Goal: Information Seeking & Learning: Compare options

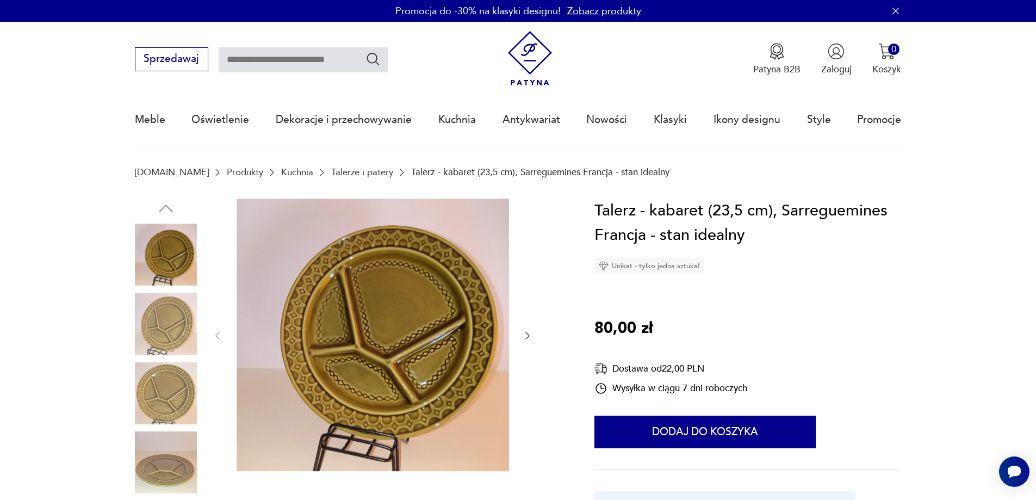
click at [267, 58] on input "text" at bounding box center [304, 59] width 170 height 25
click at [434, 188] on section "[DOMAIN_NAME] Produkty Kuchnia Talerze i patery Talerz - kabaret (23,5 cm), Sar…" at bounding box center [518, 183] width 1036 height 32
click at [331, 171] on link "Talerze i patery" at bounding box center [362, 172] width 62 height 10
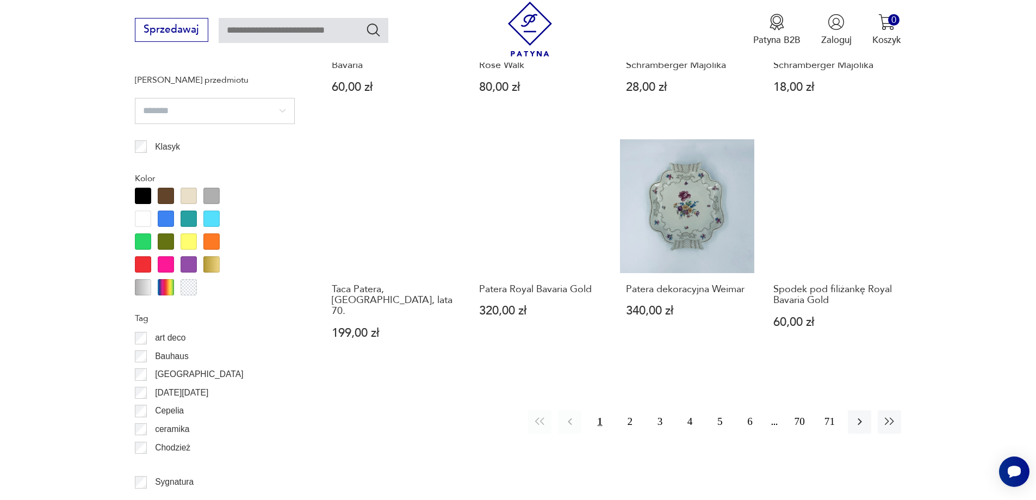
scroll to position [1123, 0]
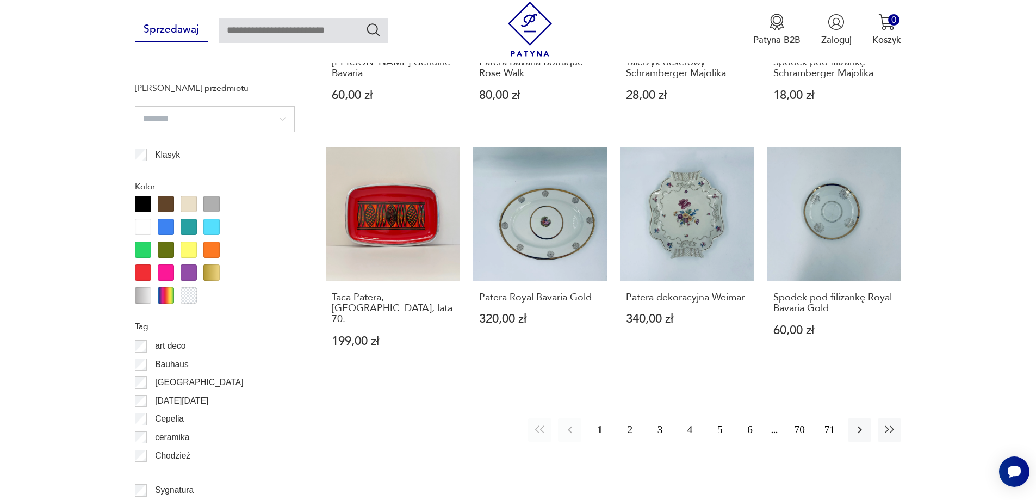
click at [630, 421] on button "2" at bounding box center [630, 429] width 23 height 23
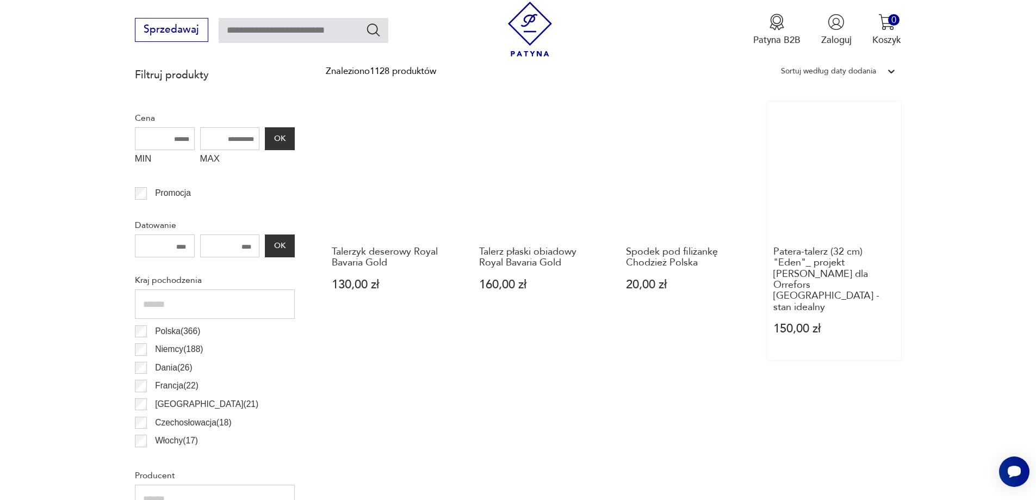
scroll to position [471, 0]
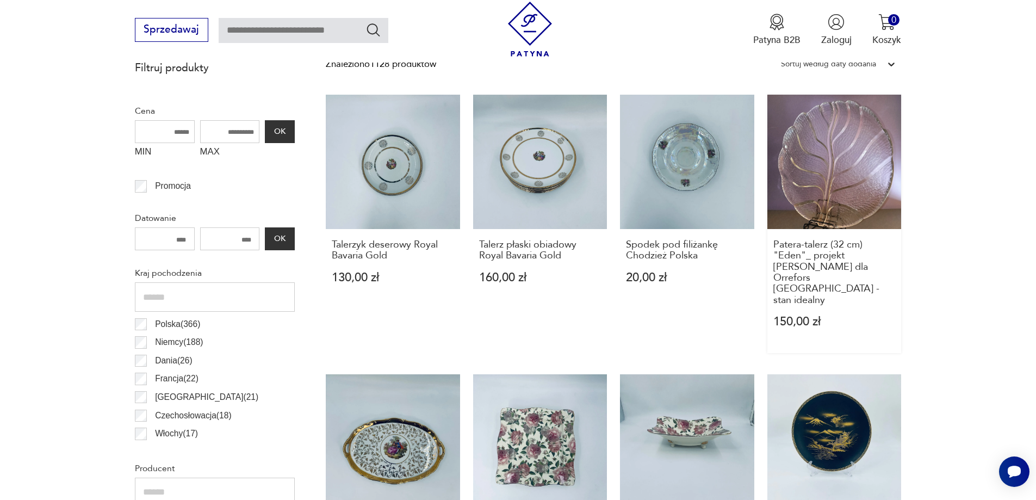
click at [830, 194] on link "Patera-talerz (32 cm) "Eden"_ projekt [PERSON_NAME] dla Orrefors Sweden - stan …" at bounding box center [835, 224] width 134 height 258
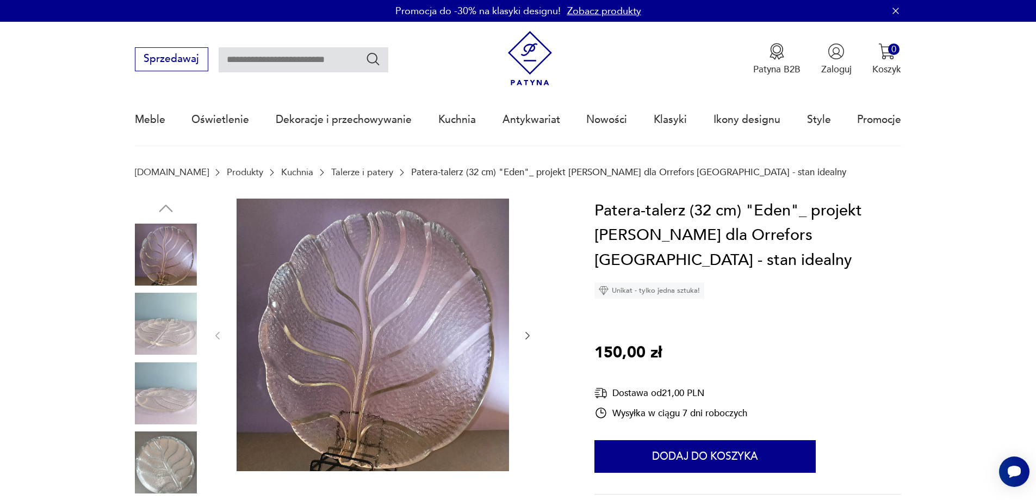
click at [171, 402] on img at bounding box center [166, 393] width 62 height 62
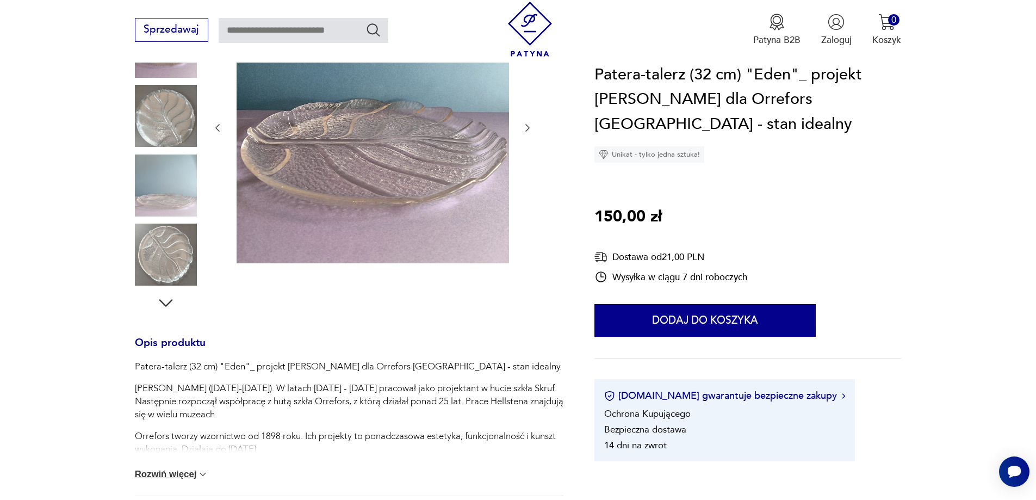
scroll to position [272, 0]
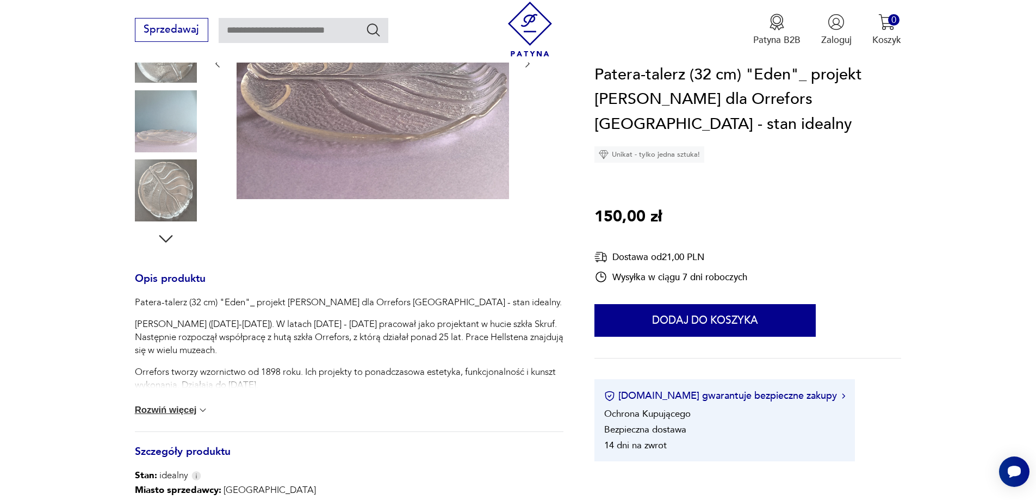
click at [165, 407] on button "Rozwiń więcej" at bounding box center [172, 410] width 74 height 11
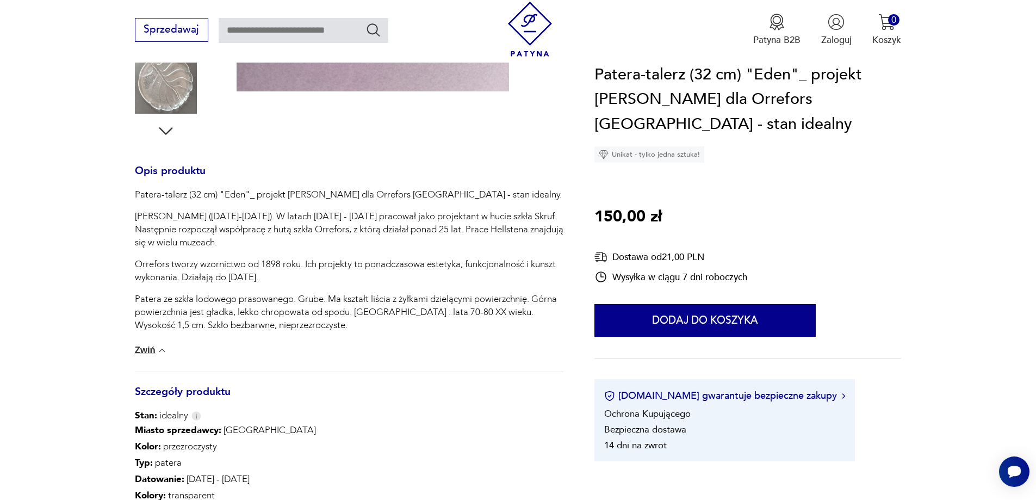
scroll to position [381, 0]
click at [146, 348] on button "Zwiń" at bounding box center [151, 349] width 33 height 11
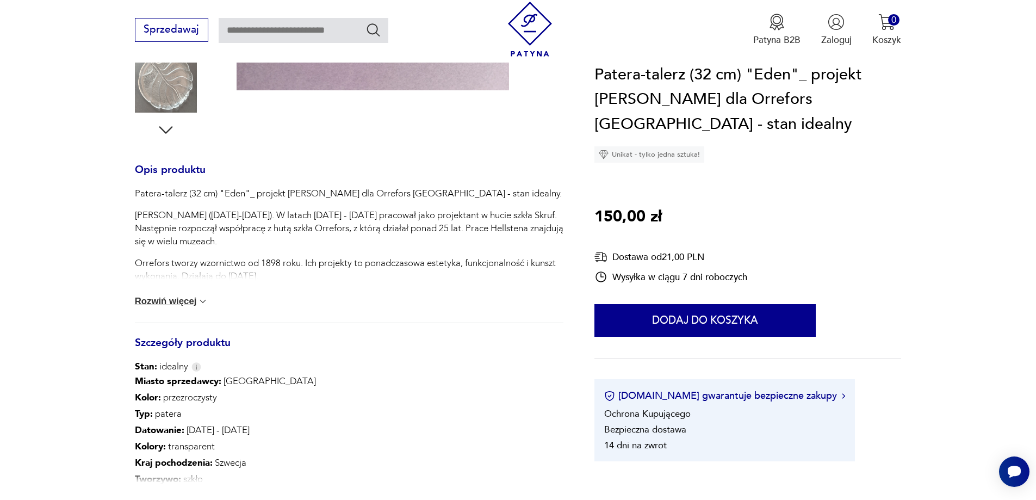
click at [160, 307] on button "Rozwiń więcej" at bounding box center [172, 301] width 74 height 11
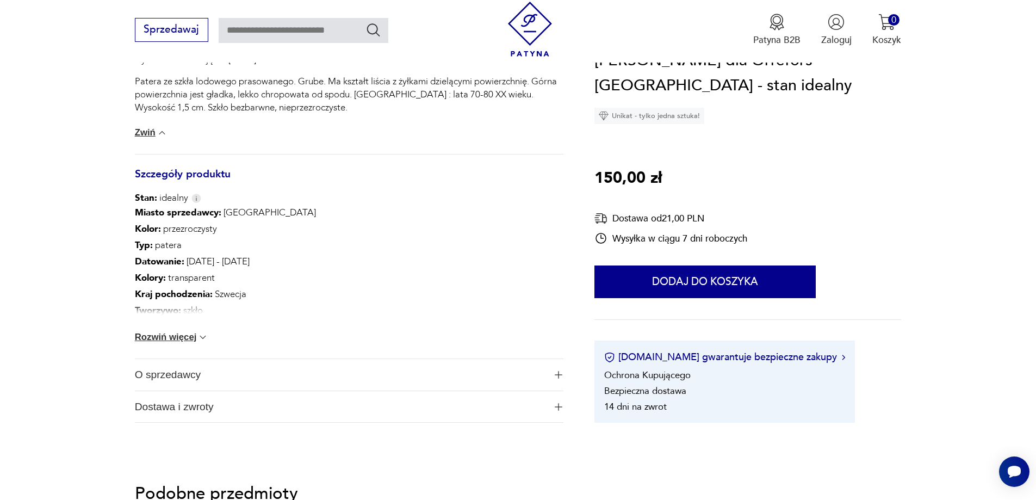
scroll to position [598, 0]
click at [164, 336] on button "Rozwiń więcej" at bounding box center [172, 336] width 74 height 11
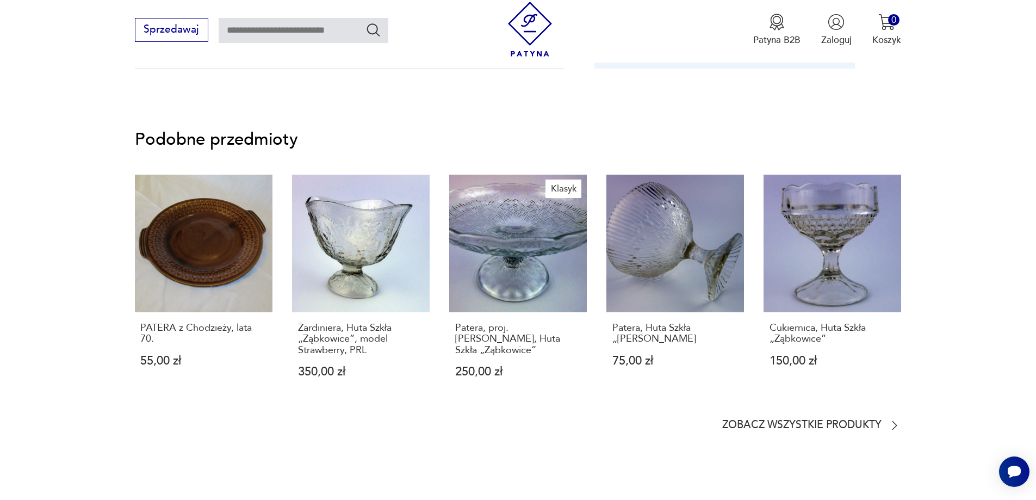
scroll to position [1088, 0]
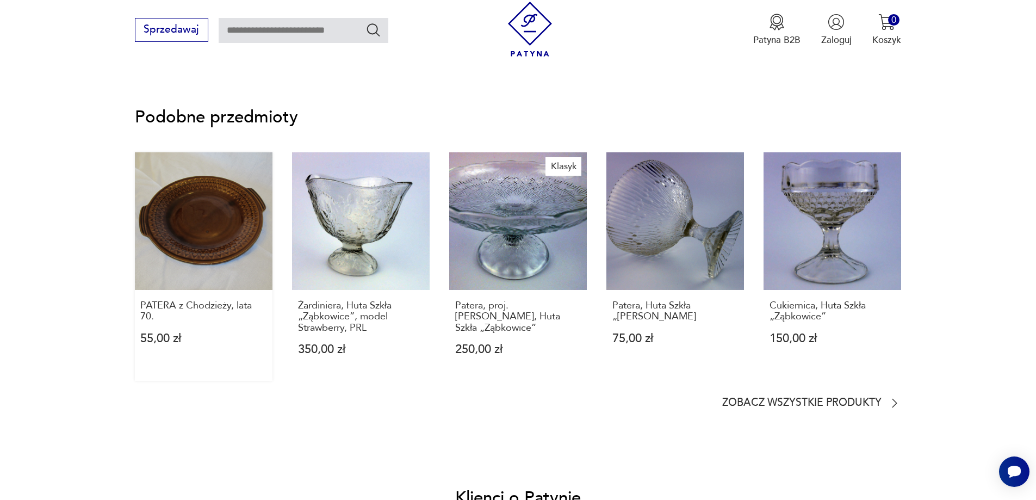
click at [200, 229] on link "PATERA z Chodzieży, lata 70. 55,00 zł" at bounding box center [204, 266] width 138 height 229
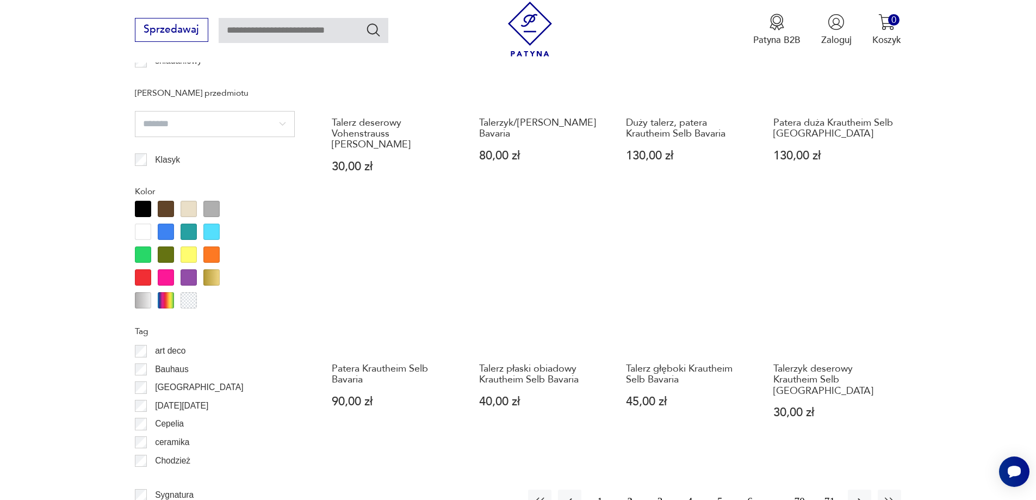
scroll to position [1124, 0]
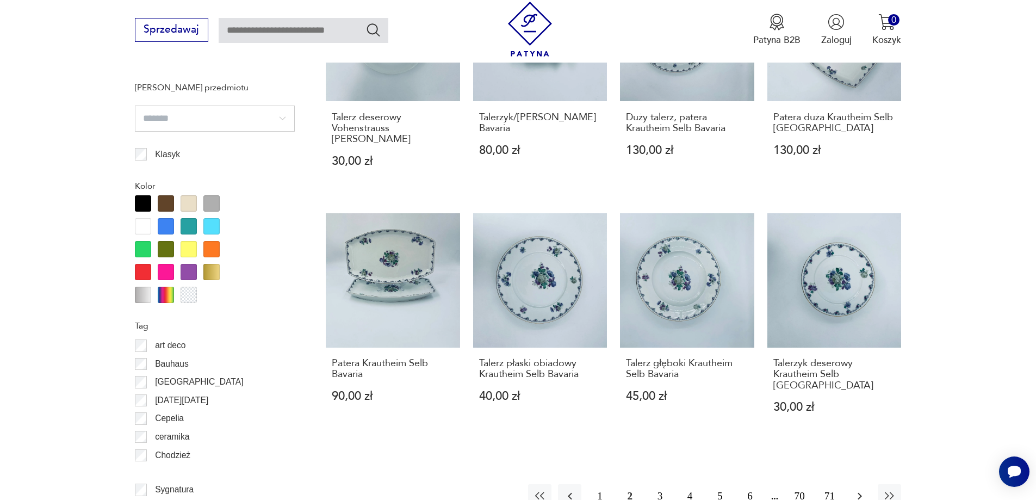
click at [860, 490] on icon "button" at bounding box center [860, 496] width 13 height 13
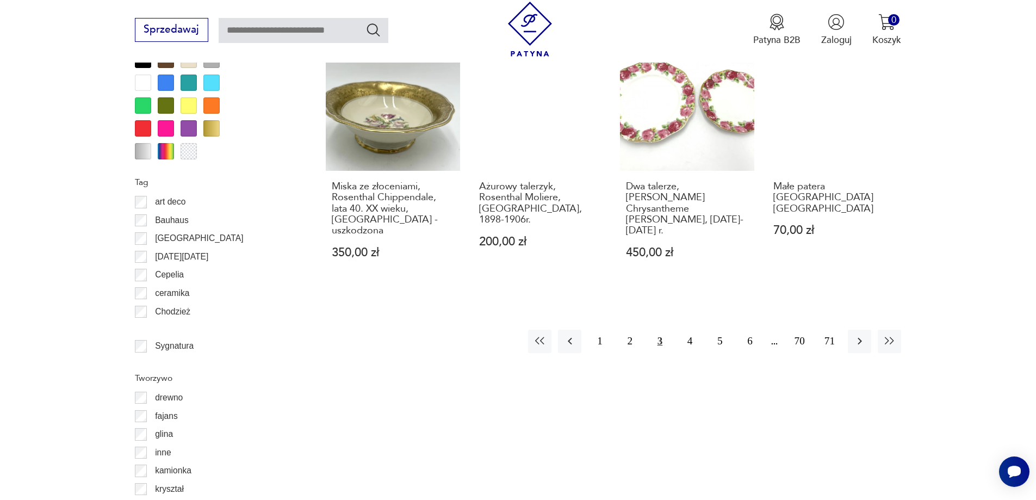
scroll to position [1233, 0]
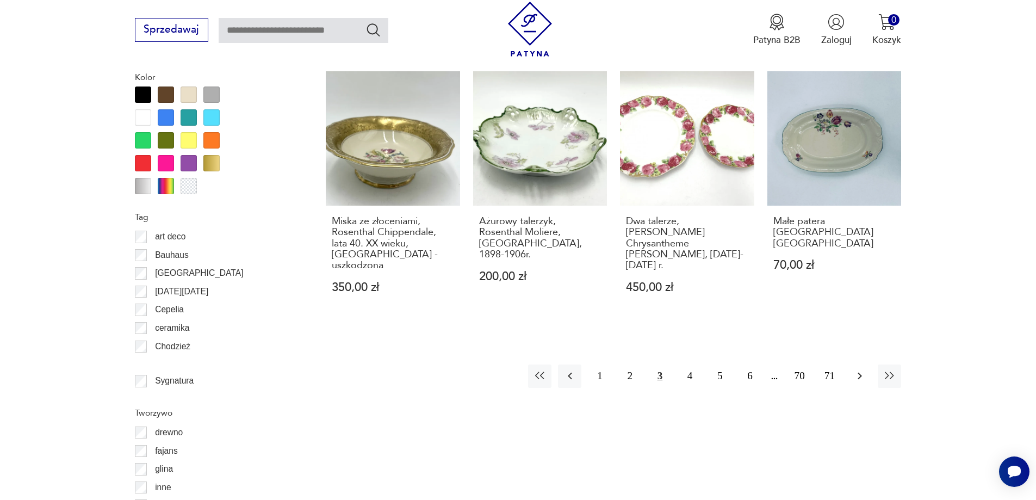
click at [859, 369] on icon "button" at bounding box center [860, 375] width 13 height 13
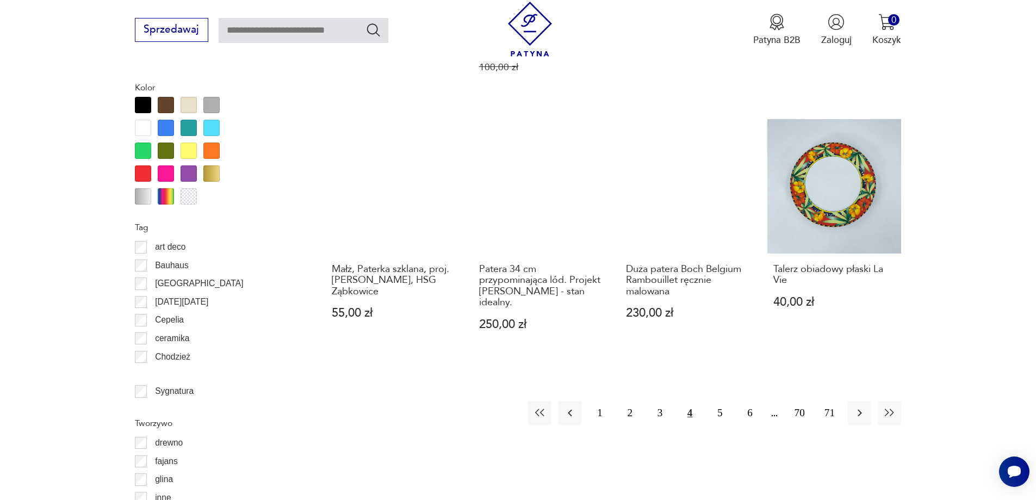
scroll to position [1233, 0]
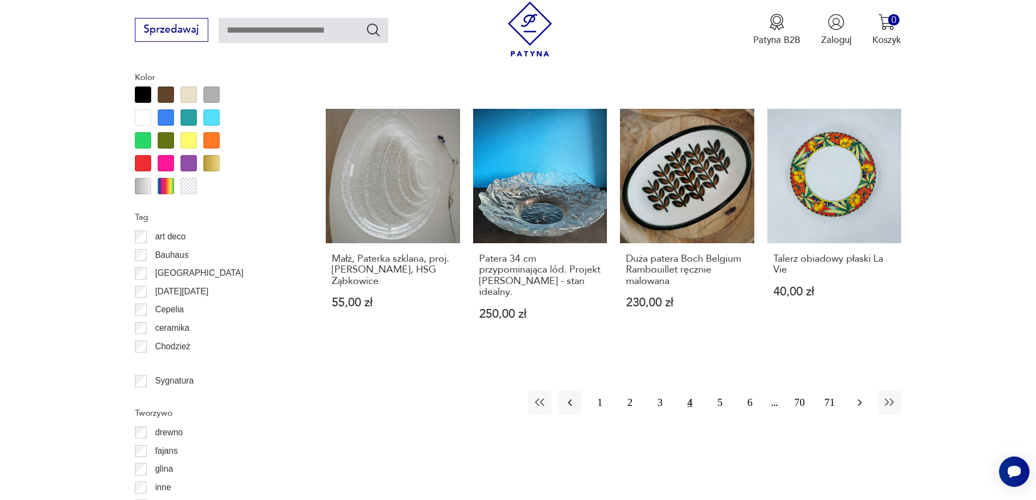
click at [856, 396] on icon "button" at bounding box center [860, 402] width 13 height 13
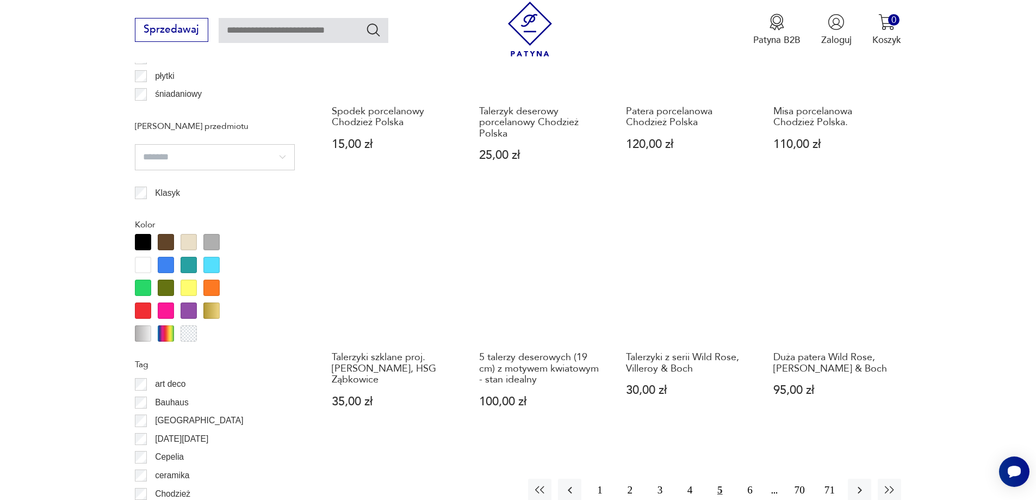
scroll to position [1124, 0]
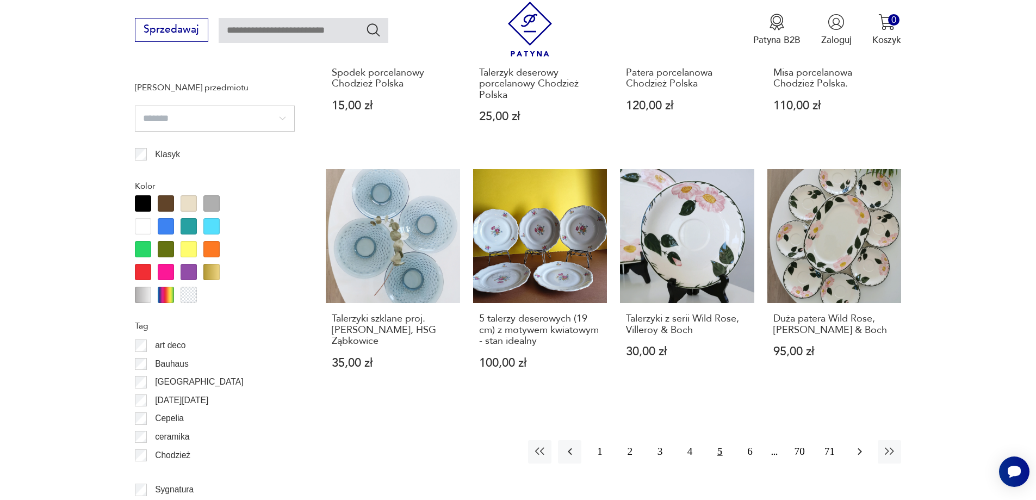
click at [859, 450] on icon "button" at bounding box center [860, 451] width 13 height 13
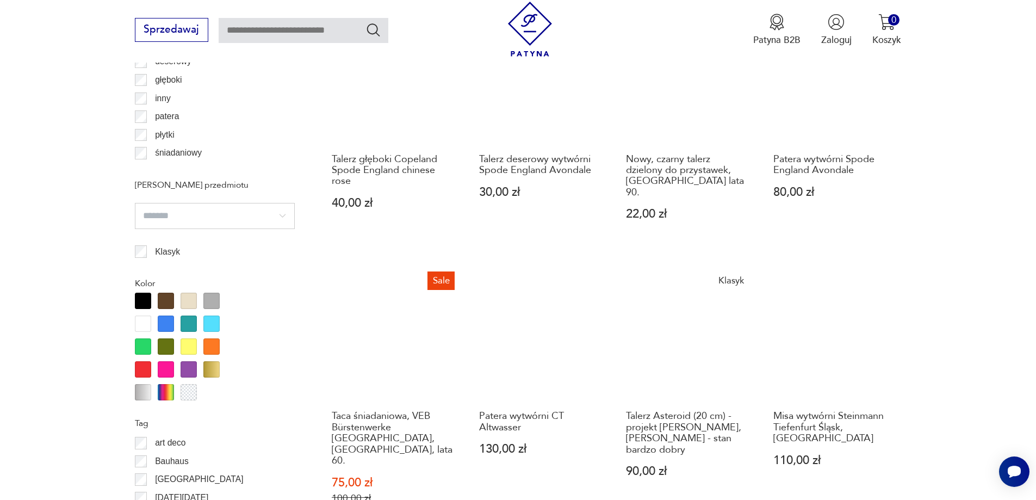
scroll to position [1124, 0]
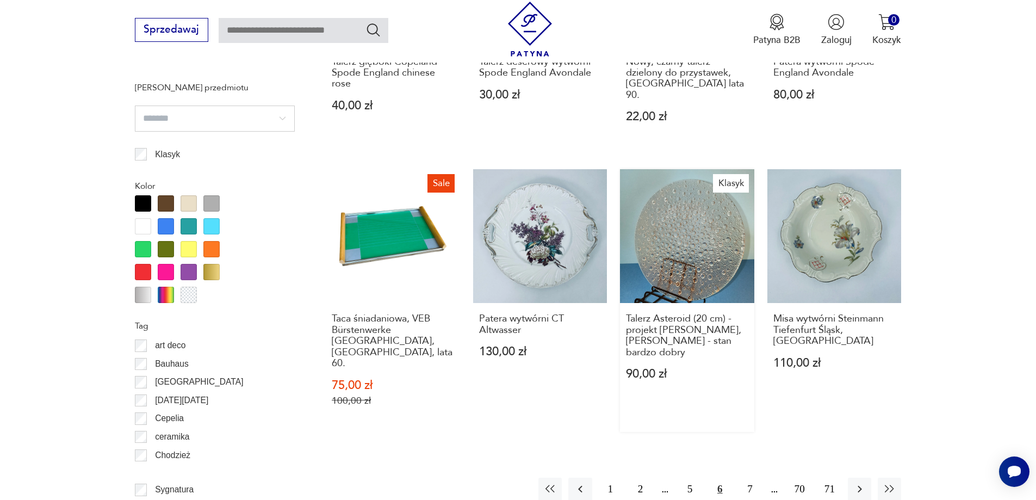
click at [693, 229] on link "Klasyk Talerz Asteroid (20 cm) - projekt [PERSON_NAME], [PERSON_NAME] - stan ba…" at bounding box center [687, 300] width 134 height 263
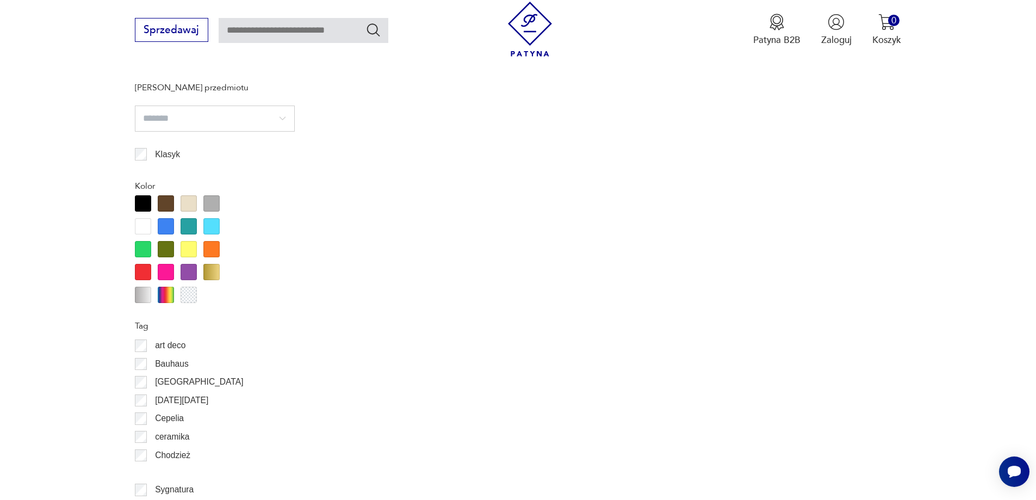
scroll to position [1245, 0]
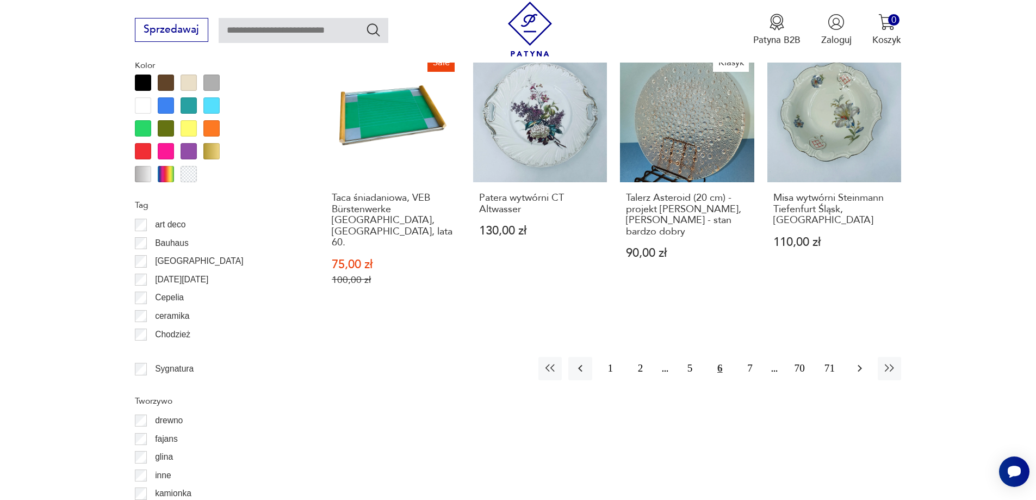
click at [861, 362] on icon "button" at bounding box center [860, 368] width 13 height 13
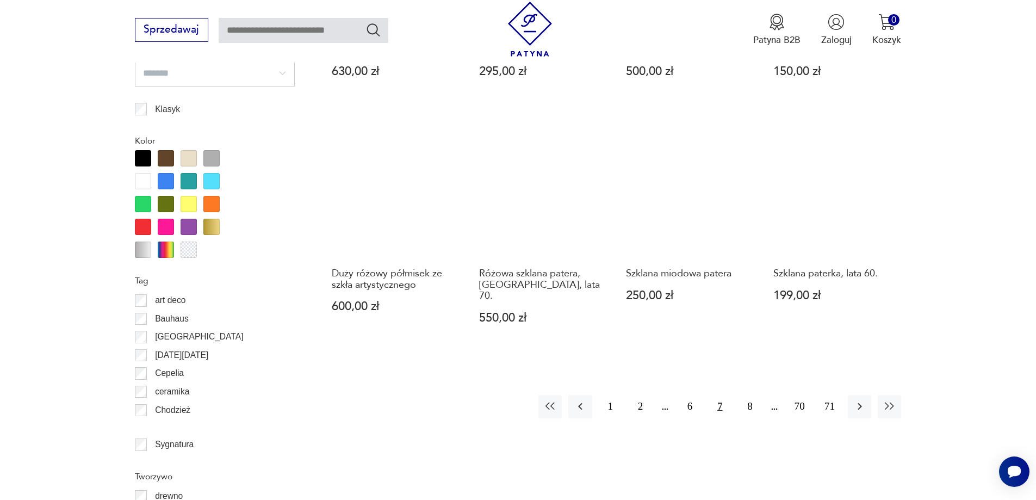
scroll to position [1178, 0]
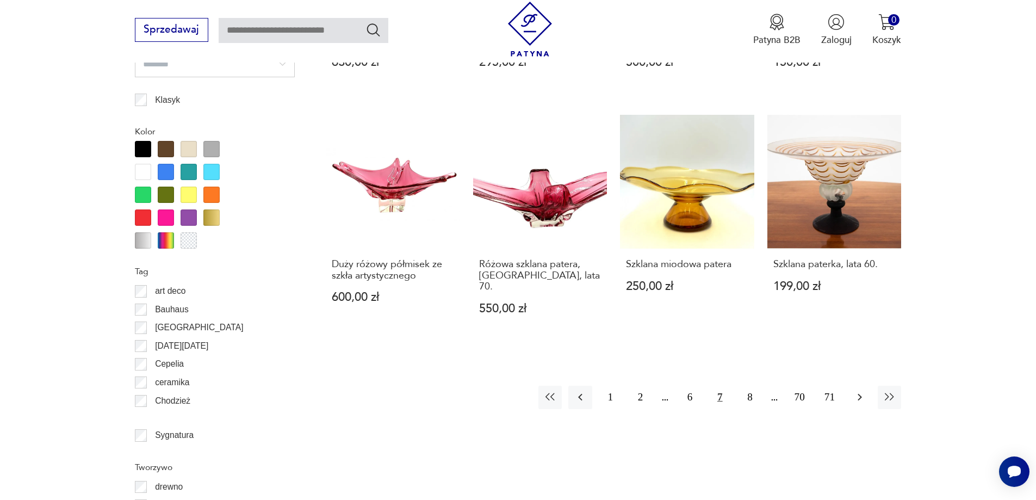
click at [855, 391] on icon "button" at bounding box center [860, 397] width 13 height 13
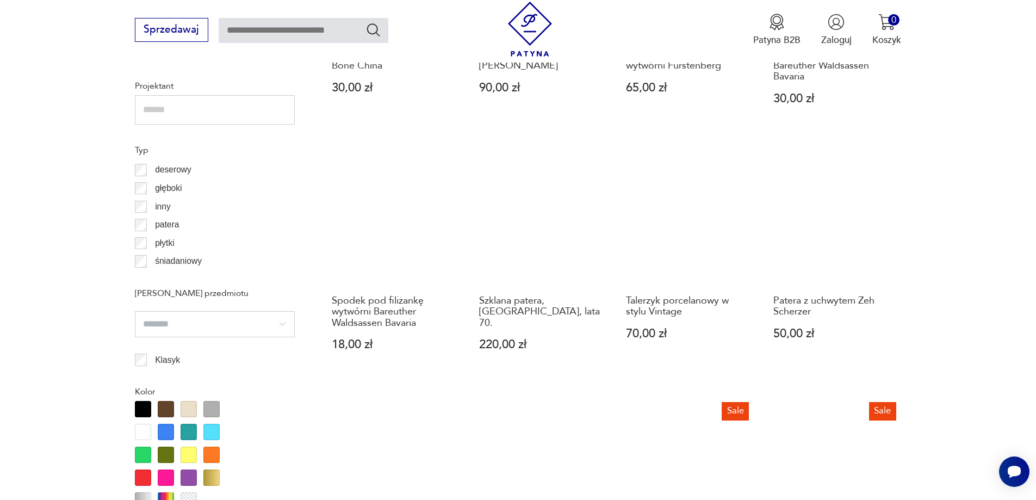
scroll to position [1070, 0]
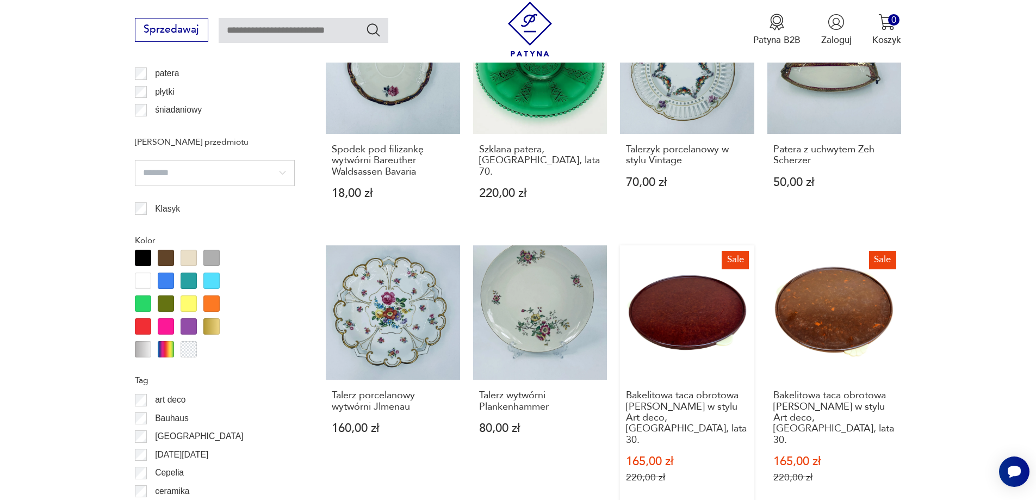
click at [692, 312] on link "Sale Bakelitowa taca obrotowa [PERSON_NAME] w stylu Art deco, [GEOGRAPHIC_DATA]…" at bounding box center [687, 376] width 134 height 263
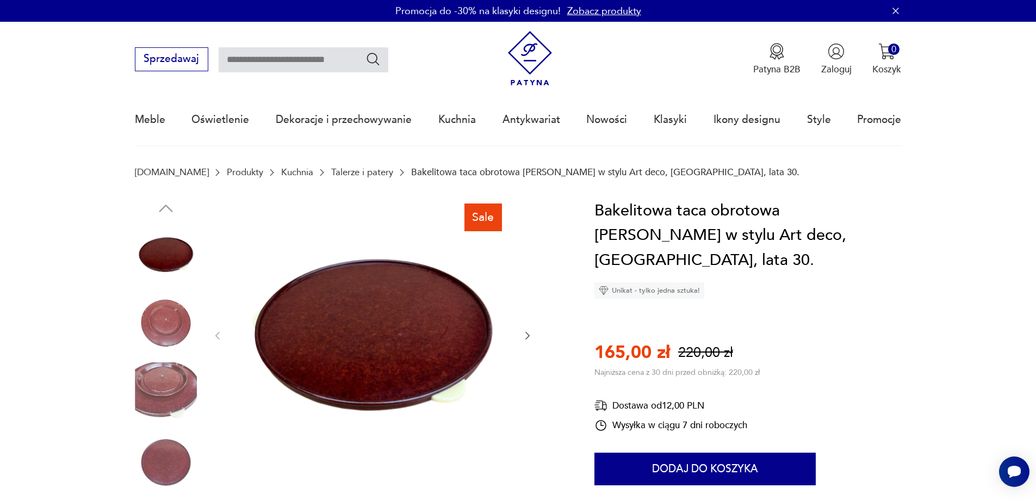
click at [172, 330] on img at bounding box center [166, 324] width 62 height 62
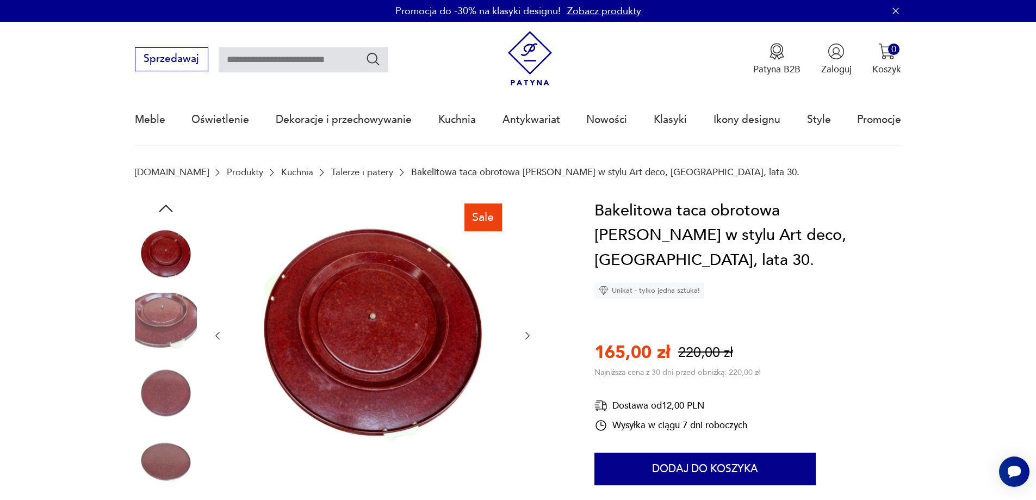
click at [174, 389] on img at bounding box center [166, 393] width 62 height 62
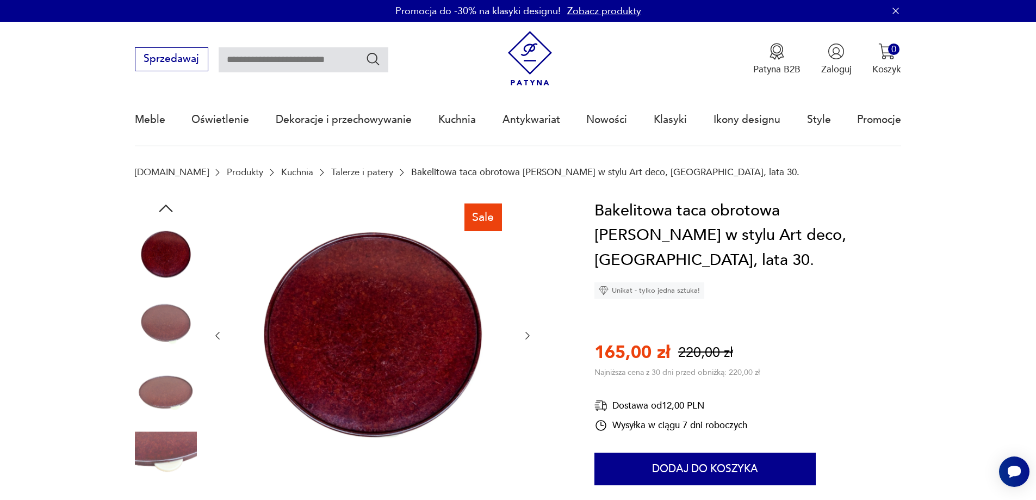
click at [172, 450] on img at bounding box center [166, 462] width 62 height 62
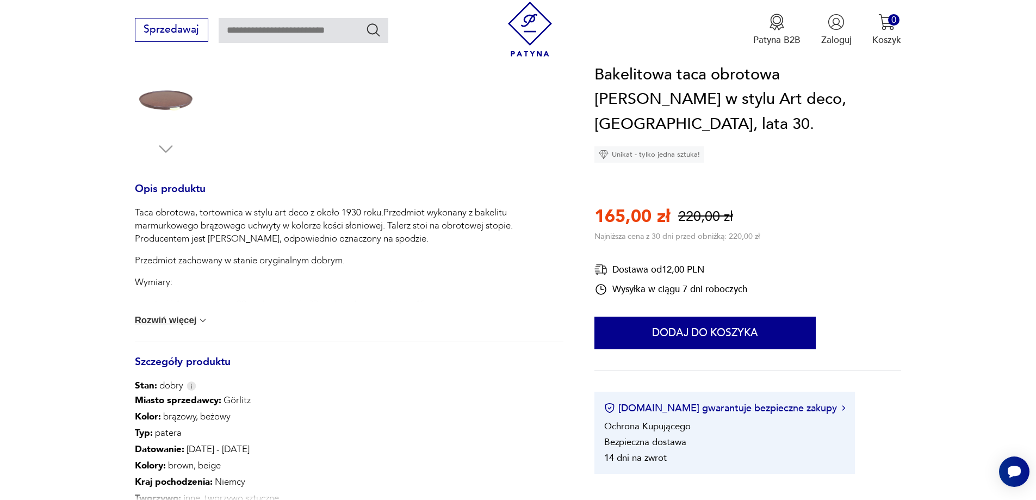
scroll to position [381, 0]
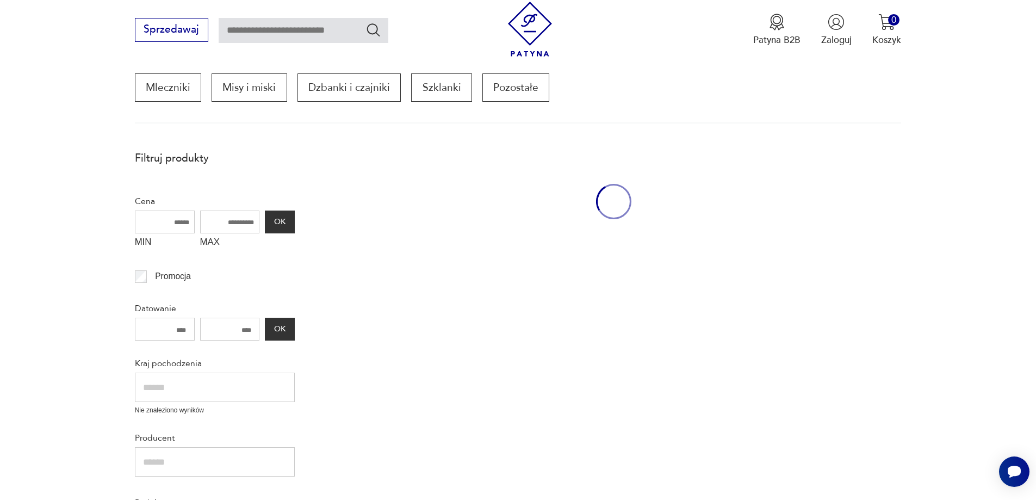
scroll to position [1190, 0]
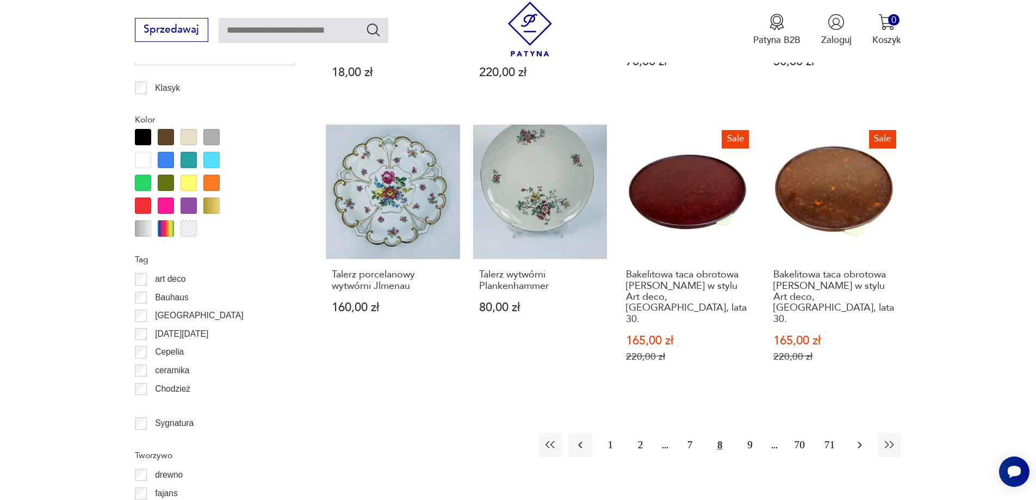
click at [857, 439] on icon "button" at bounding box center [860, 445] width 13 height 13
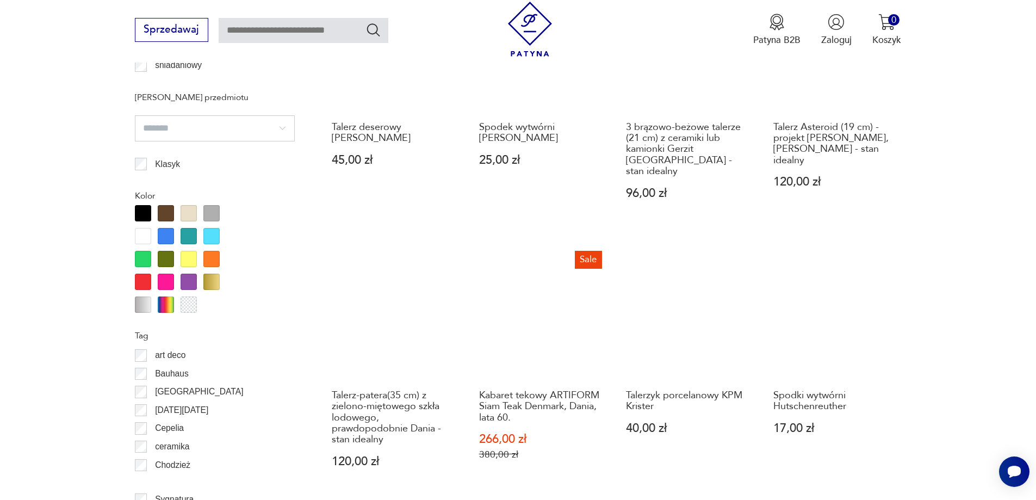
scroll to position [1124, 0]
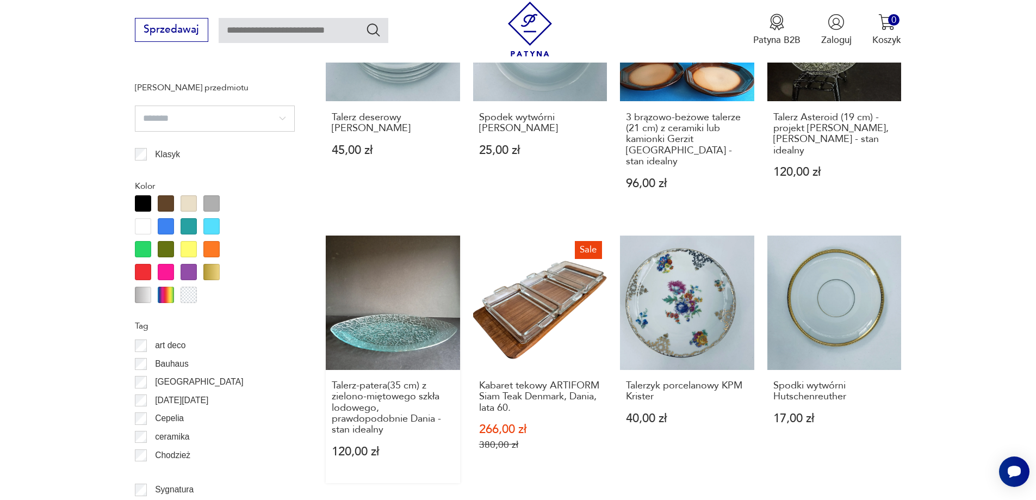
click at [390, 320] on link "Talerz-patera(35 cm) z zielono-miętowego szkła lodowego, prawdopodobnie Dania -…" at bounding box center [393, 360] width 134 height 248
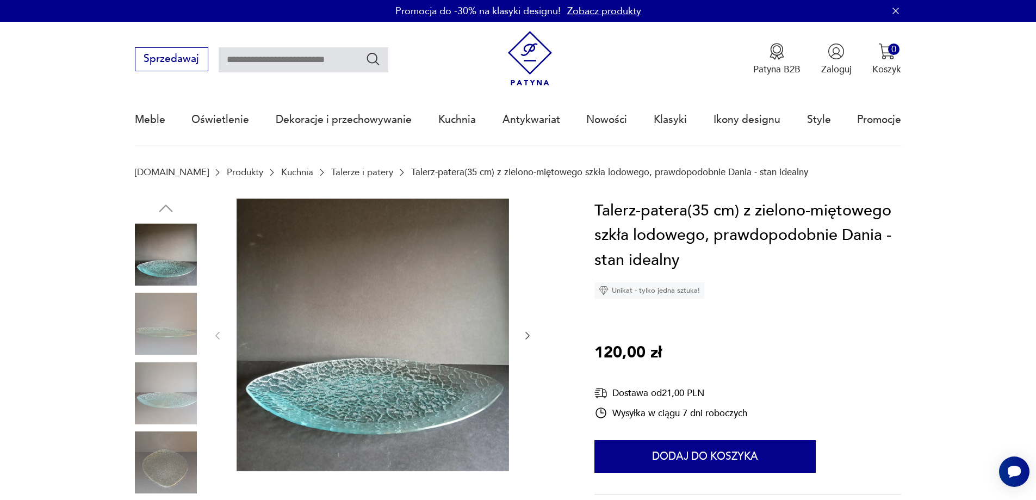
click at [169, 394] on img at bounding box center [166, 393] width 62 height 62
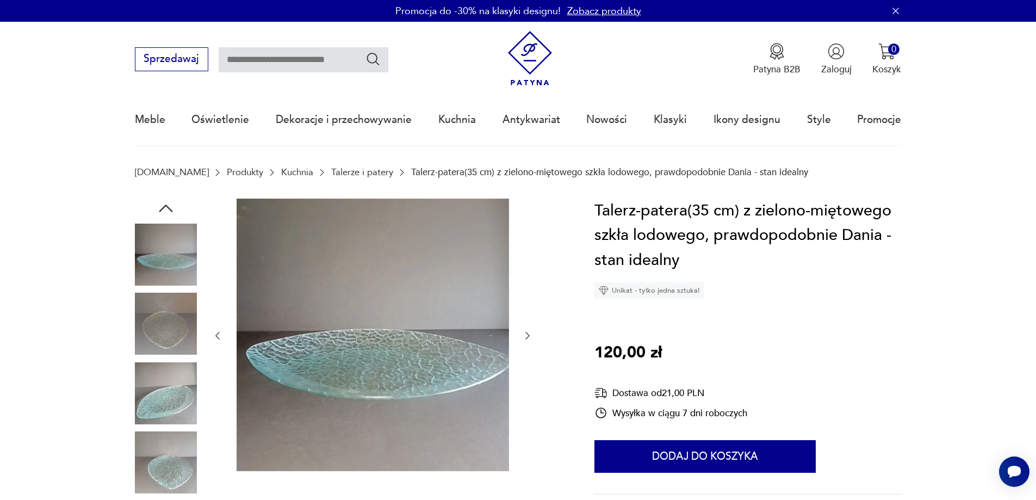
click at [157, 471] on img at bounding box center [166, 462] width 62 height 62
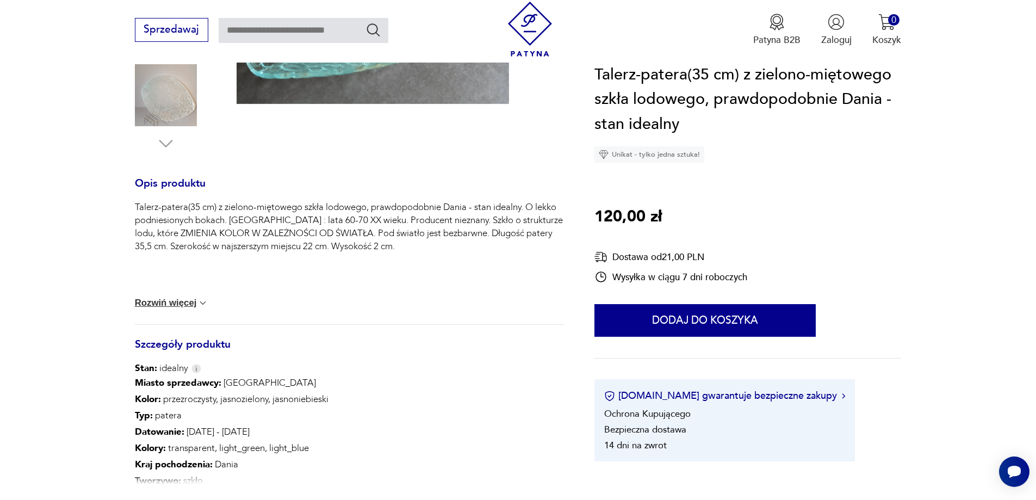
scroll to position [381, 0]
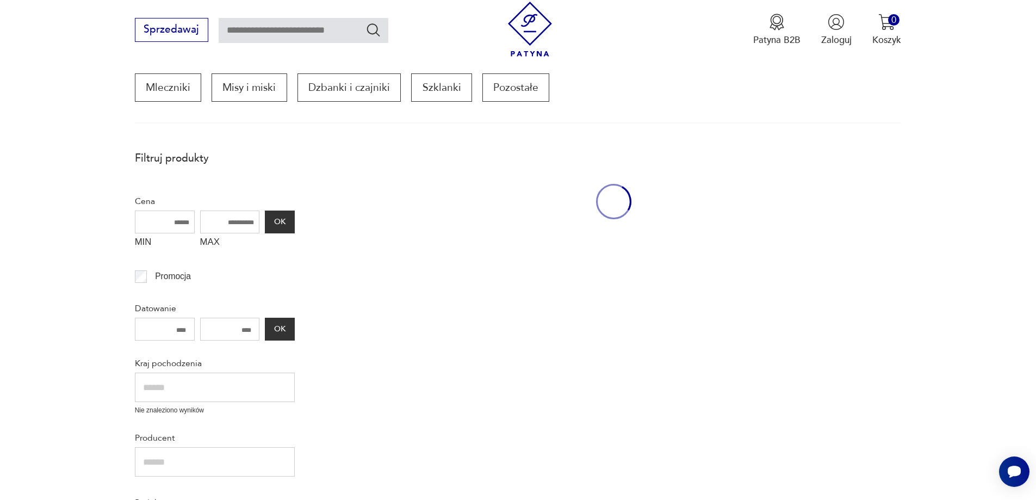
scroll to position [1245, 0]
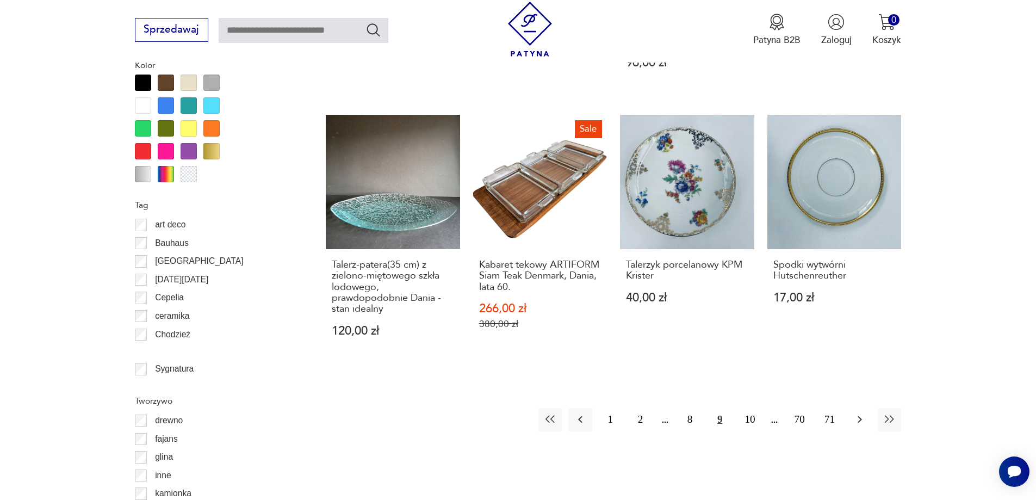
click at [862, 413] on icon "button" at bounding box center [860, 419] width 13 height 13
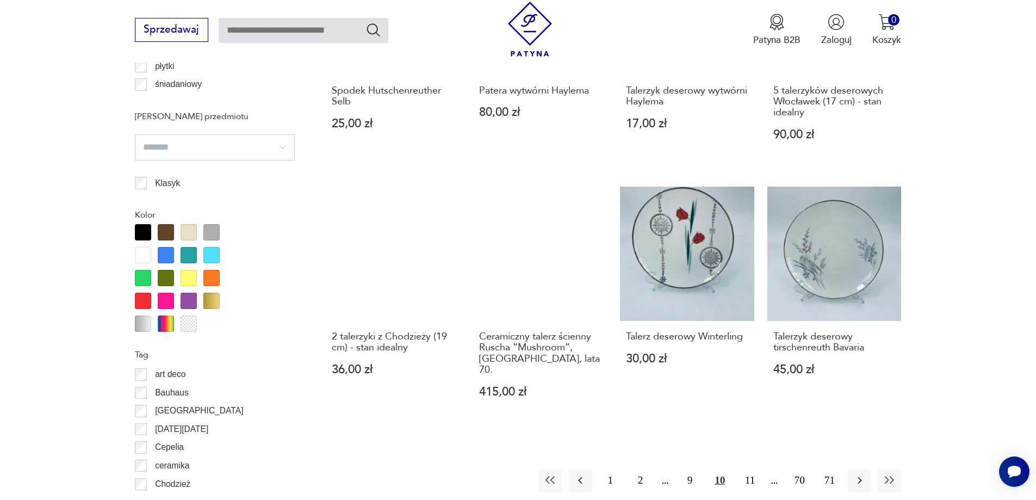
scroll to position [1124, 0]
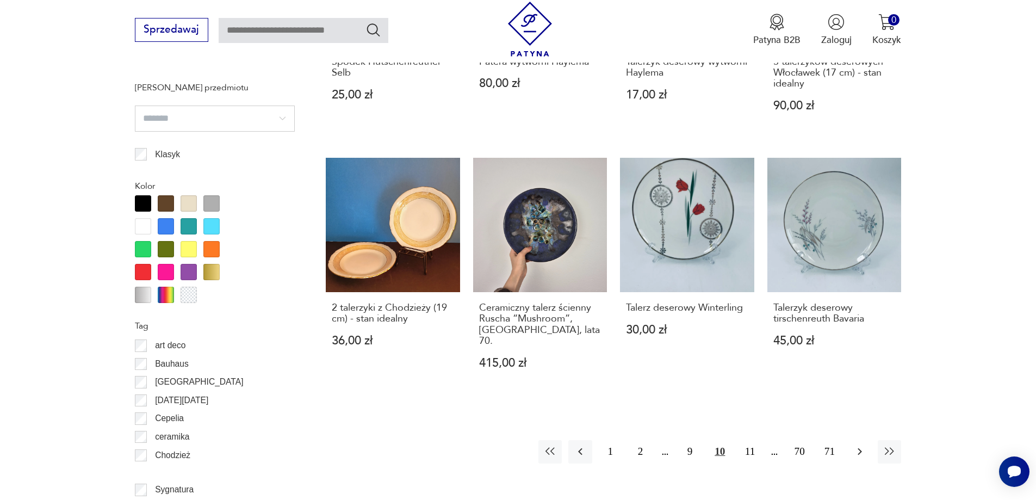
click at [860, 448] on icon "button" at bounding box center [860, 451] width 4 height 7
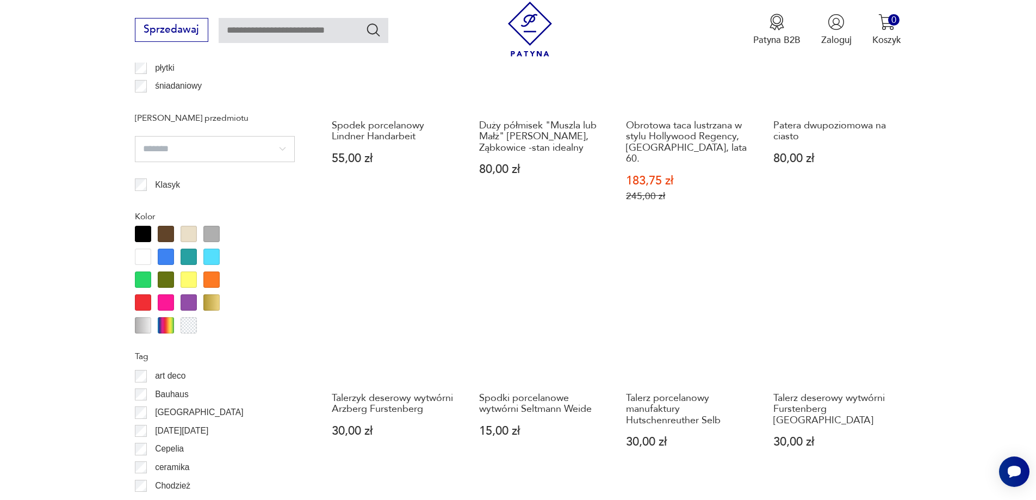
scroll to position [1124, 0]
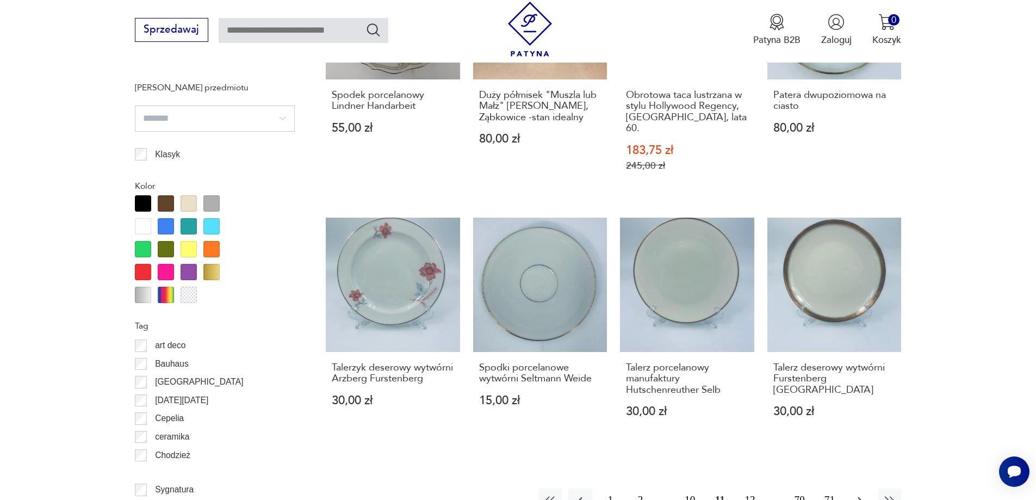
click at [861, 494] on icon "button" at bounding box center [860, 500] width 13 height 13
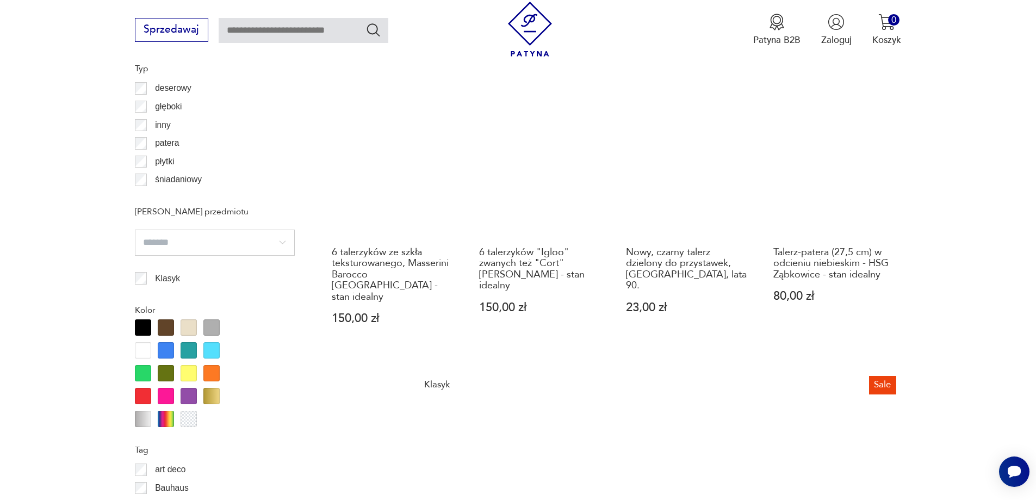
scroll to position [1070, 0]
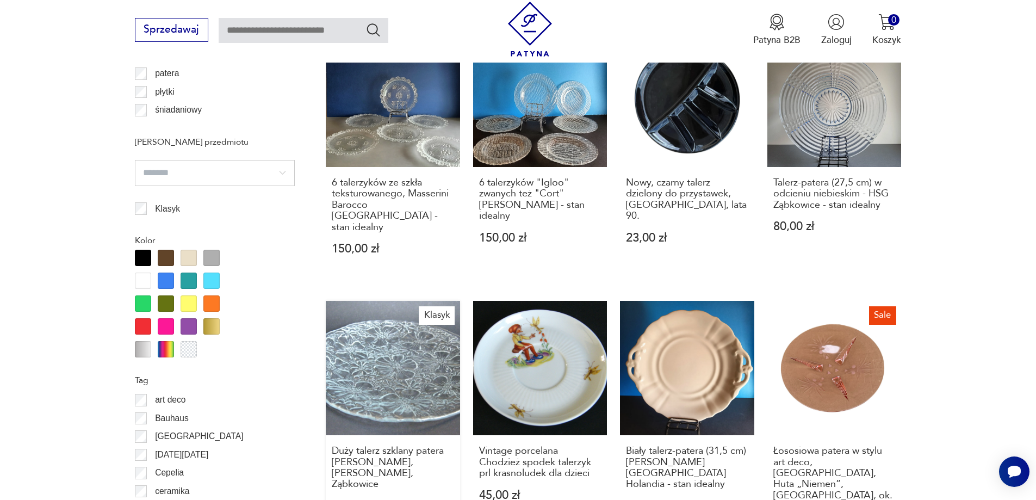
click at [384, 353] on link "Klasyk Duży talerz szklany patera [PERSON_NAME], [PERSON_NAME], Ząbkowice 89,00…" at bounding box center [393, 438] width 134 height 274
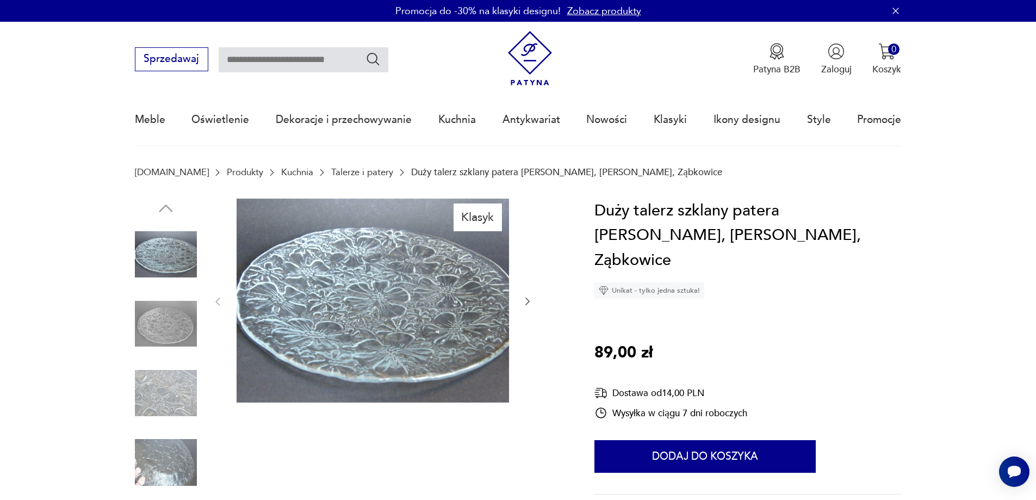
click at [168, 464] on img at bounding box center [166, 462] width 62 height 62
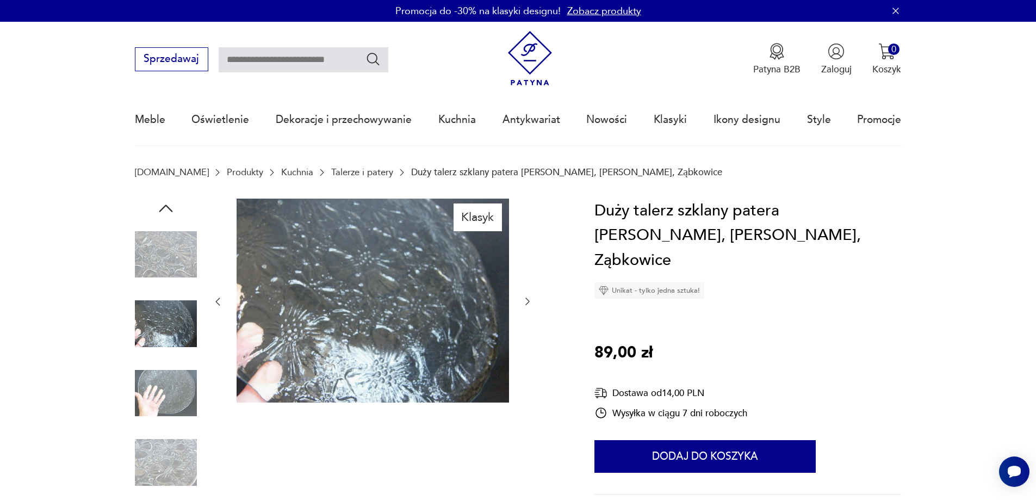
click at [160, 385] on img at bounding box center [166, 393] width 62 height 62
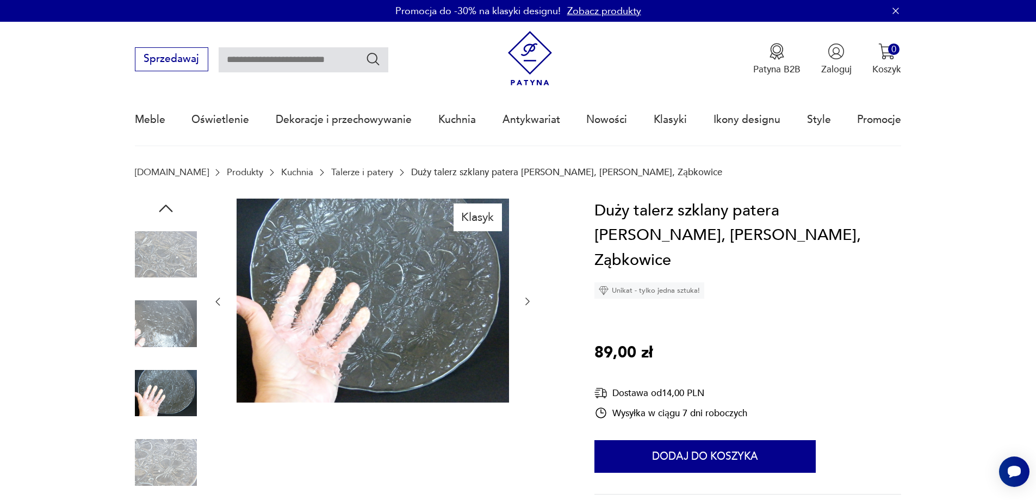
click at [160, 385] on img at bounding box center [166, 393] width 62 height 62
click at [164, 336] on img at bounding box center [166, 324] width 62 height 62
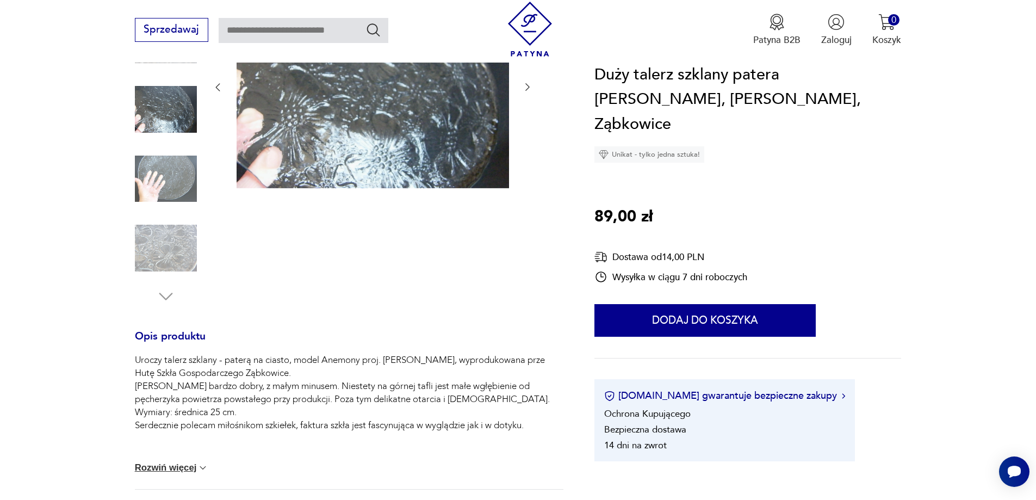
scroll to position [218, 0]
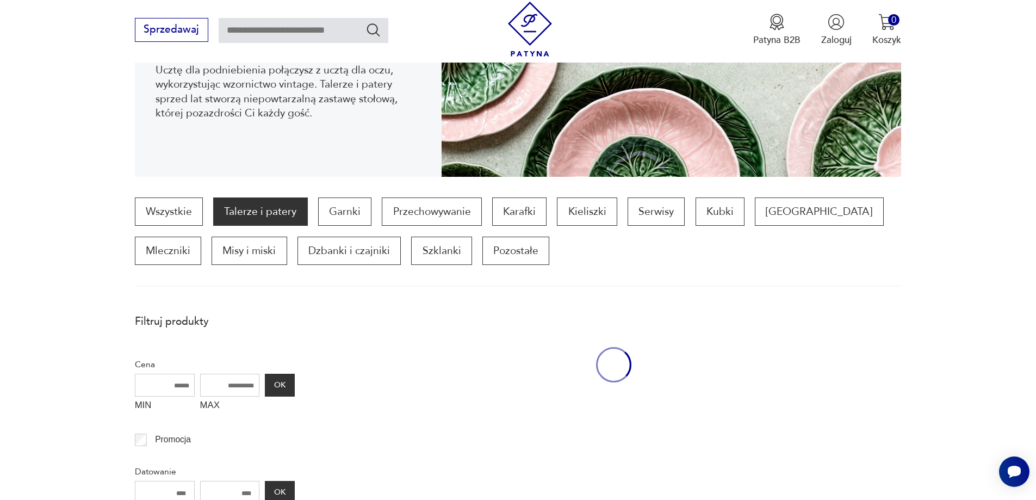
scroll to position [1190, 0]
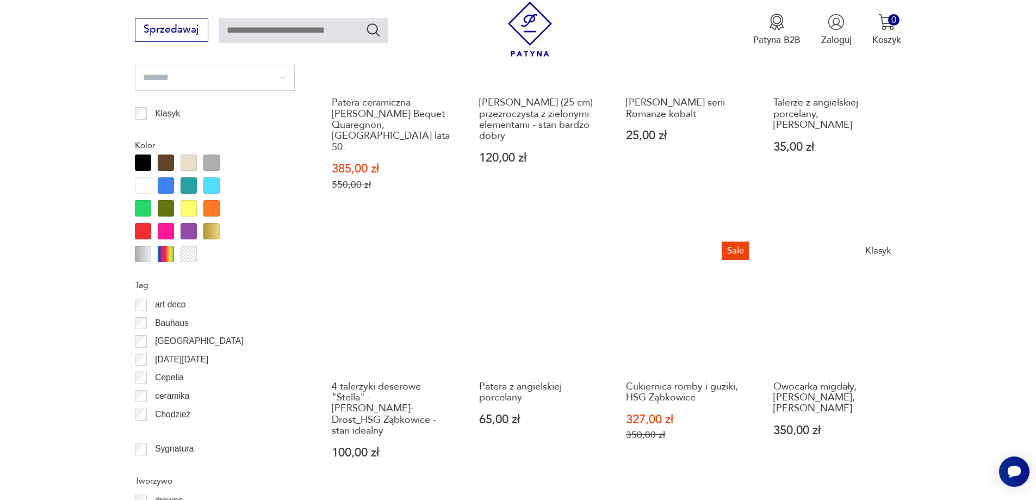
scroll to position [1178, 0]
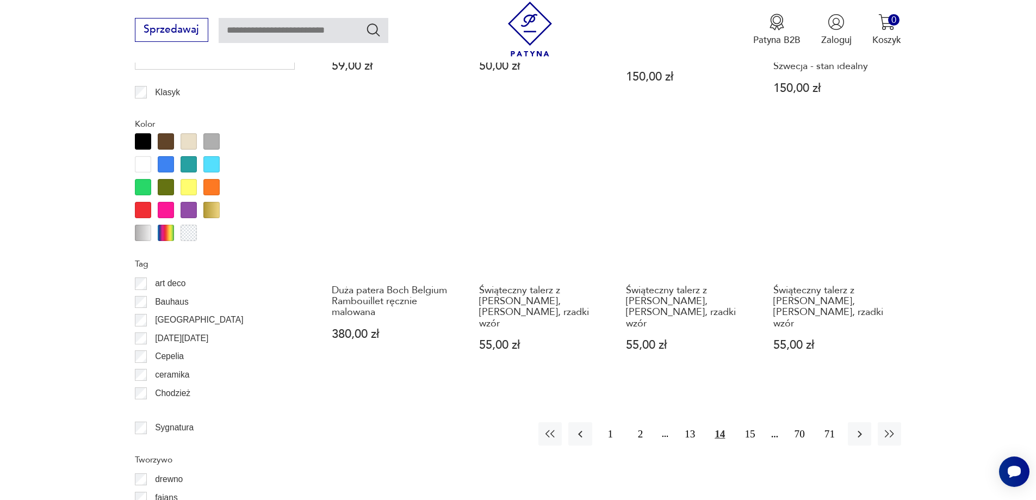
scroll to position [1233, 0]
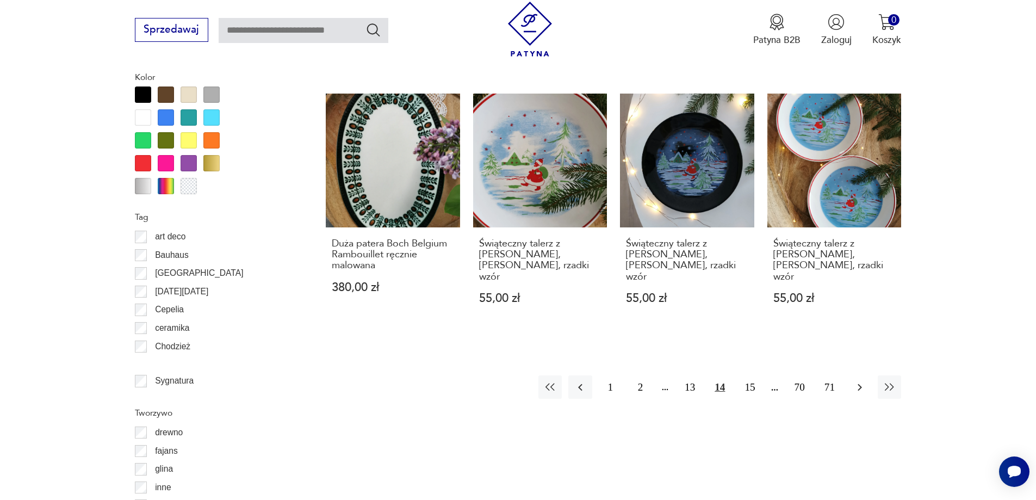
click at [862, 384] on icon "button" at bounding box center [860, 387] width 4 height 7
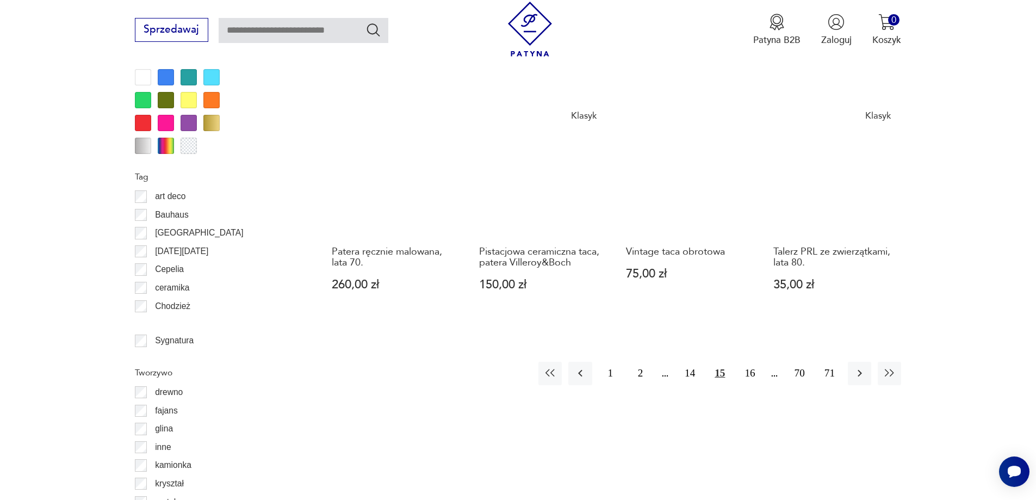
scroll to position [1287, 0]
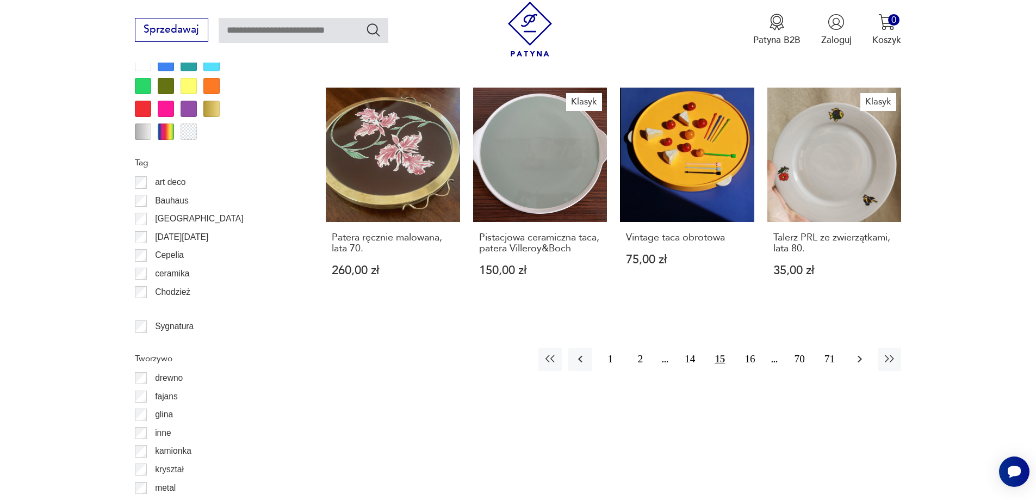
click at [858, 353] on icon "button" at bounding box center [860, 359] width 13 height 13
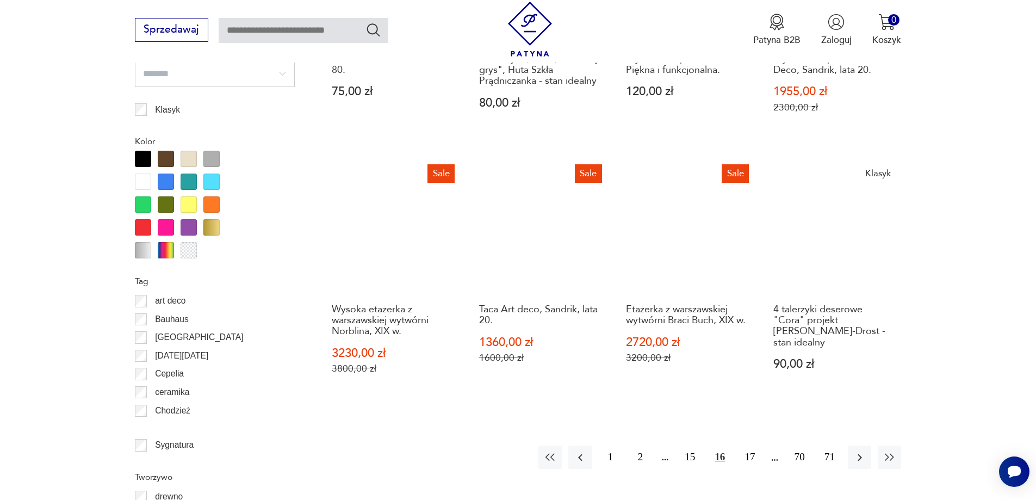
scroll to position [1178, 0]
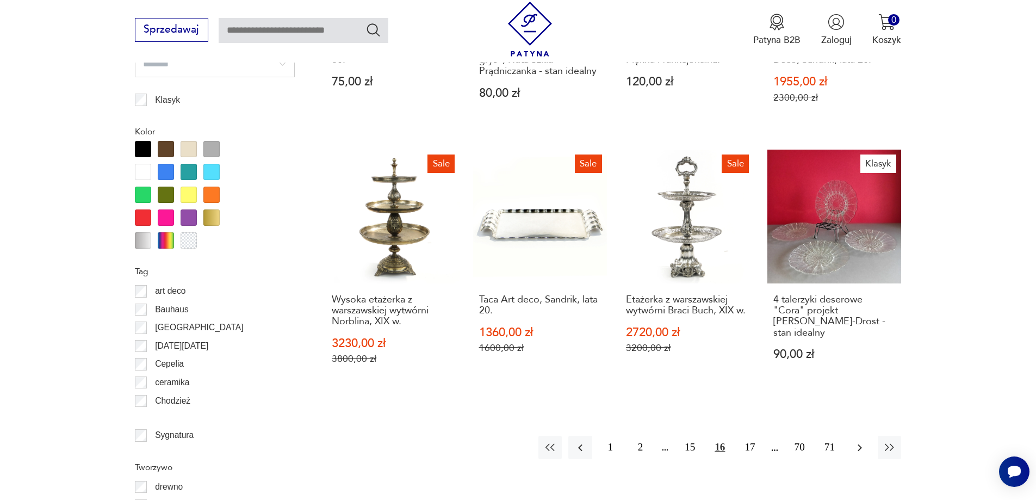
click at [859, 446] on icon "button" at bounding box center [860, 447] width 13 height 13
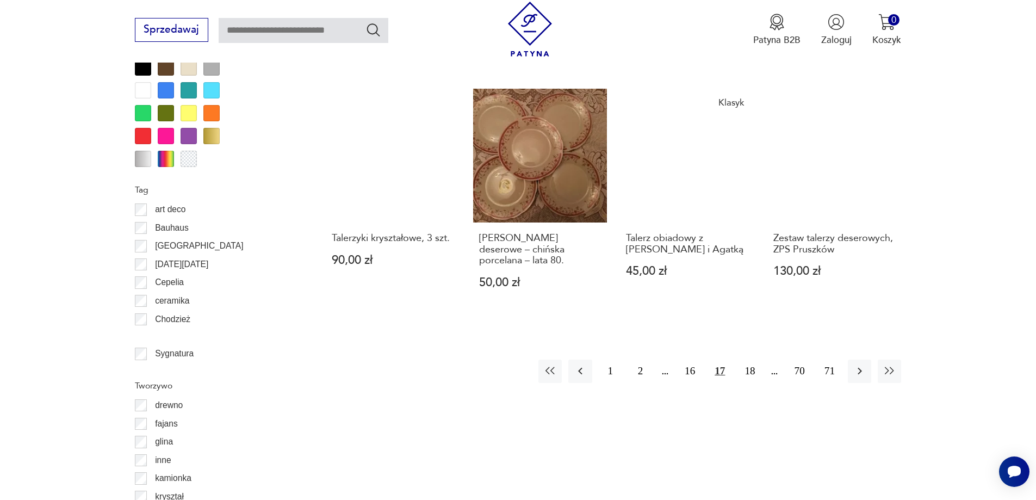
scroll to position [1342, 0]
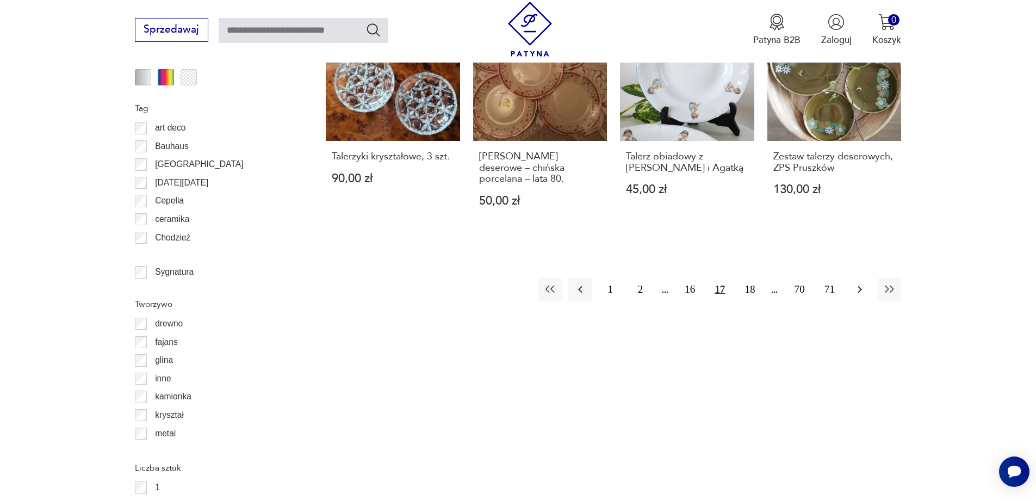
click at [861, 286] on icon "button" at bounding box center [860, 289] width 4 height 7
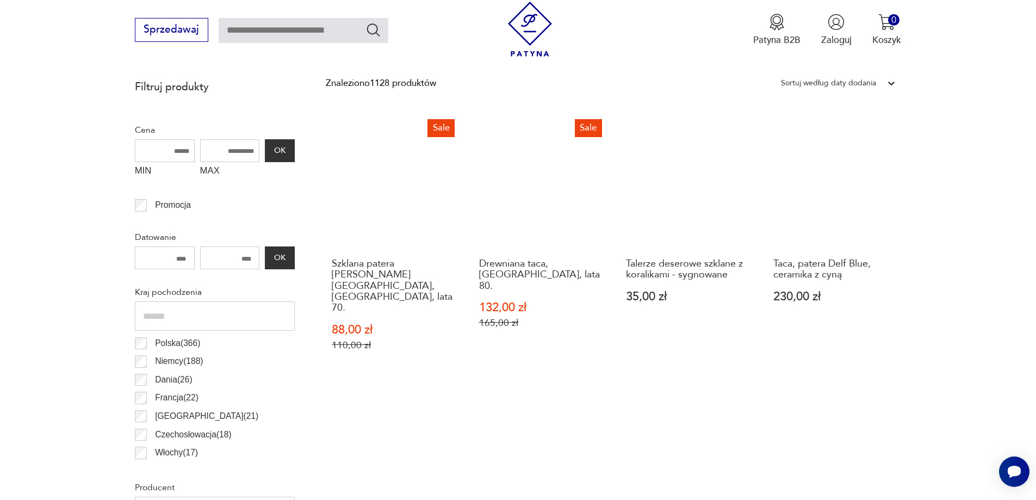
scroll to position [471, 0]
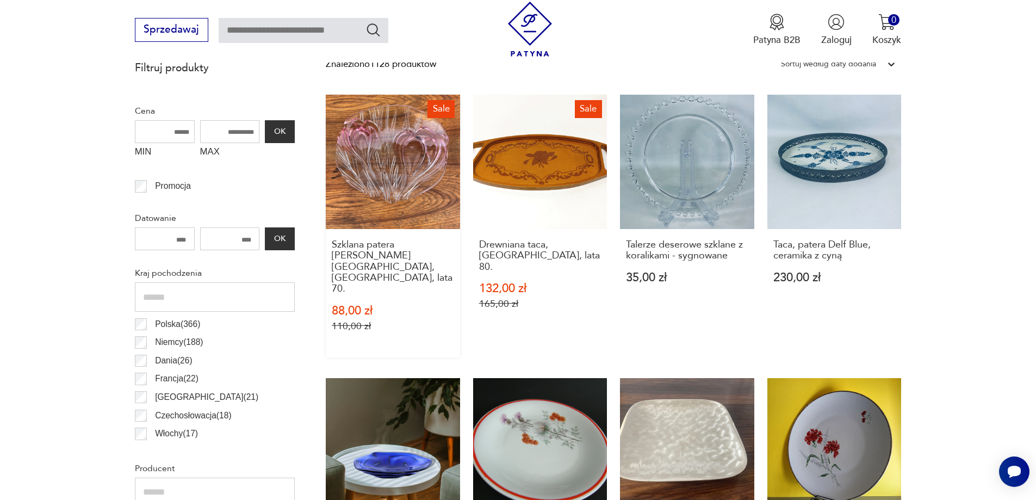
click at [388, 186] on link "Sale Szklana patera [PERSON_NAME] [GEOGRAPHIC_DATA], [GEOGRAPHIC_DATA], lata 70…" at bounding box center [393, 226] width 134 height 263
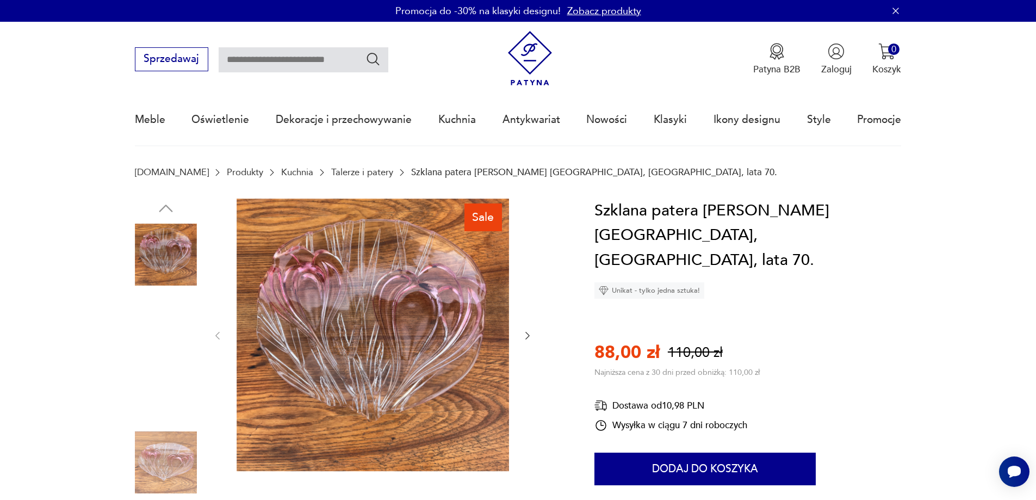
click at [176, 391] on img at bounding box center [166, 393] width 62 height 62
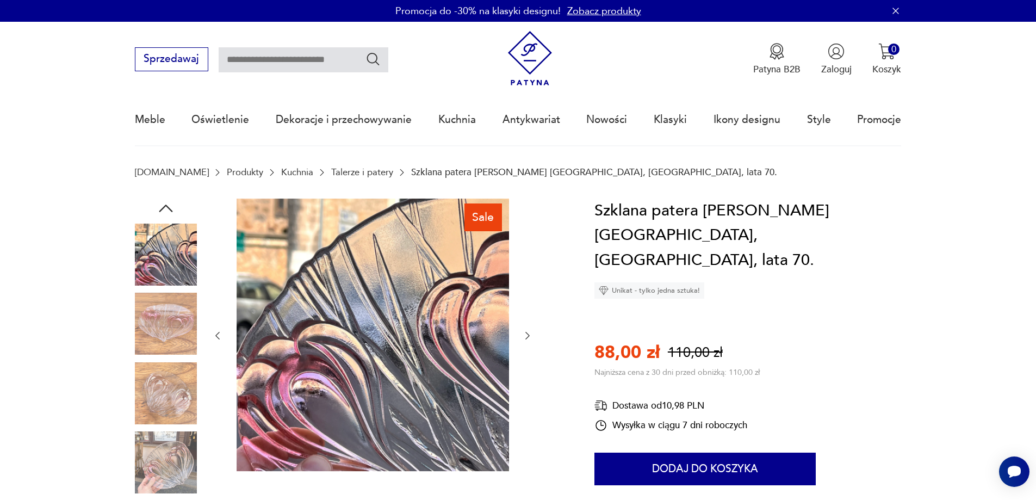
click at [158, 452] on img at bounding box center [166, 462] width 62 height 62
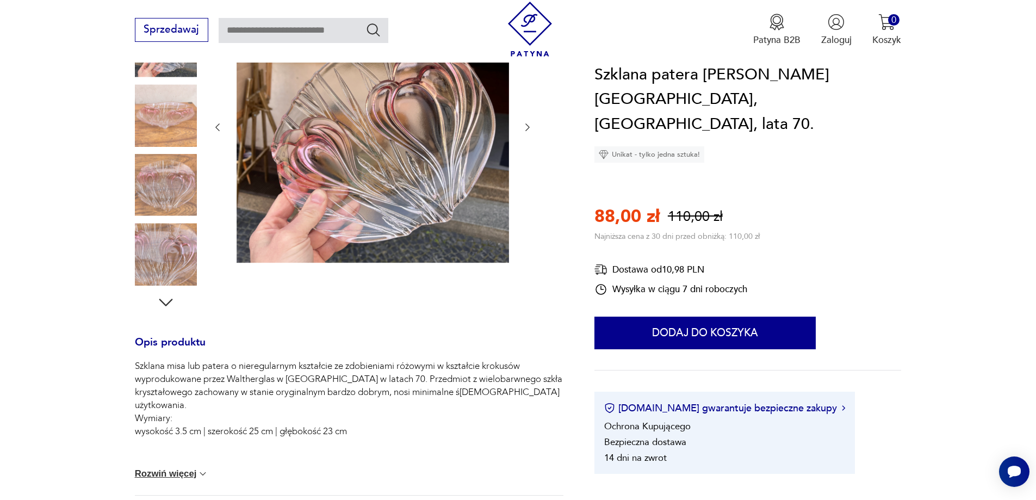
scroll to position [218, 0]
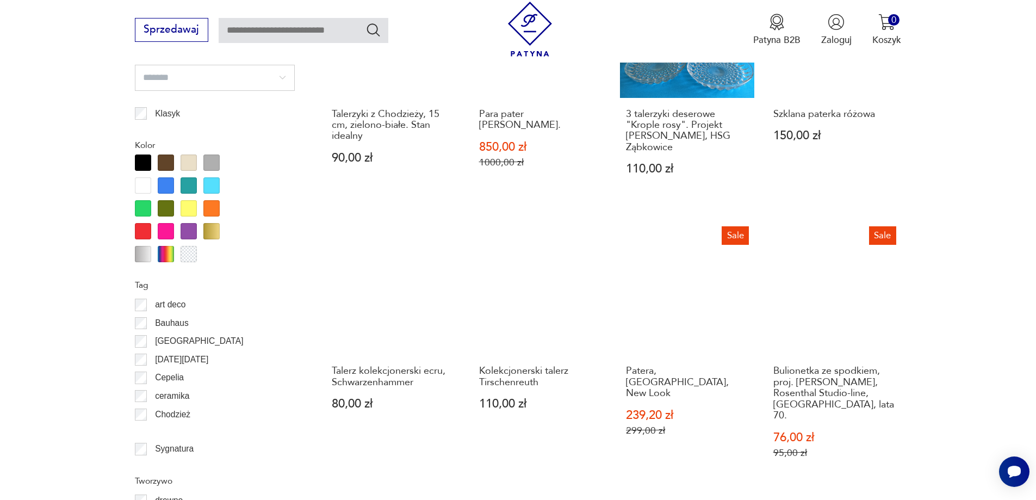
scroll to position [1342, 0]
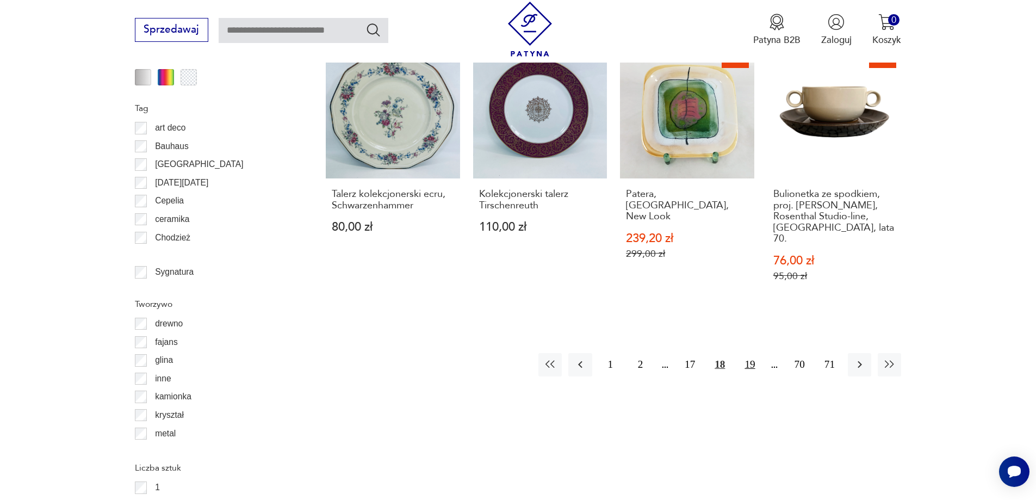
click at [751, 353] on button "19" at bounding box center [749, 364] width 23 height 23
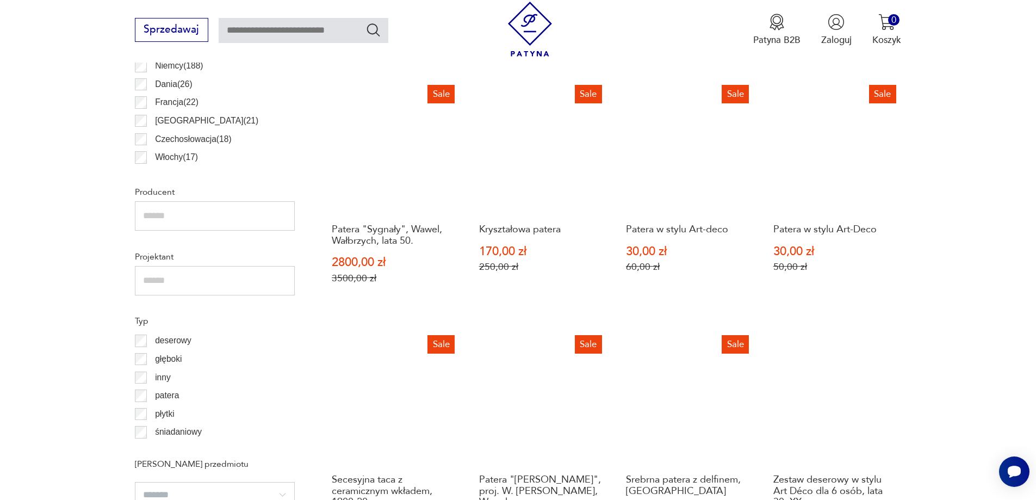
scroll to position [689, 0]
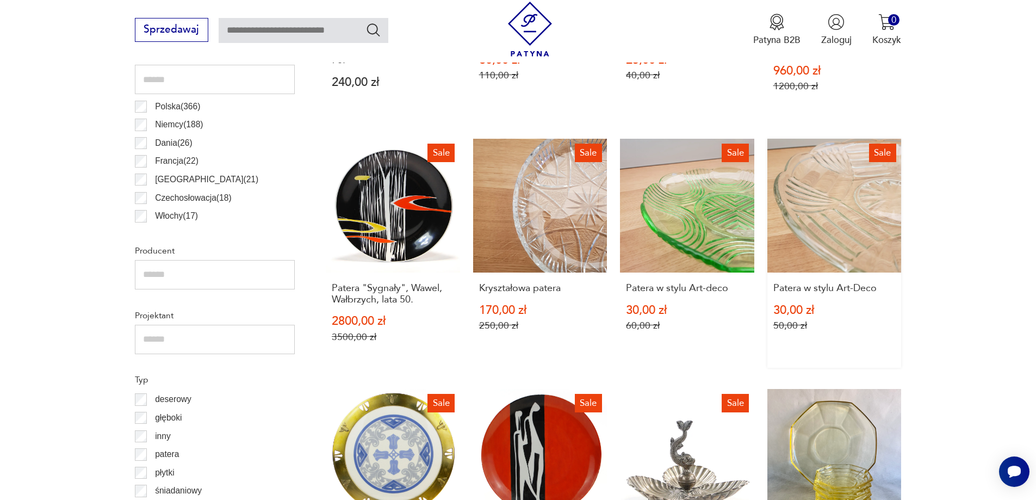
click at [823, 218] on link "Sale Patera w stylu Art-Deco 30,00 zł 50,00 zł" at bounding box center [835, 254] width 134 height 230
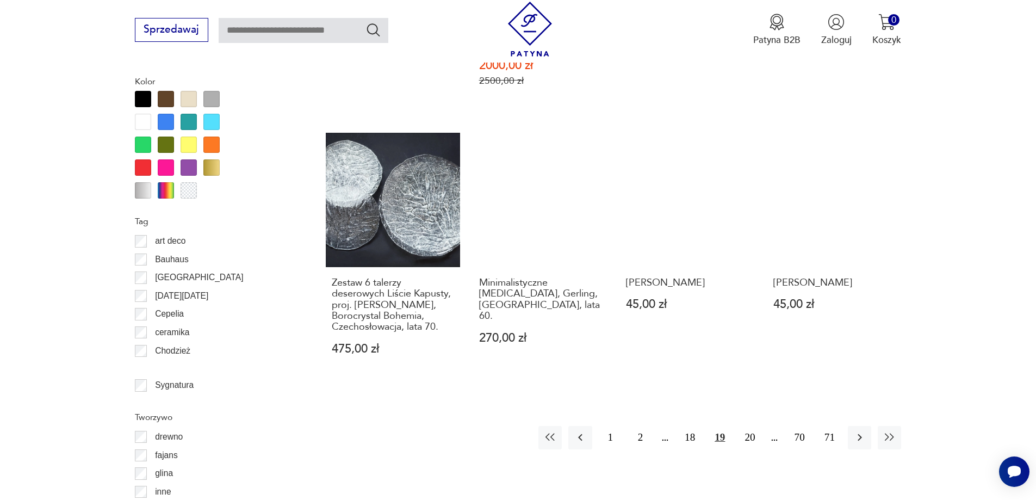
scroll to position [1233, 0]
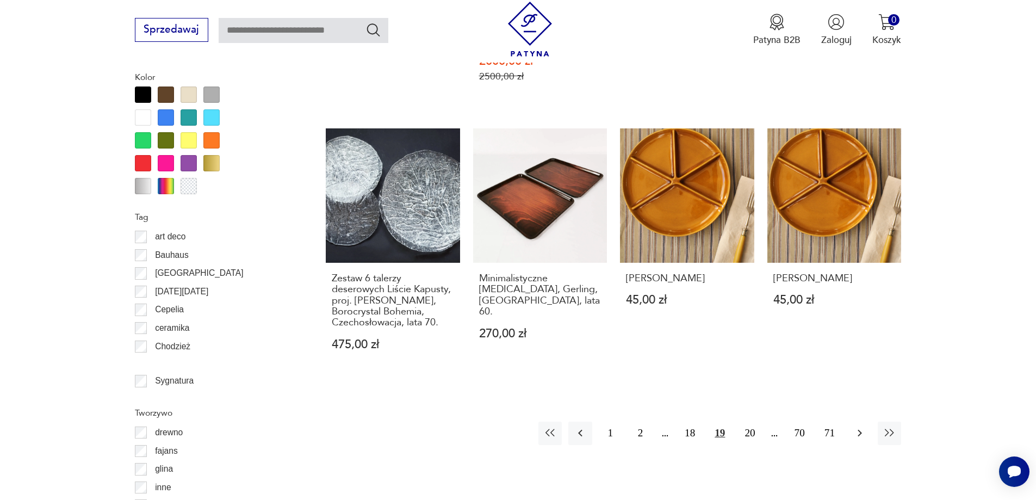
click at [865, 427] on icon "button" at bounding box center [860, 433] width 13 height 13
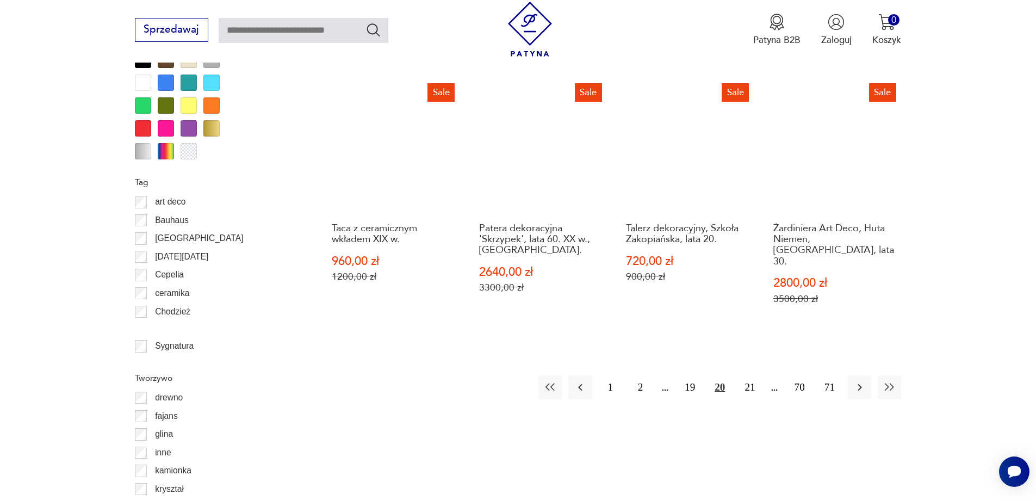
scroll to position [1287, 0]
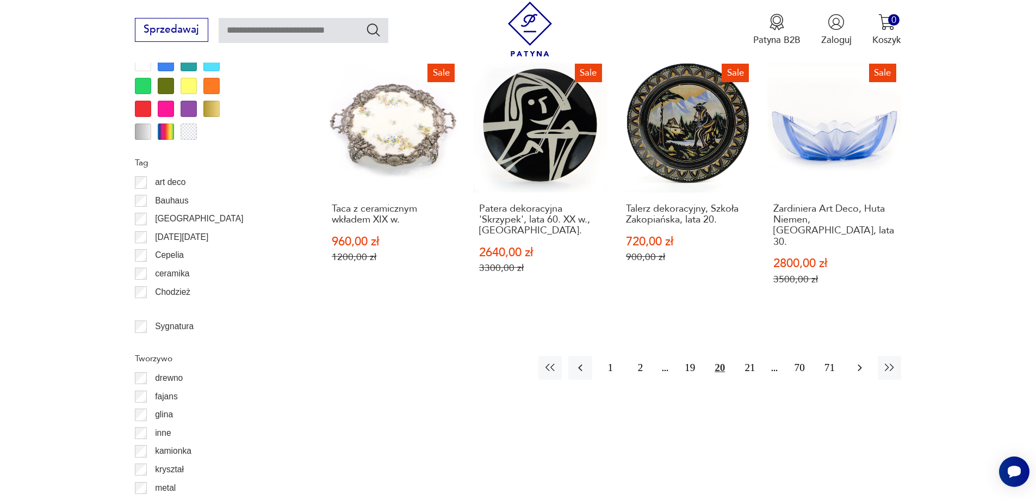
click at [859, 361] on icon "button" at bounding box center [860, 367] width 13 height 13
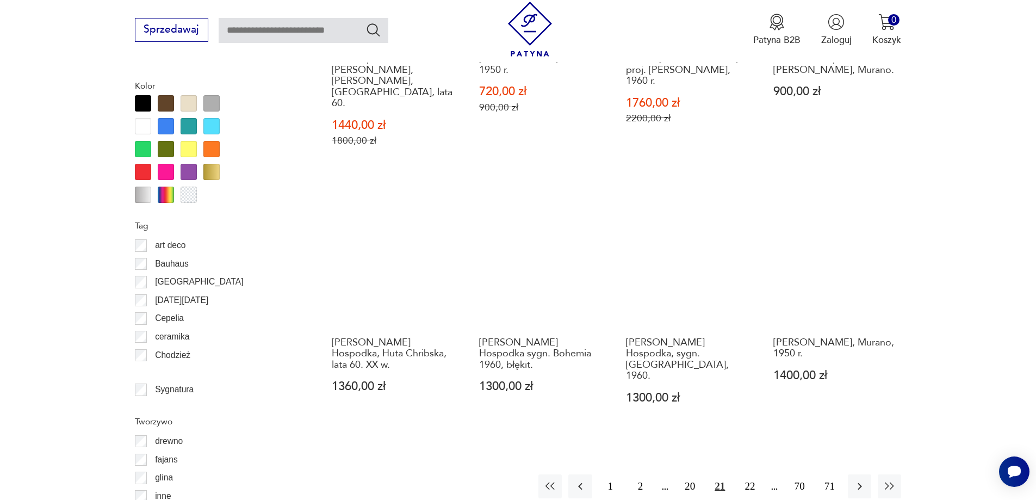
scroll to position [1233, 0]
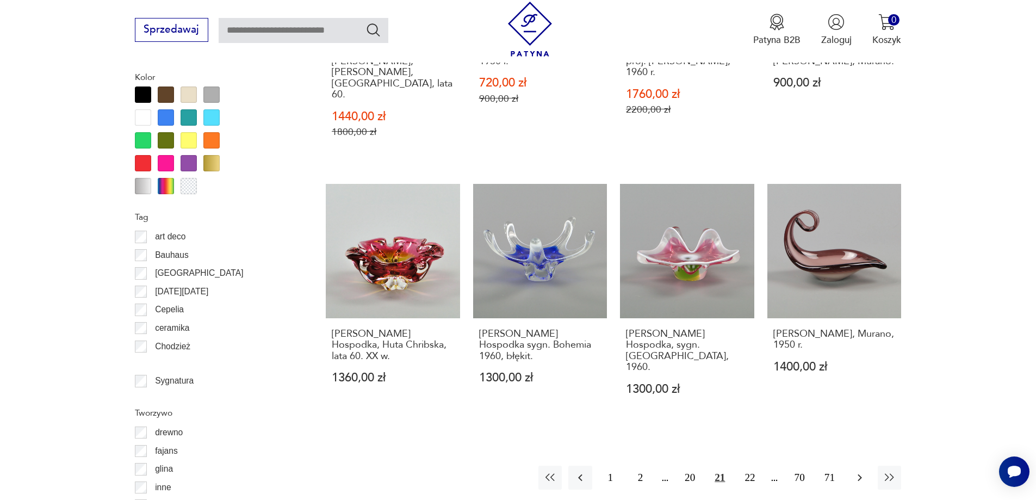
click at [863, 471] on icon "button" at bounding box center [860, 477] width 13 height 13
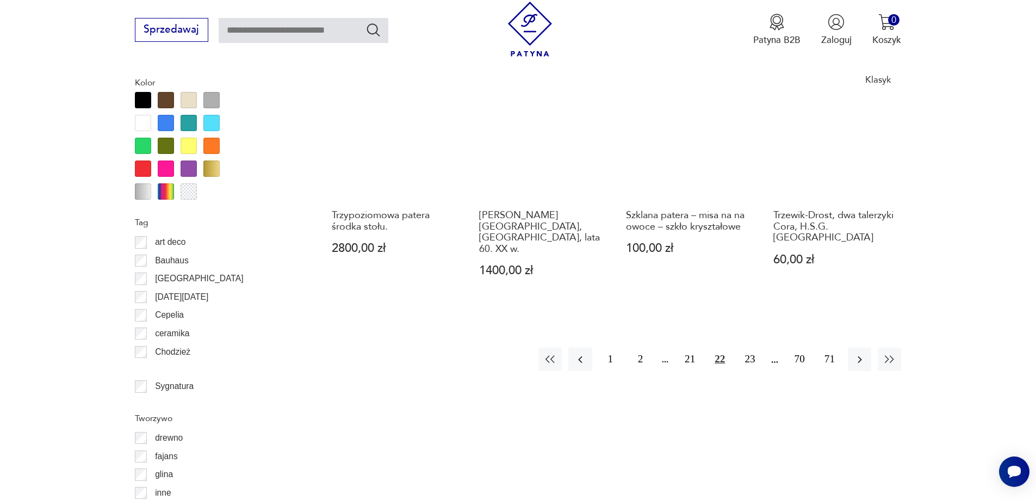
scroll to position [1233, 0]
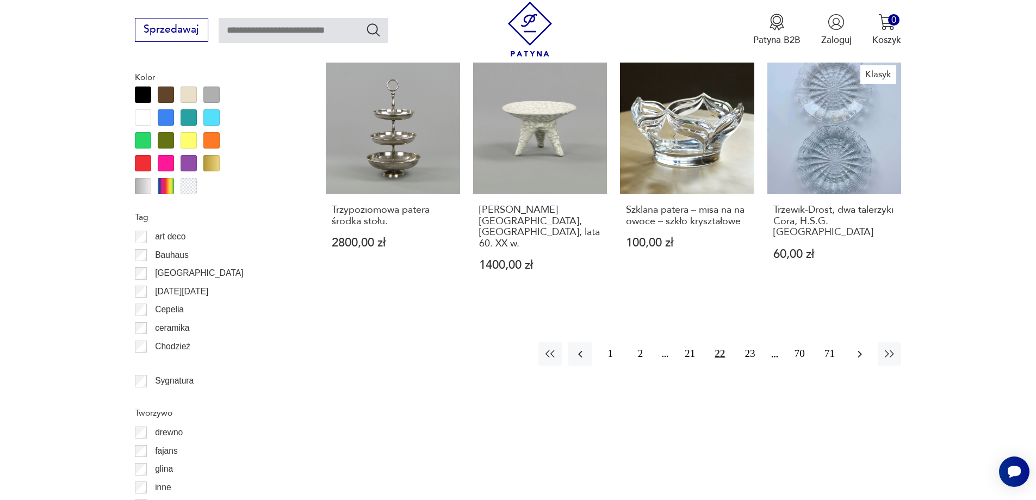
click at [862, 348] on icon "button" at bounding box center [860, 354] width 13 height 13
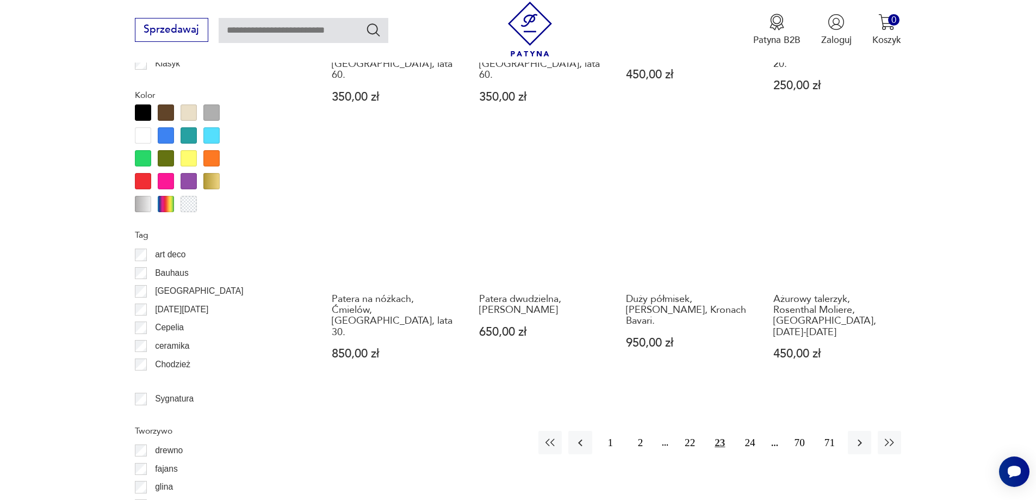
scroll to position [1287, 0]
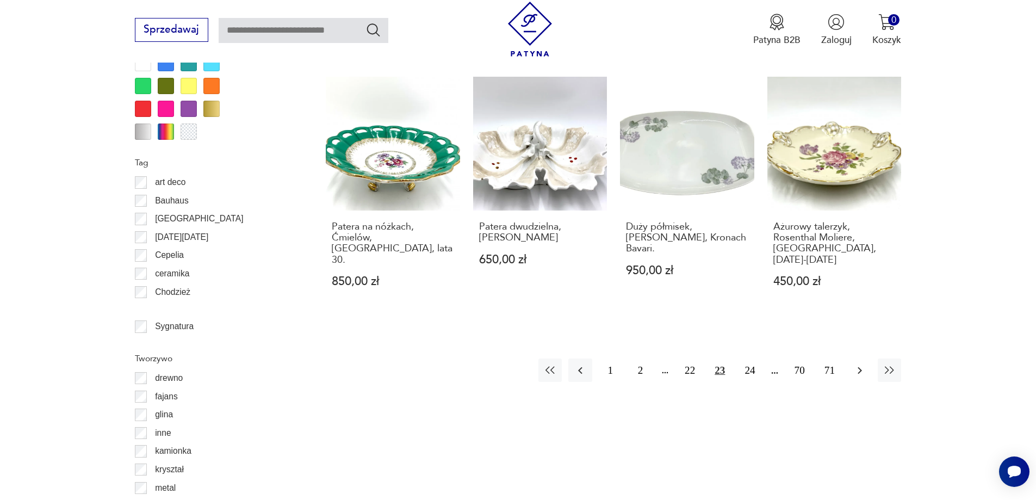
click at [860, 364] on icon "button" at bounding box center [860, 370] width 13 height 13
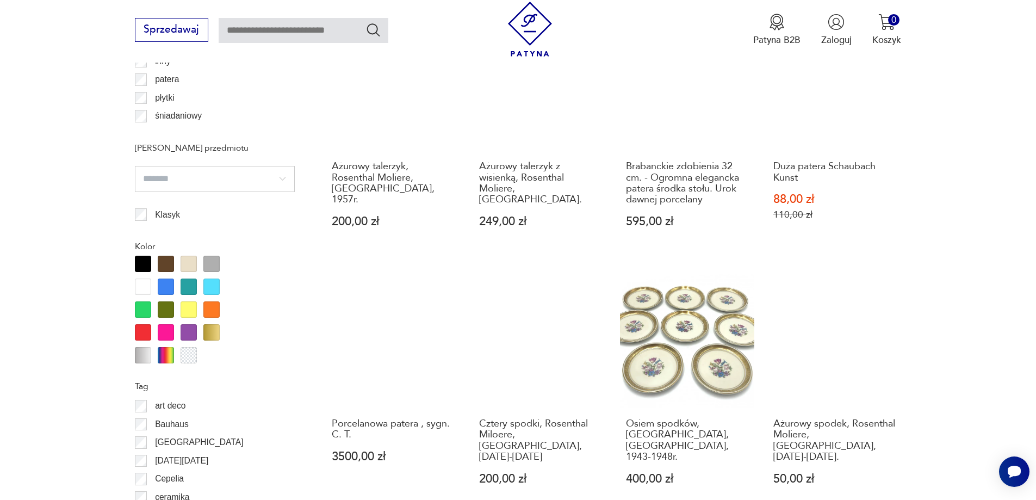
scroll to position [1233, 0]
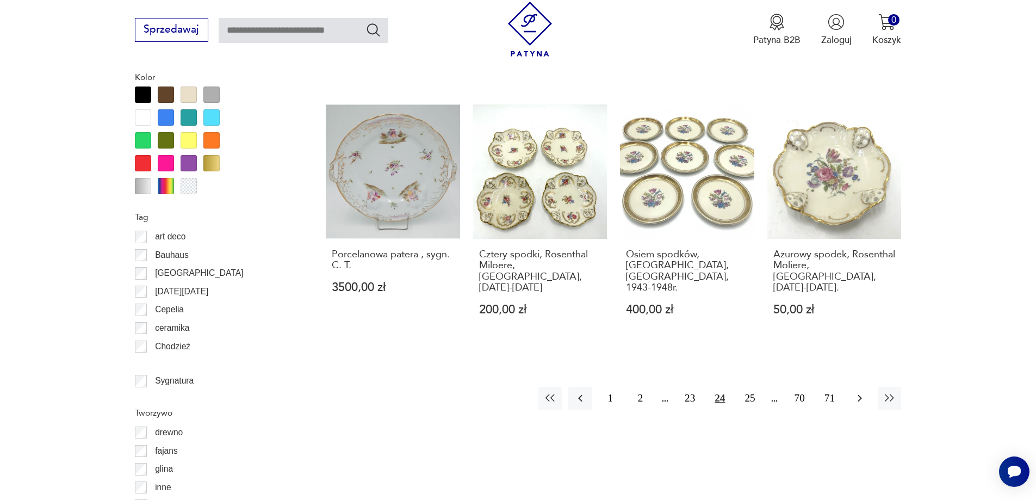
click at [861, 392] on icon "button" at bounding box center [860, 398] width 13 height 13
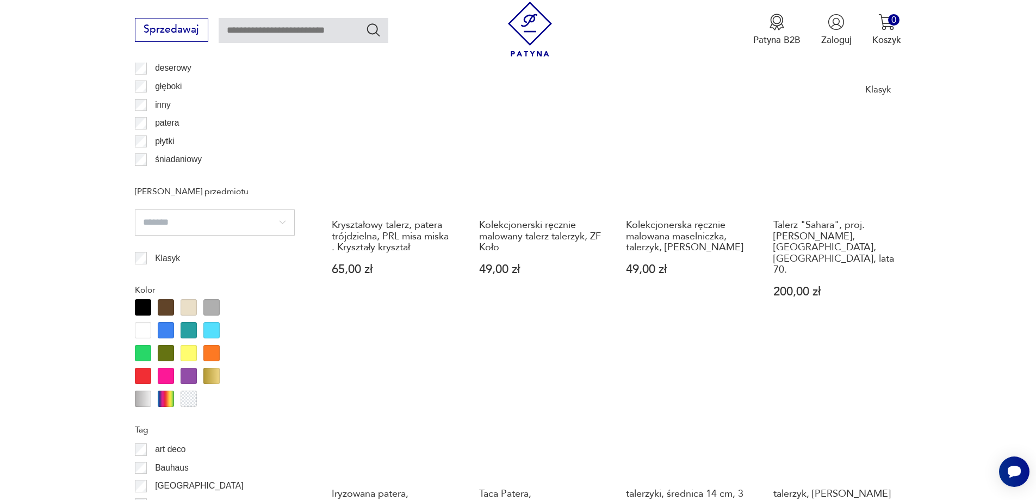
scroll to position [1178, 0]
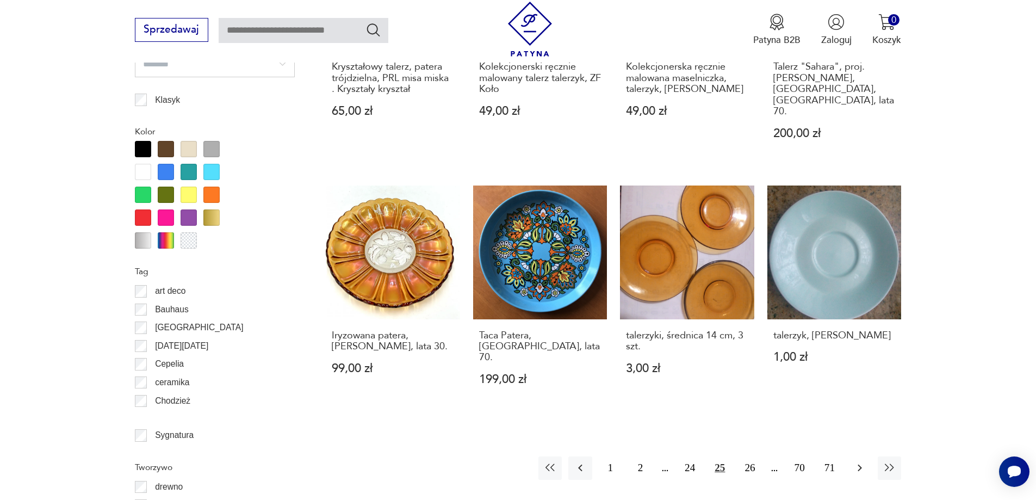
drag, startPoint x: 859, startPoint y: 412, endPoint x: 862, endPoint y: 417, distance: 6.2
click at [859, 461] on icon "button" at bounding box center [860, 467] width 13 height 13
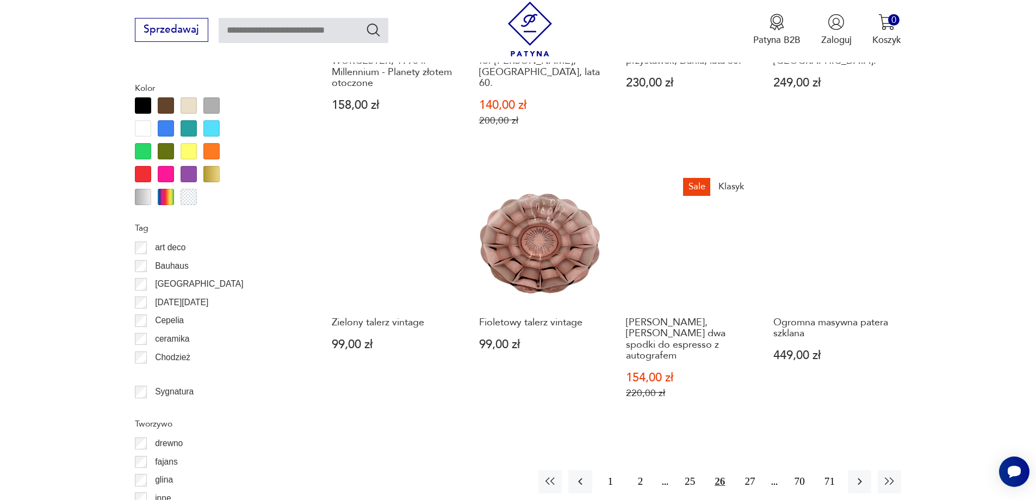
scroll to position [1233, 0]
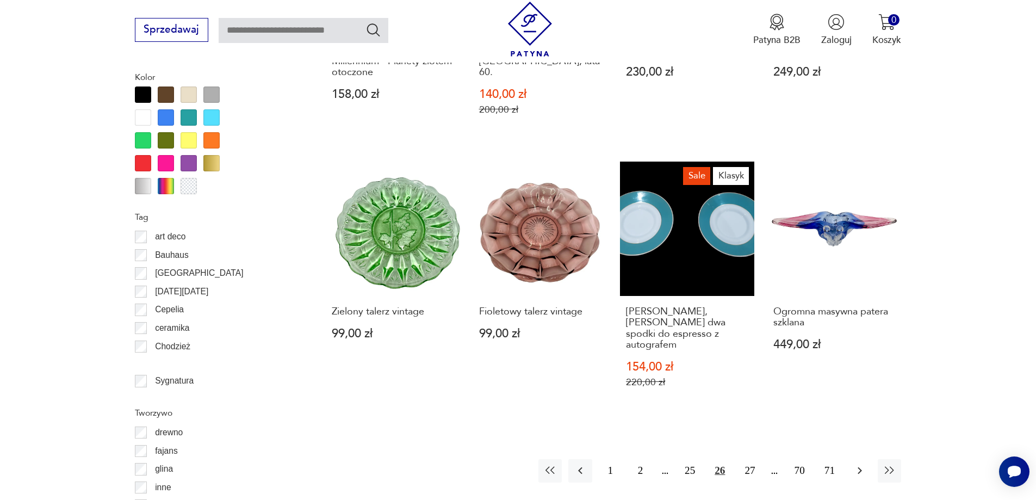
click at [861, 464] on icon "button" at bounding box center [860, 470] width 13 height 13
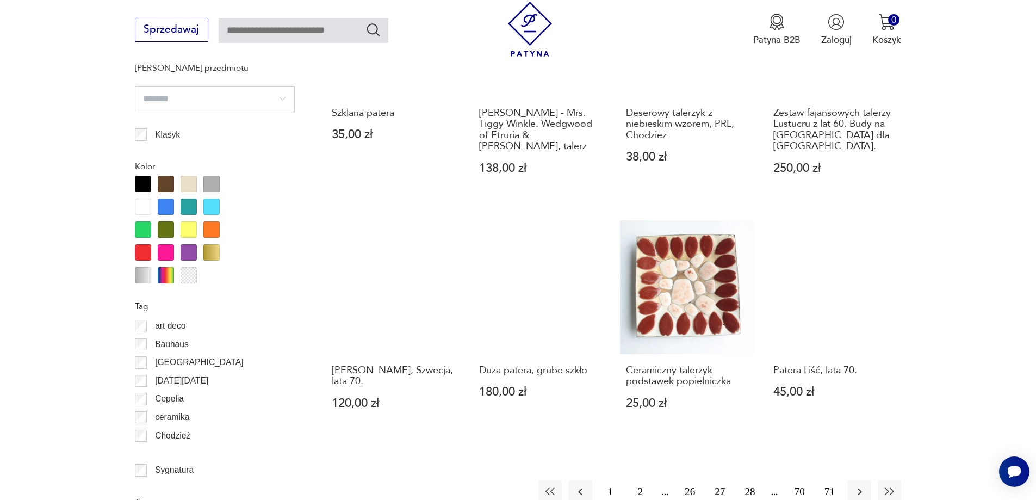
scroll to position [1178, 0]
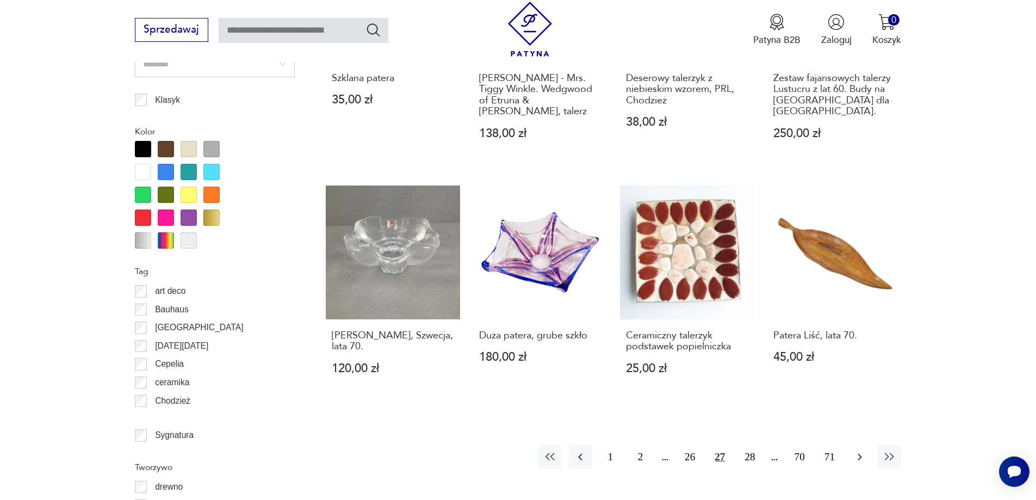
click at [860, 450] on icon "button" at bounding box center [860, 456] width 13 height 13
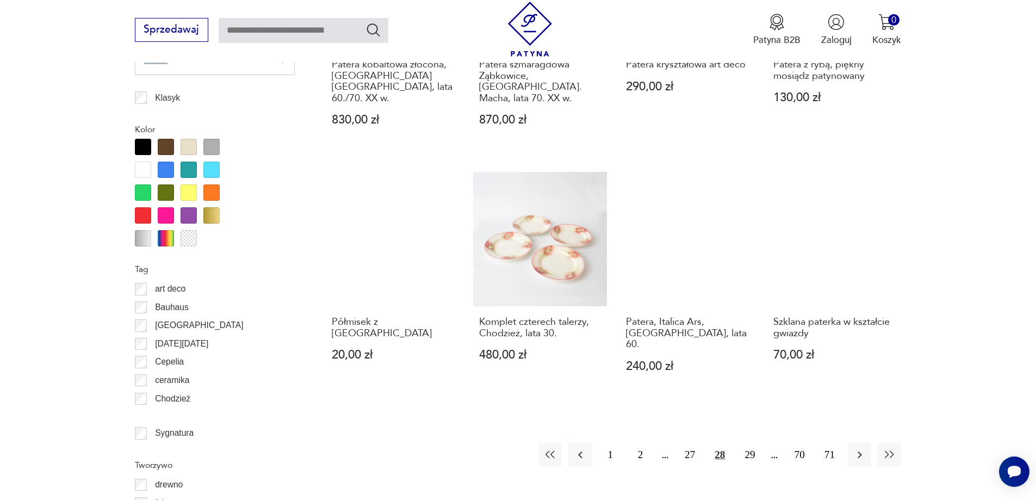
scroll to position [1287, 0]
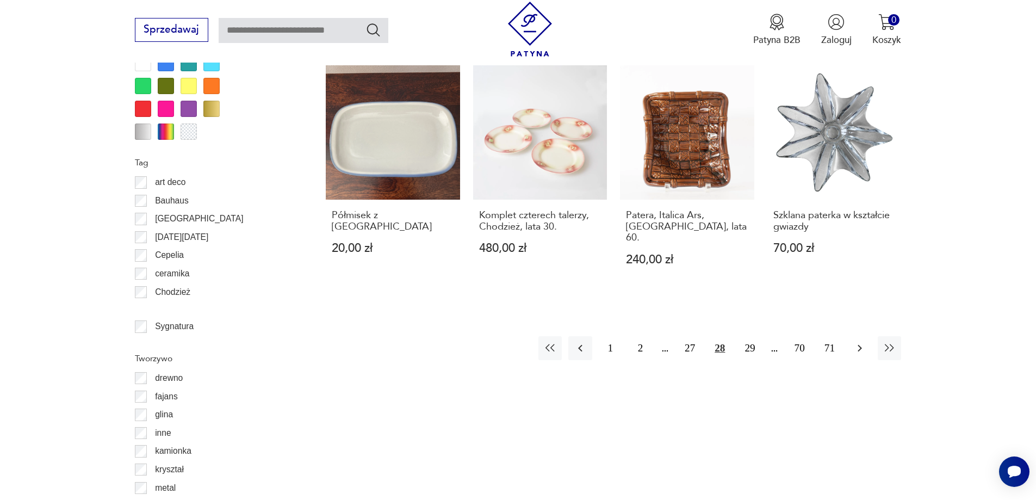
click at [861, 342] on icon "button" at bounding box center [860, 348] width 13 height 13
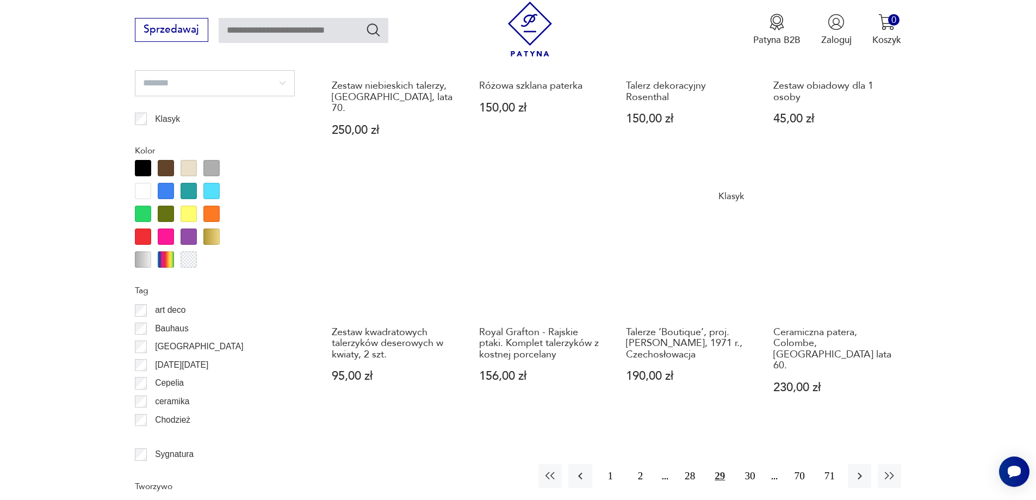
scroll to position [1178, 0]
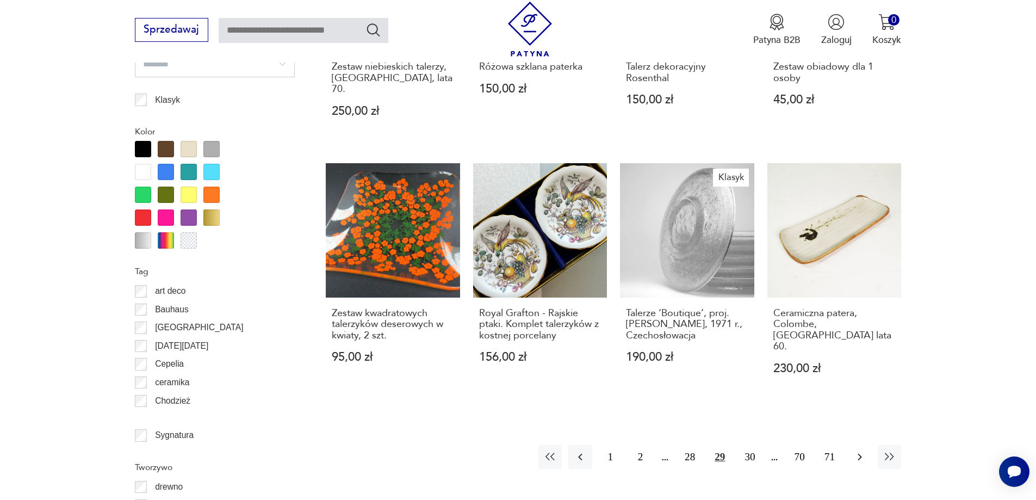
click at [856, 450] on icon "button" at bounding box center [860, 456] width 13 height 13
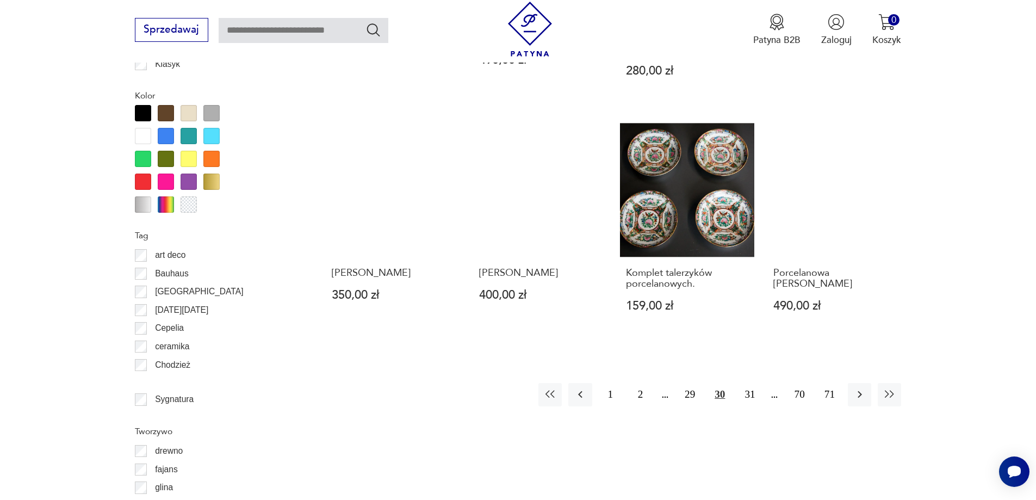
scroll to position [1233, 0]
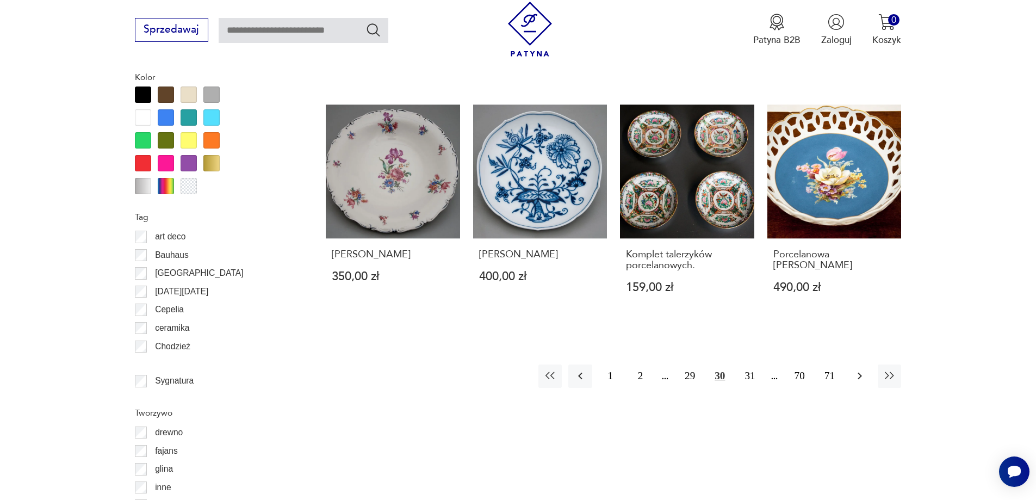
click at [855, 369] on icon "button" at bounding box center [860, 375] width 13 height 13
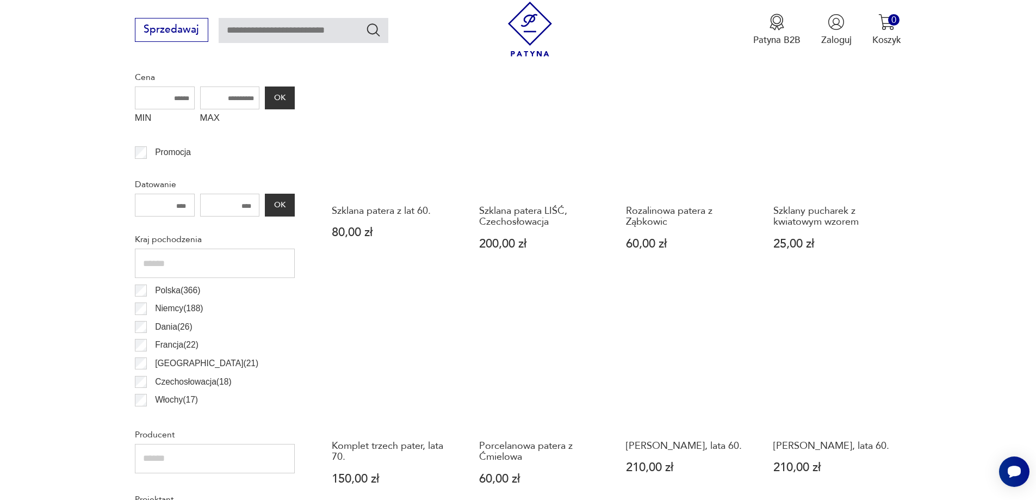
scroll to position [526, 0]
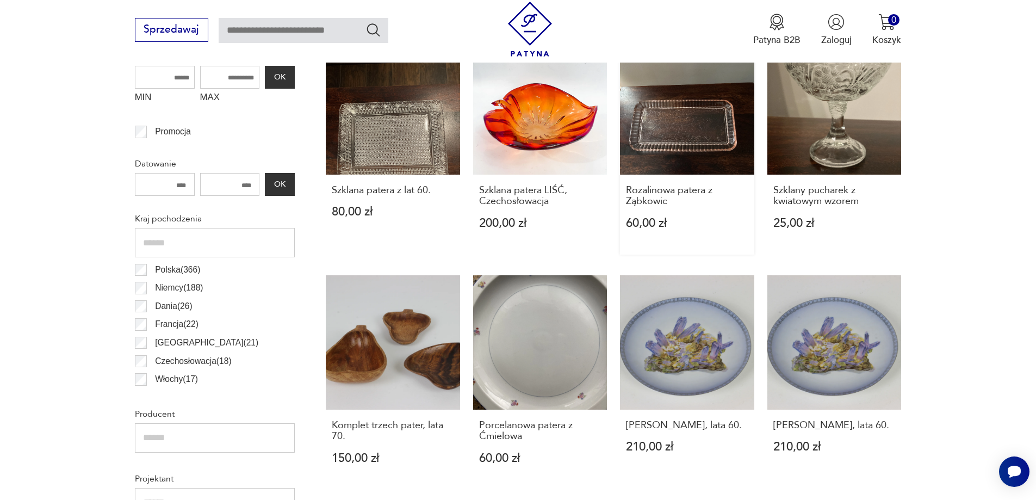
click at [687, 145] on link "Rozalinowa patera z Ząbkowic 60,00 zł" at bounding box center [687, 147] width 134 height 214
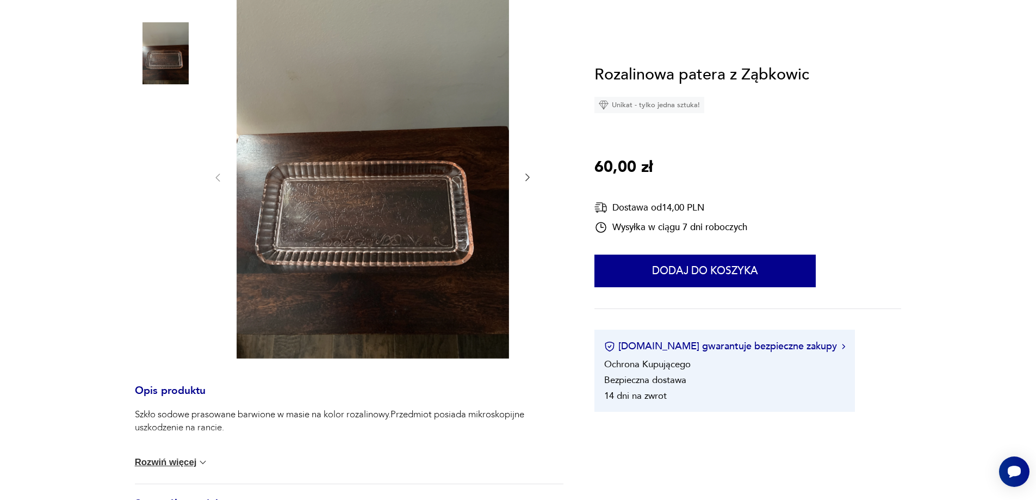
scroll to position [218, 0]
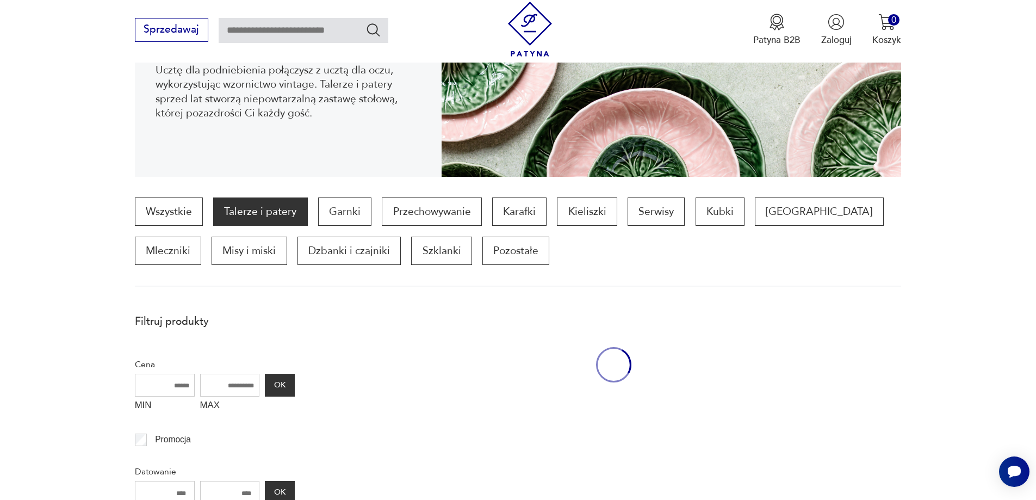
scroll to position [526, 0]
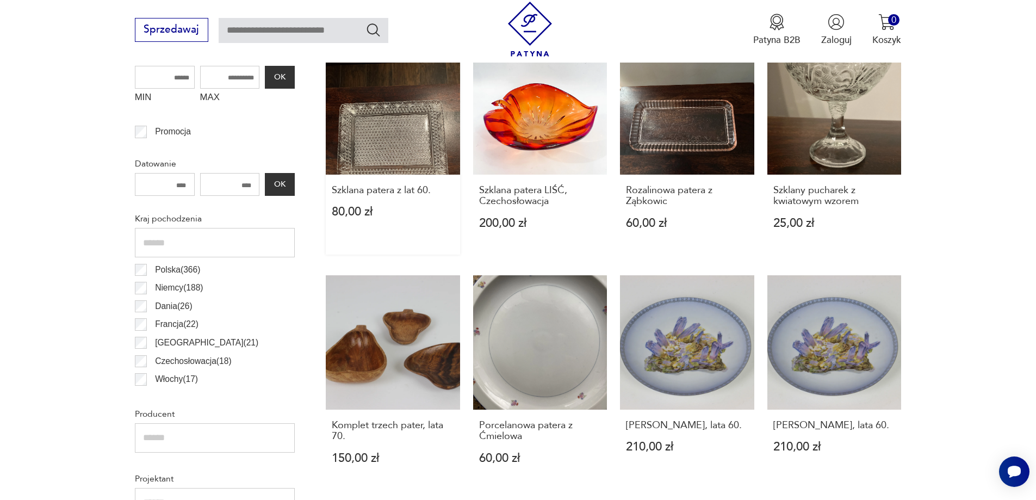
click at [388, 147] on link "Szklana patera z lat 60. 80,00 zł" at bounding box center [393, 147] width 134 height 214
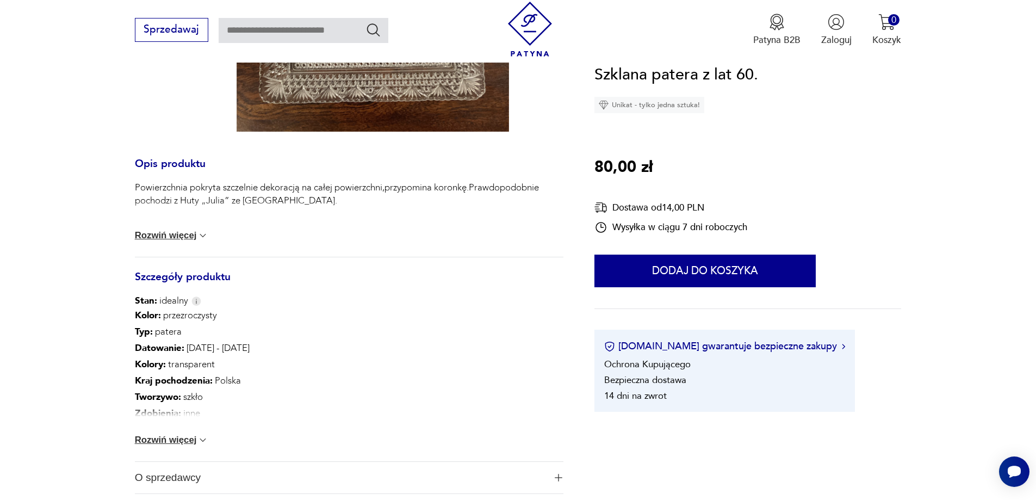
scroll to position [435, 0]
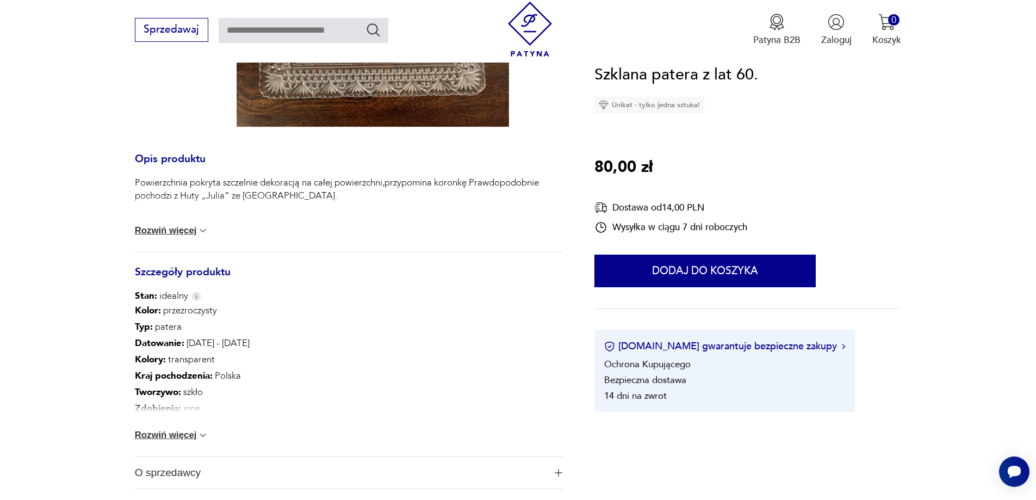
click at [167, 437] on button "Rozwiń więcej" at bounding box center [172, 435] width 74 height 11
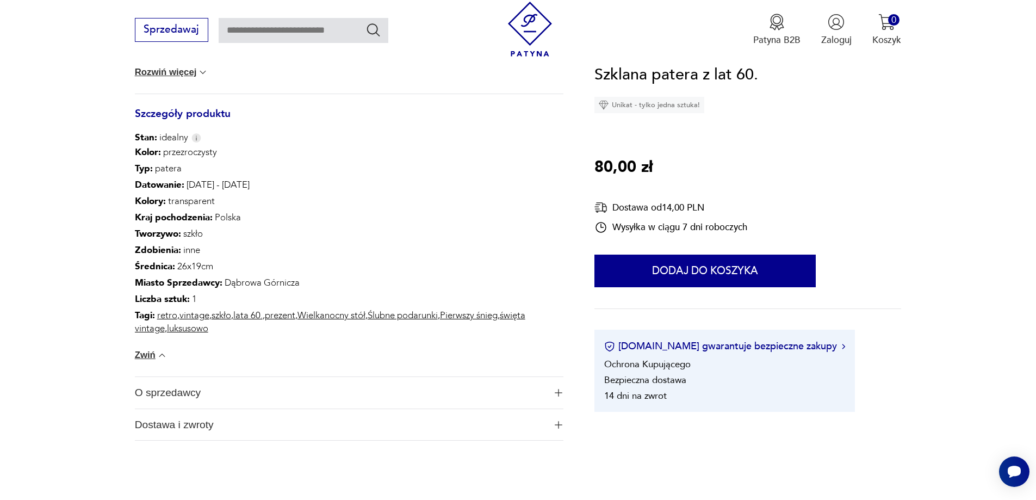
scroll to position [598, 0]
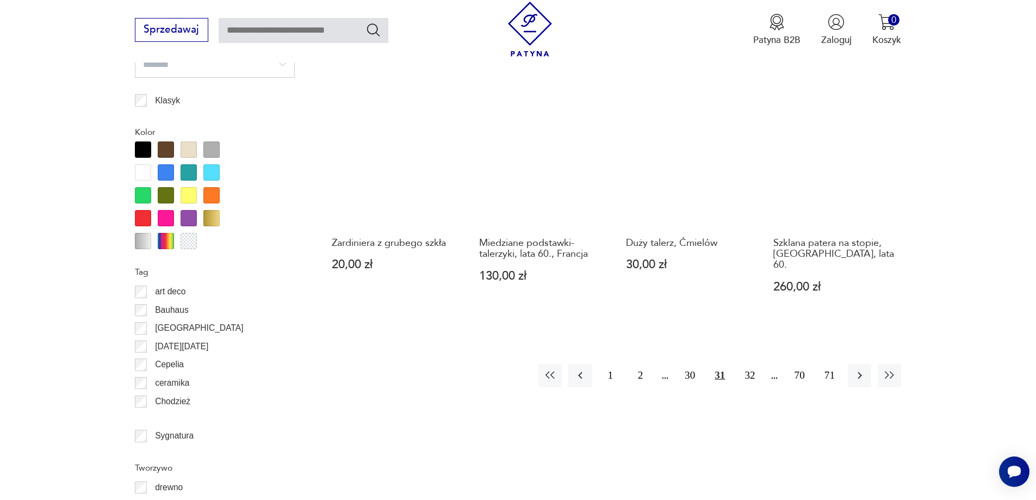
scroll to position [1178, 0]
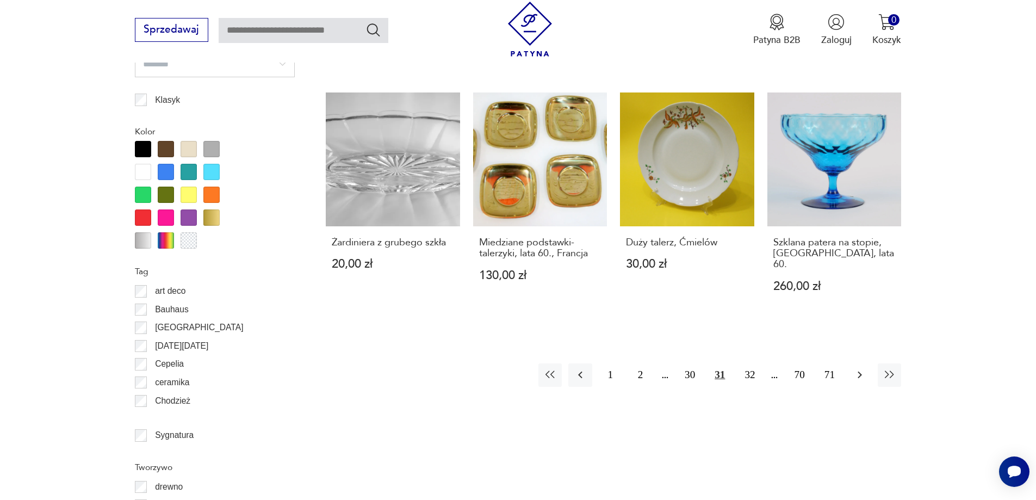
click at [859, 372] on icon "button" at bounding box center [860, 375] width 4 height 7
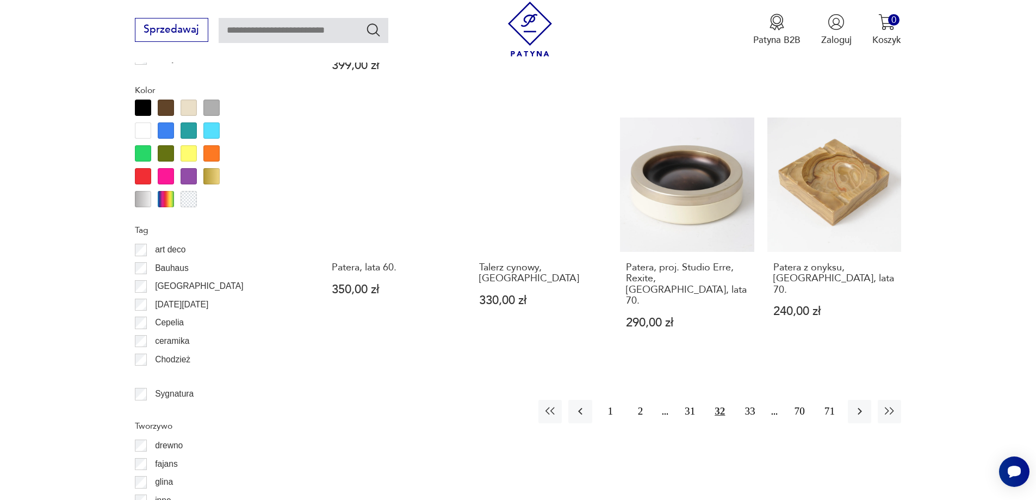
scroll to position [1233, 0]
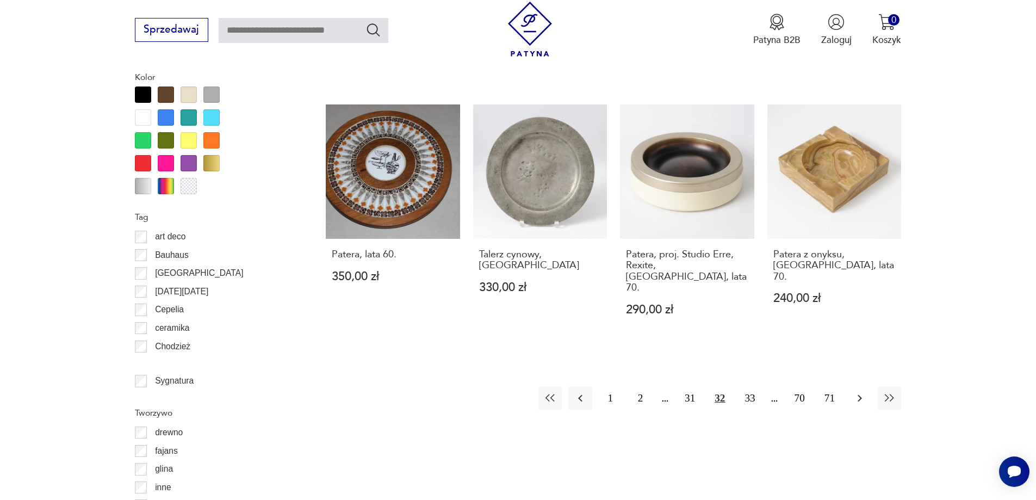
click at [857, 392] on icon "button" at bounding box center [860, 398] width 13 height 13
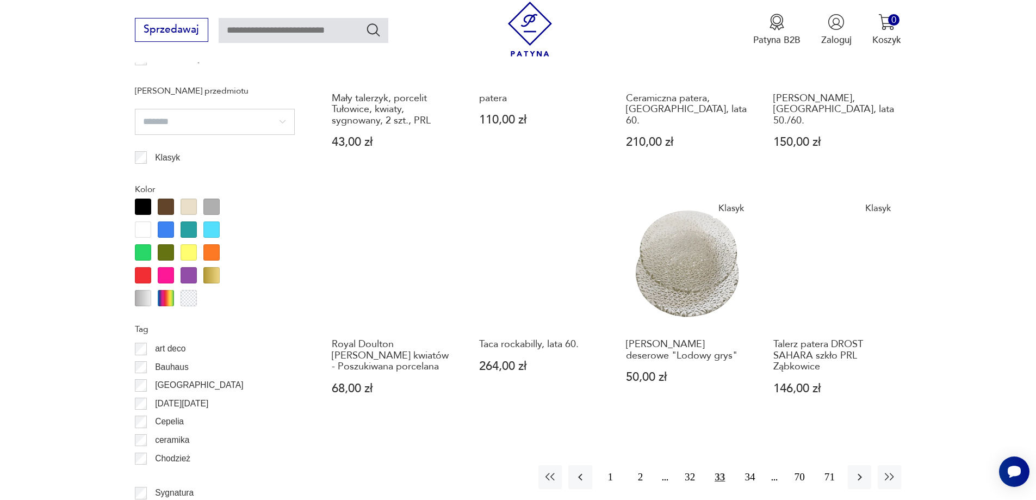
scroll to position [1124, 0]
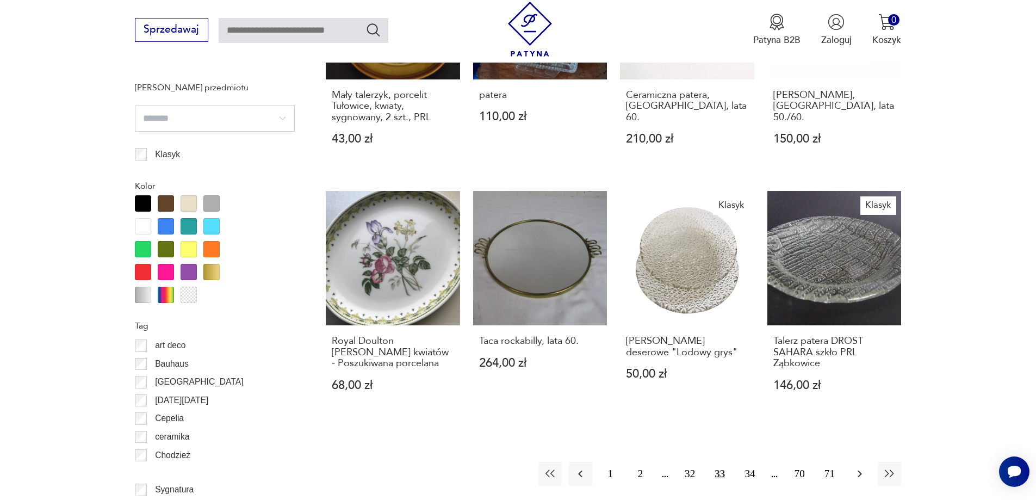
click at [862, 467] on icon "button" at bounding box center [860, 473] width 13 height 13
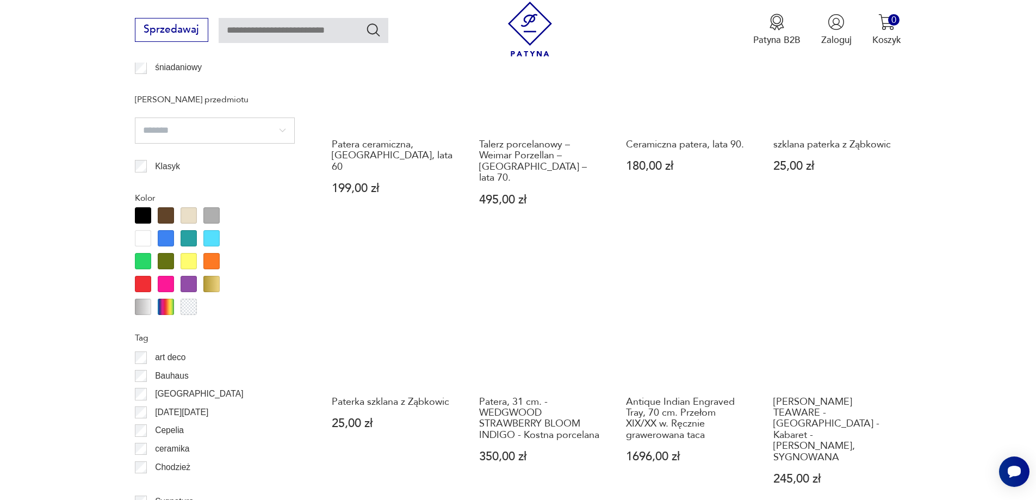
scroll to position [1233, 0]
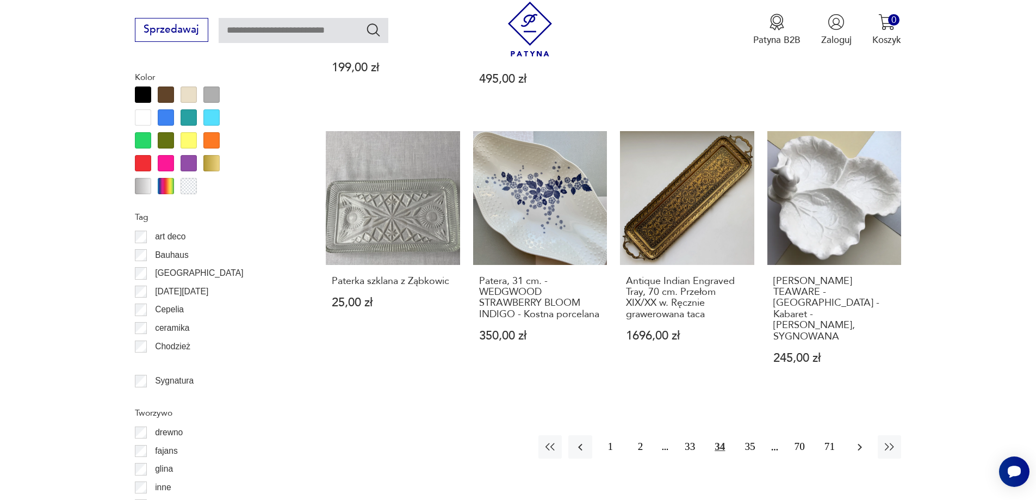
click at [857, 441] on icon "button" at bounding box center [860, 447] width 13 height 13
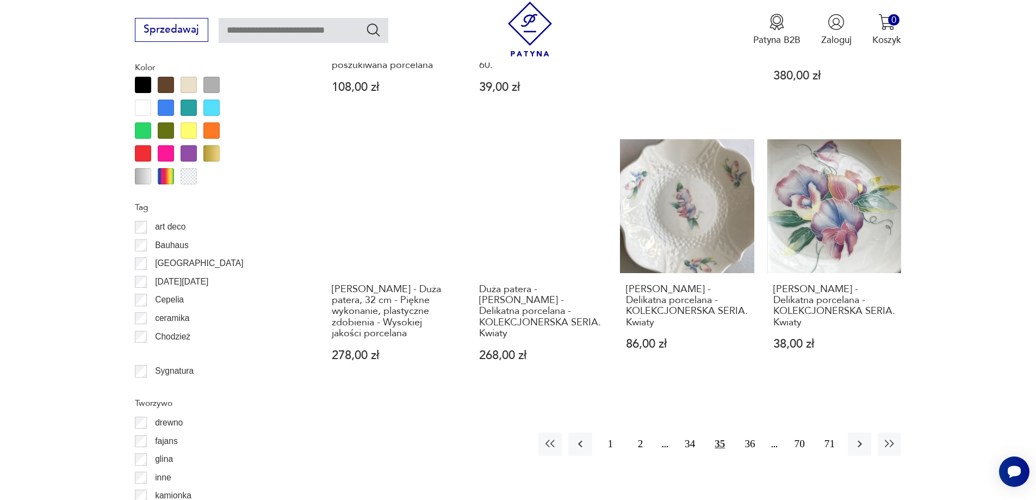
scroll to position [1287, 0]
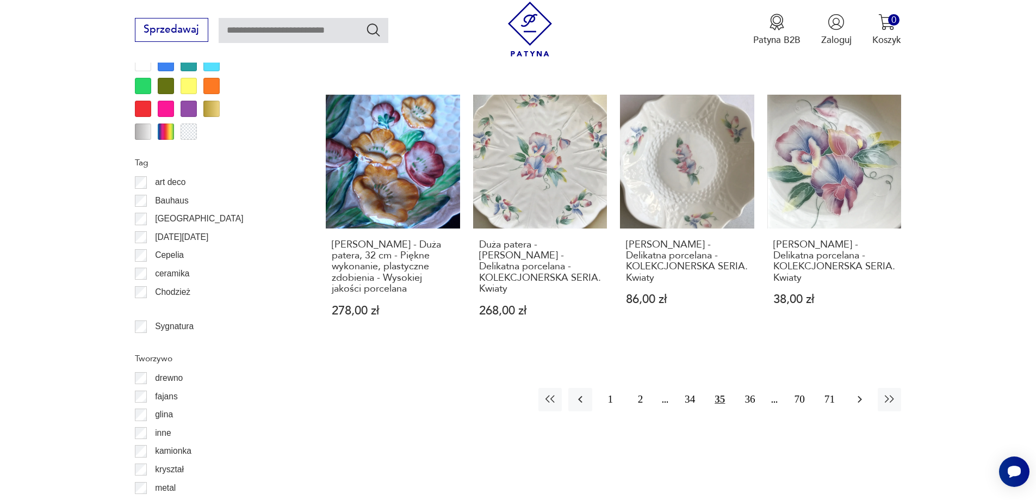
click at [858, 393] on icon "button" at bounding box center [860, 399] width 13 height 13
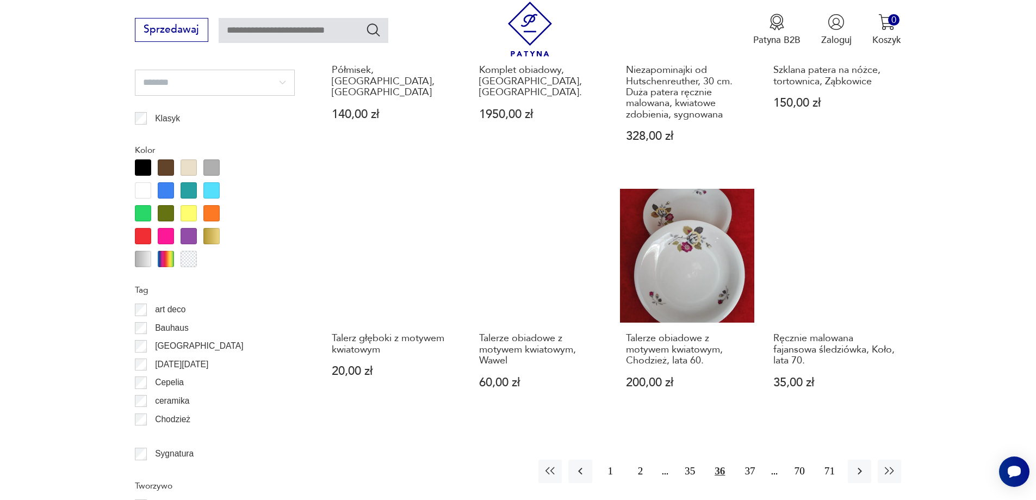
scroll to position [1287, 0]
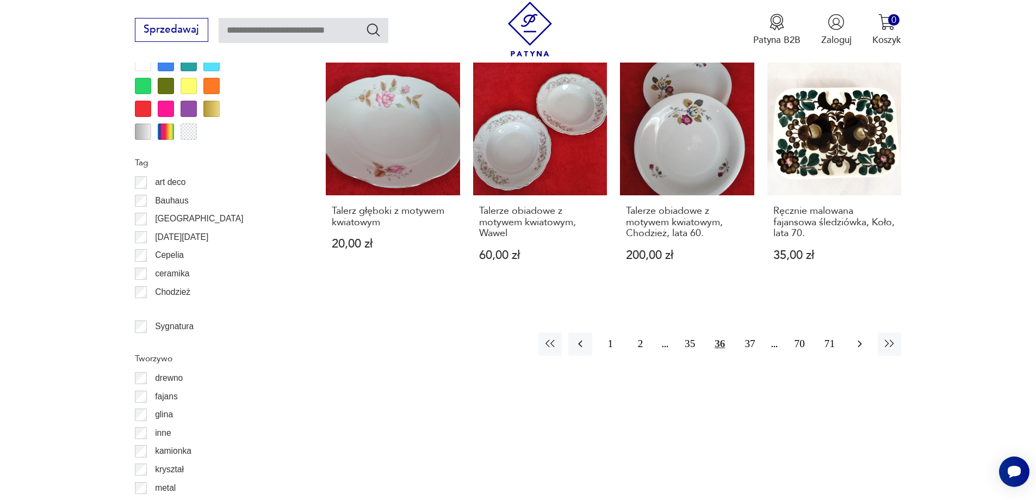
click at [856, 337] on icon "button" at bounding box center [860, 343] width 13 height 13
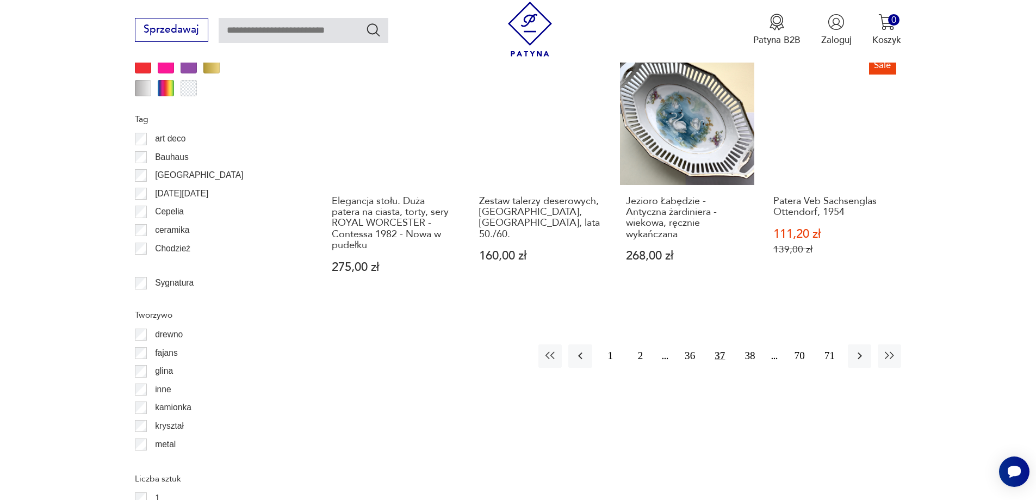
scroll to position [1342, 0]
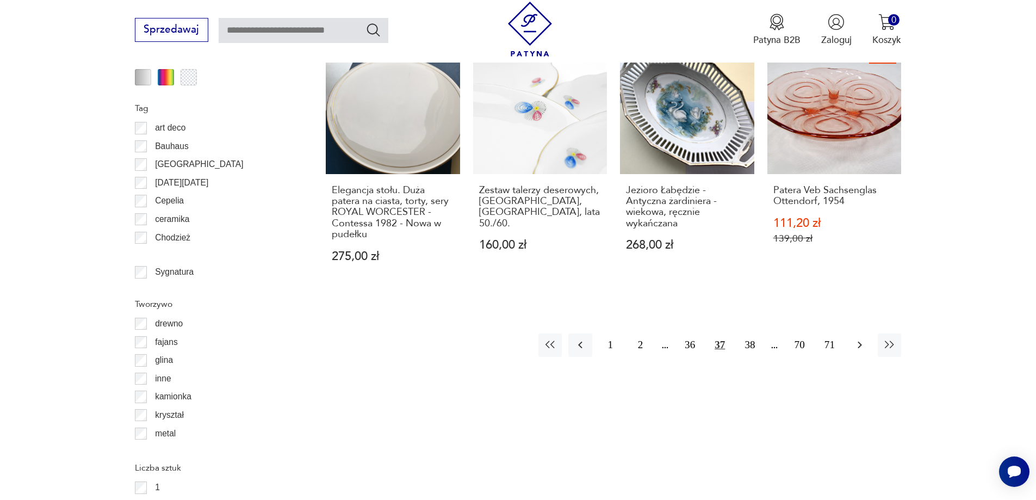
click at [858, 338] on icon "button" at bounding box center [860, 344] width 13 height 13
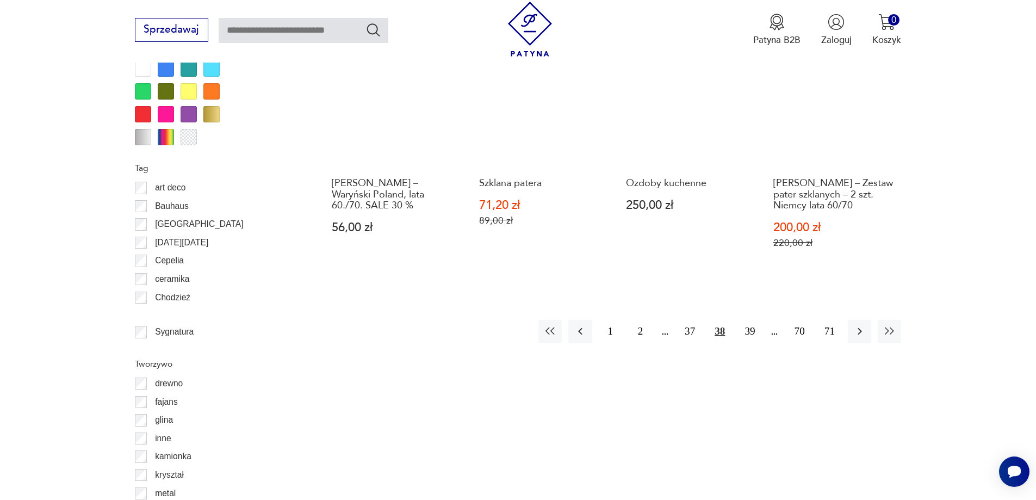
scroll to position [1287, 0]
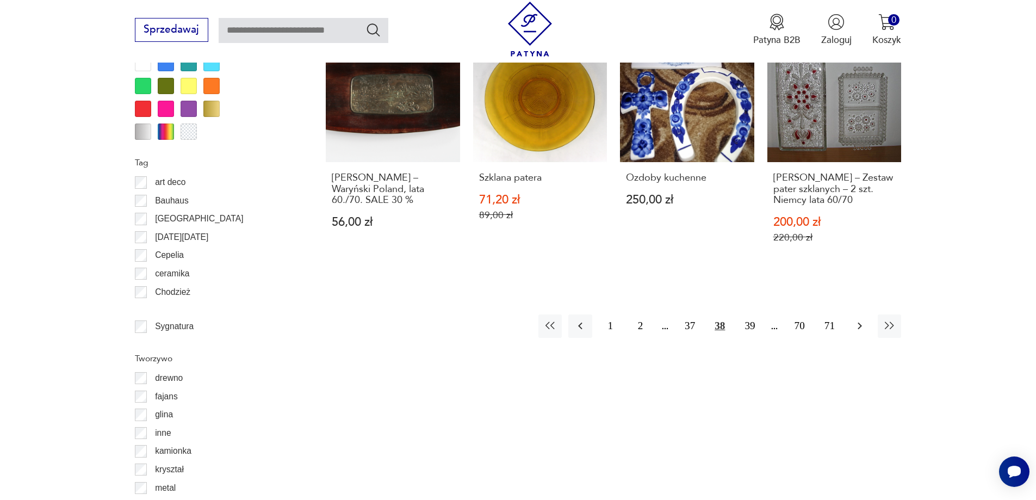
click at [858, 319] on icon "button" at bounding box center [860, 325] width 13 height 13
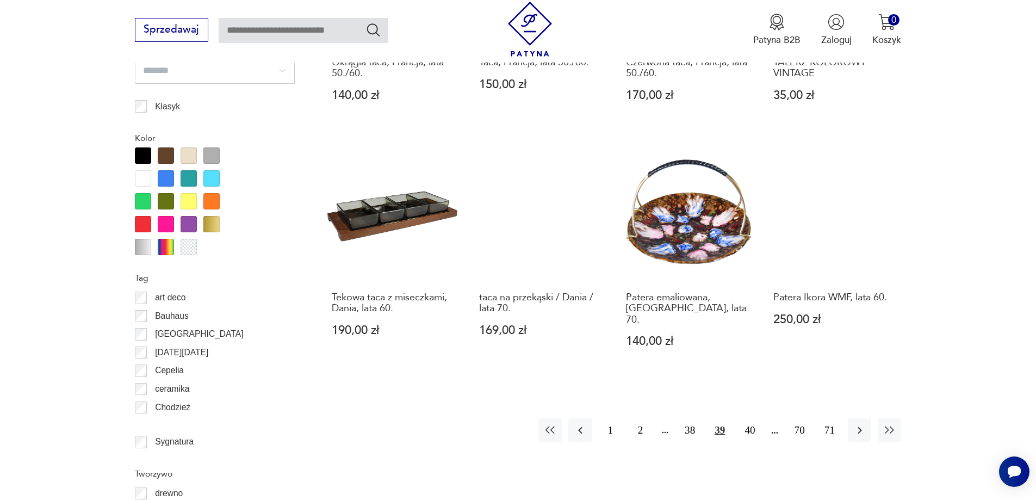
scroll to position [1178, 0]
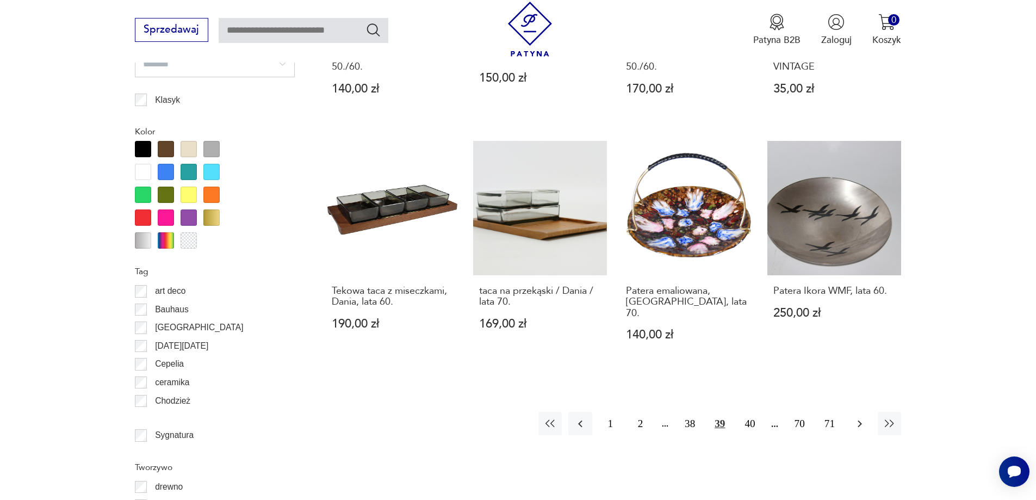
click at [854, 417] on icon "button" at bounding box center [860, 423] width 13 height 13
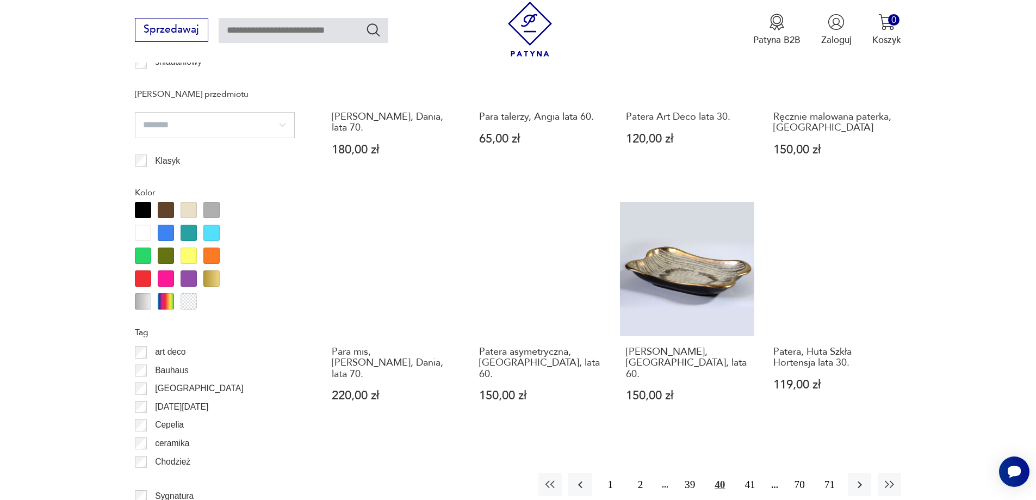
scroll to position [1124, 0]
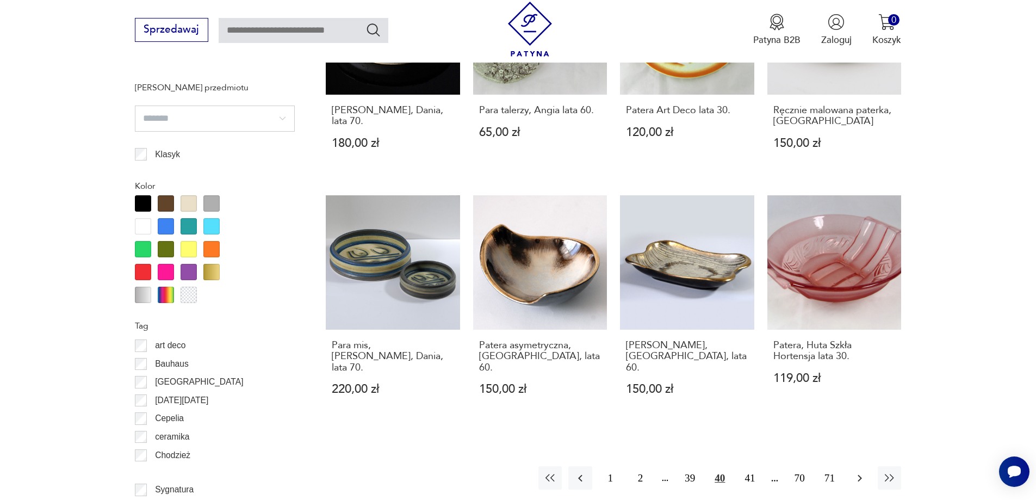
click at [864, 472] on icon "button" at bounding box center [860, 478] width 13 height 13
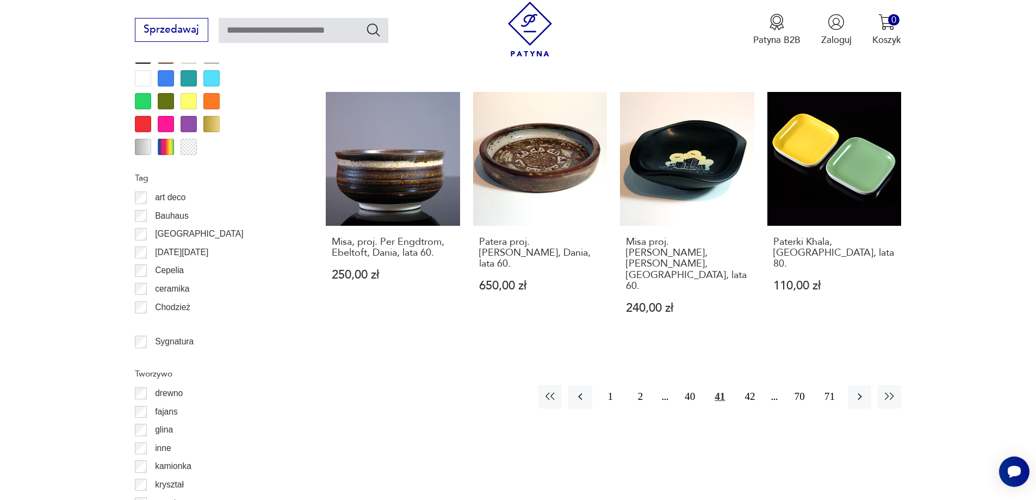
scroll to position [1287, 0]
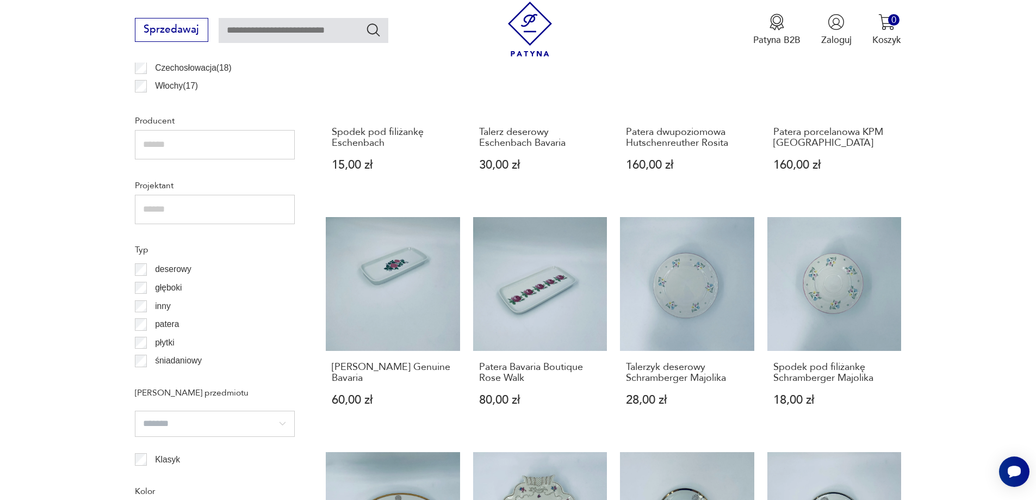
scroll to position [852, 0]
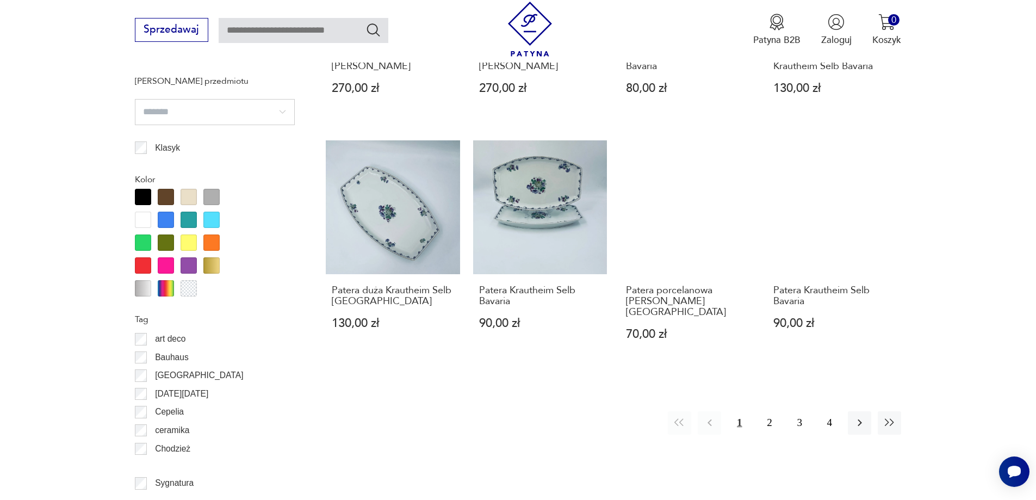
scroll to position [1178, 0]
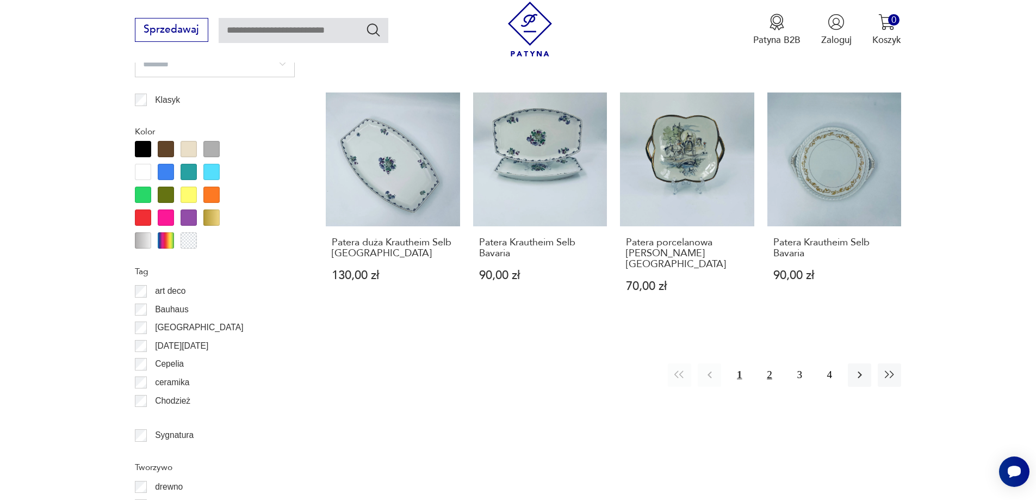
click at [771, 363] on button "2" at bounding box center [769, 374] width 23 height 23
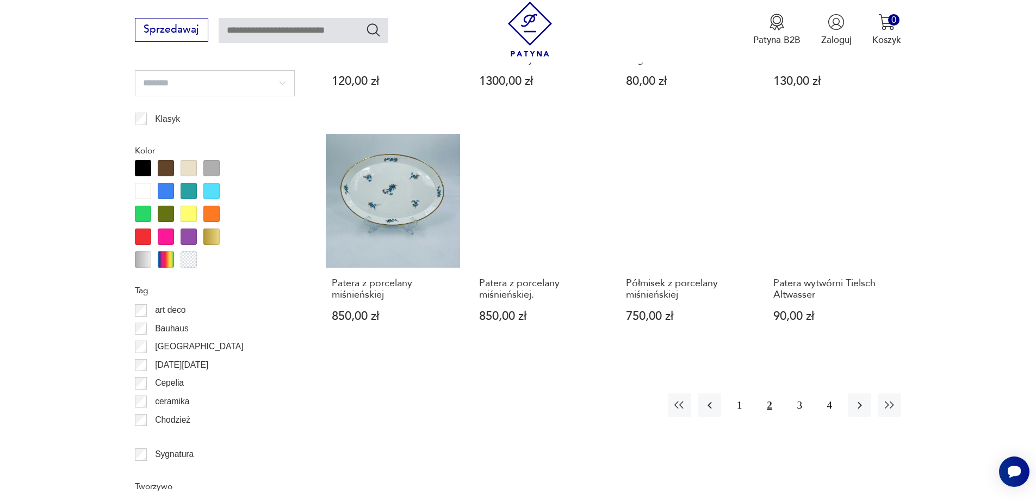
scroll to position [1178, 0]
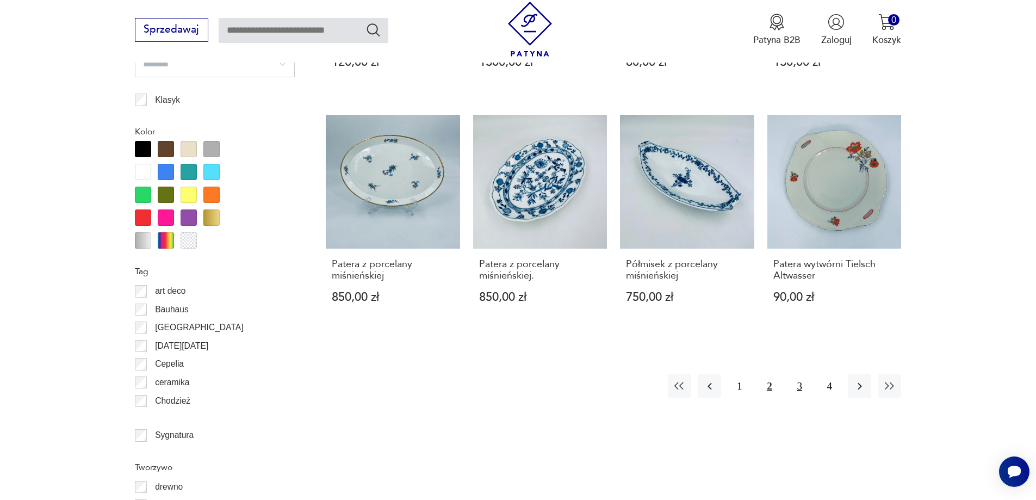
click at [800, 377] on button "3" at bounding box center [799, 385] width 23 height 23
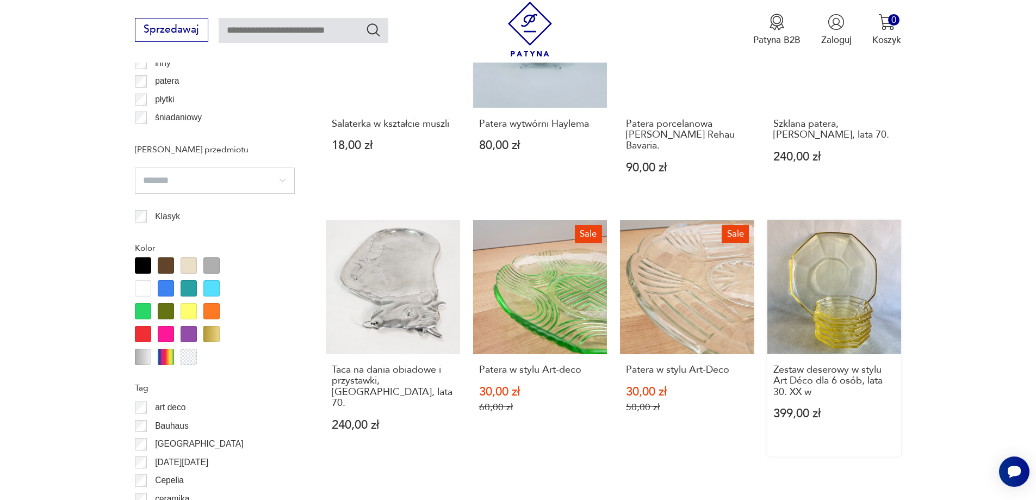
scroll to position [1233, 0]
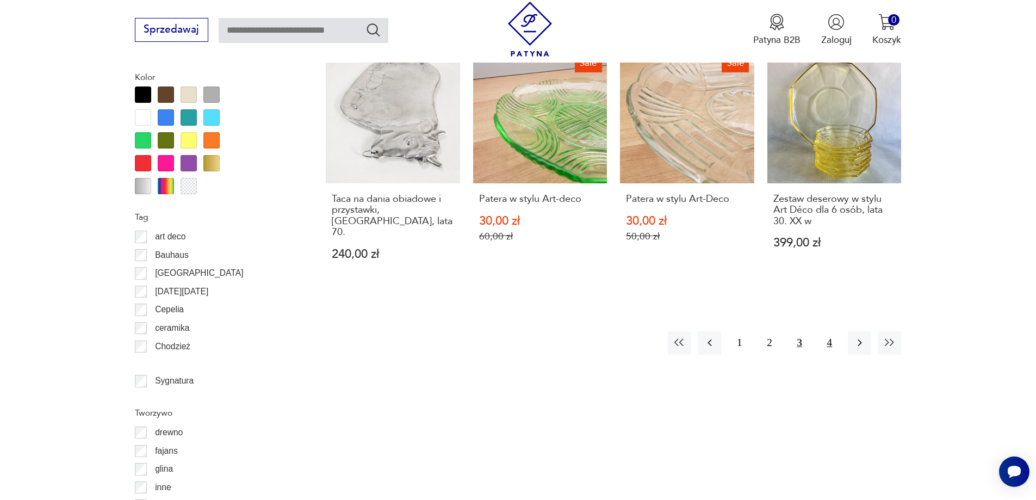
click at [833, 331] on button "4" at bounding box center [829, 342] width 23 height 23
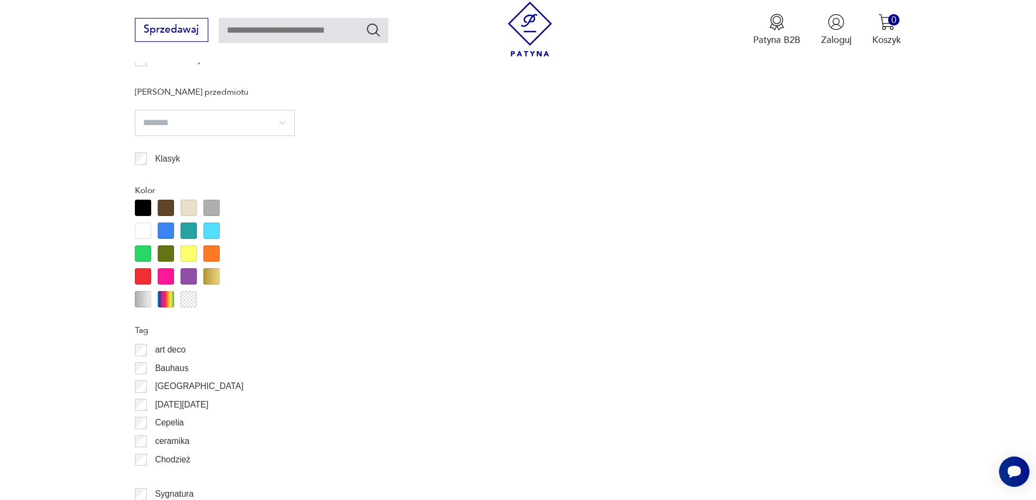
scroll to position [1124, 0]
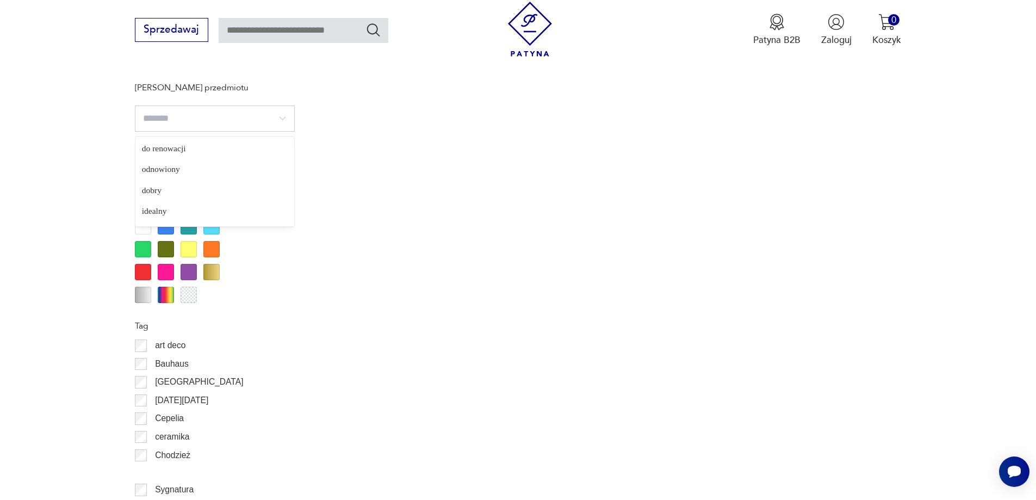
click at [285, 121] on input "search" at bounding box center [215, 119] width 160 height 26
type input "*******"
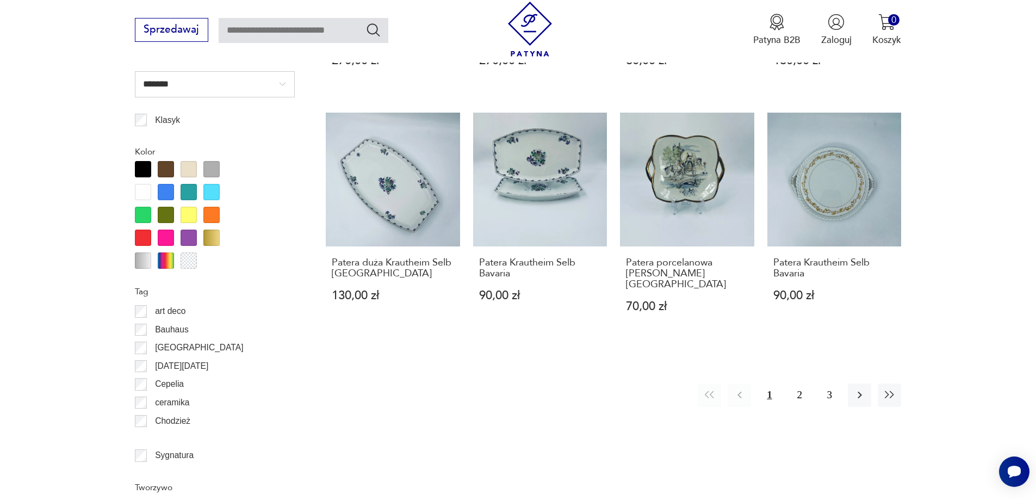
scroll to position [1178, 0]
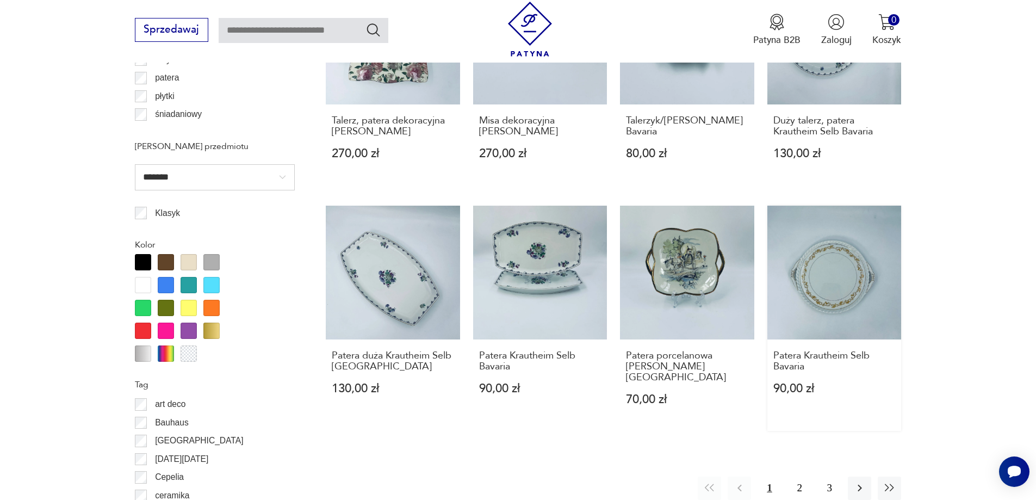
scroll to position [1178, 0]
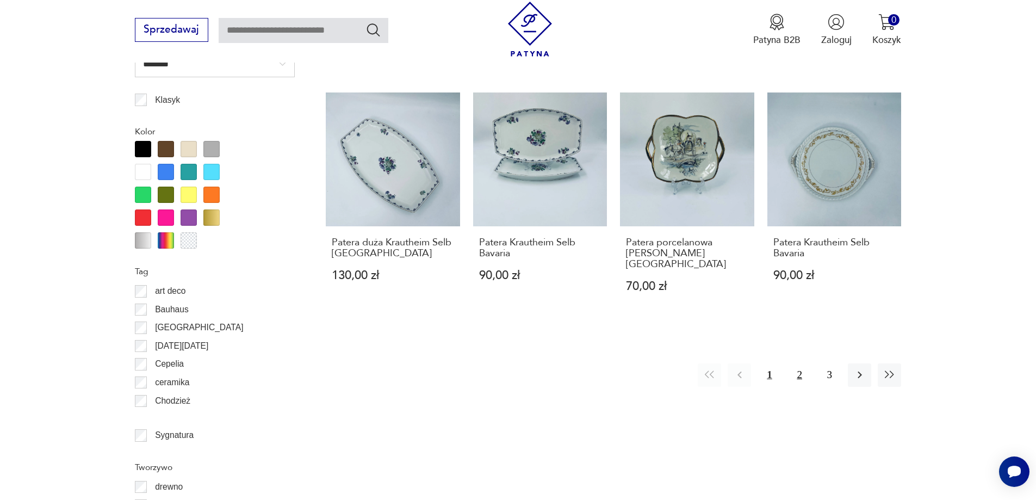
click at [797, 363] on button "2" at bounding box center [799, 374] width 23 height 23
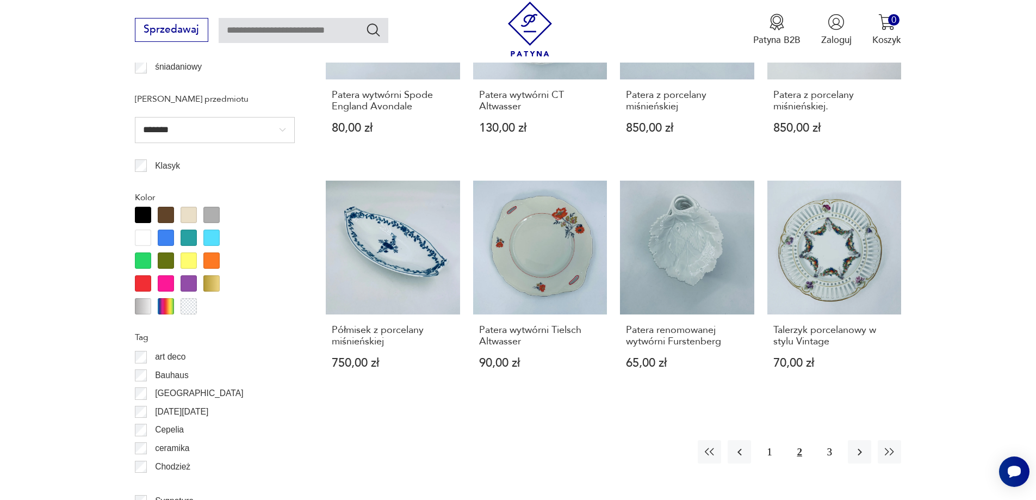
scroll to position [1124, 0]
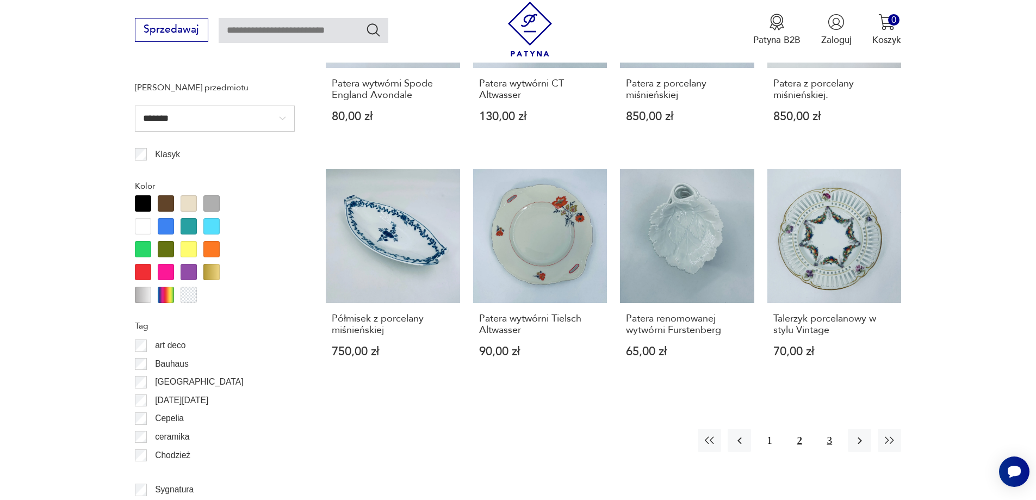
click at [829, 435] on button "3" at bounding box center [829, 440] width 23 height 23
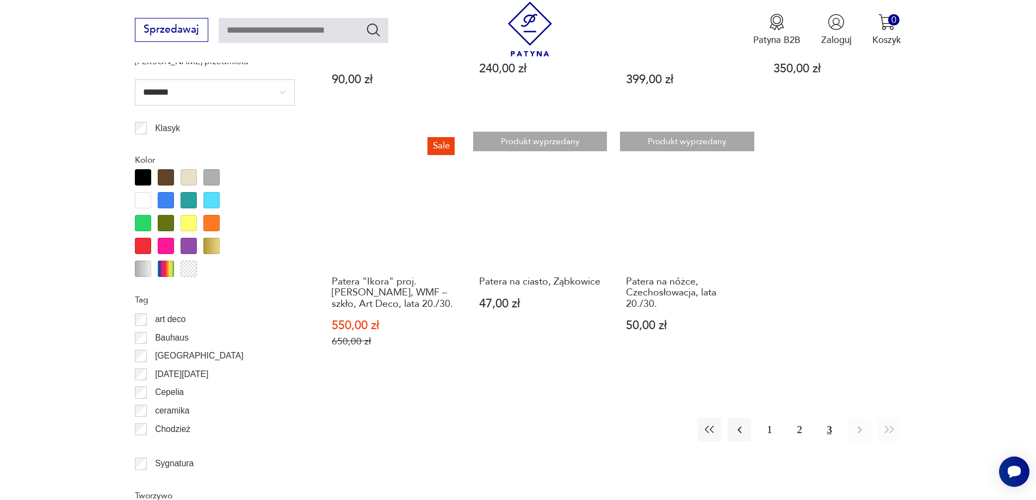
scroll to position [1178, 0]
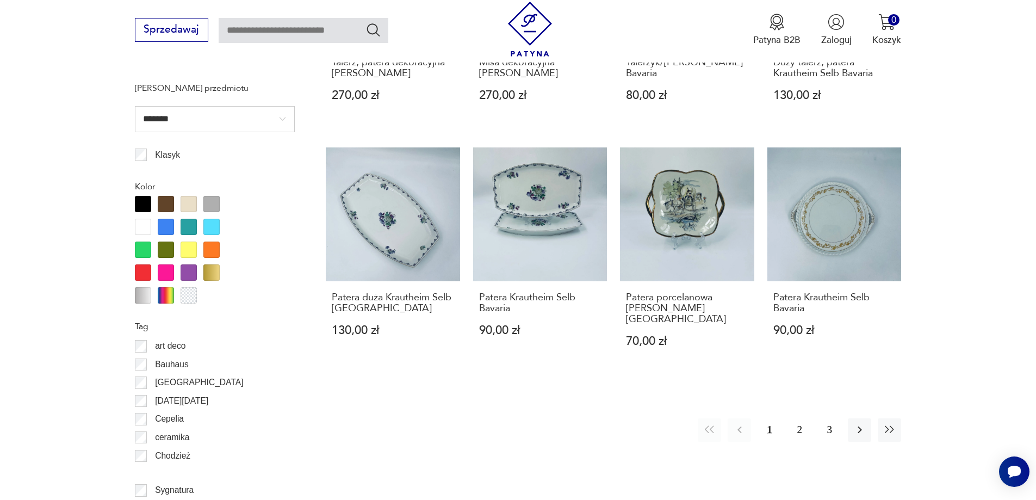
scroll to position [1124, 0]
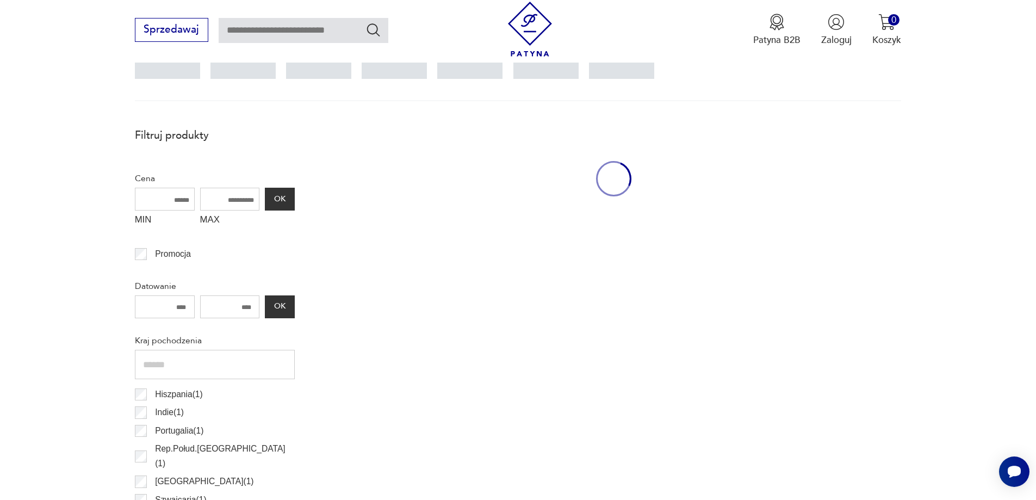
scroll to position [362, 0]
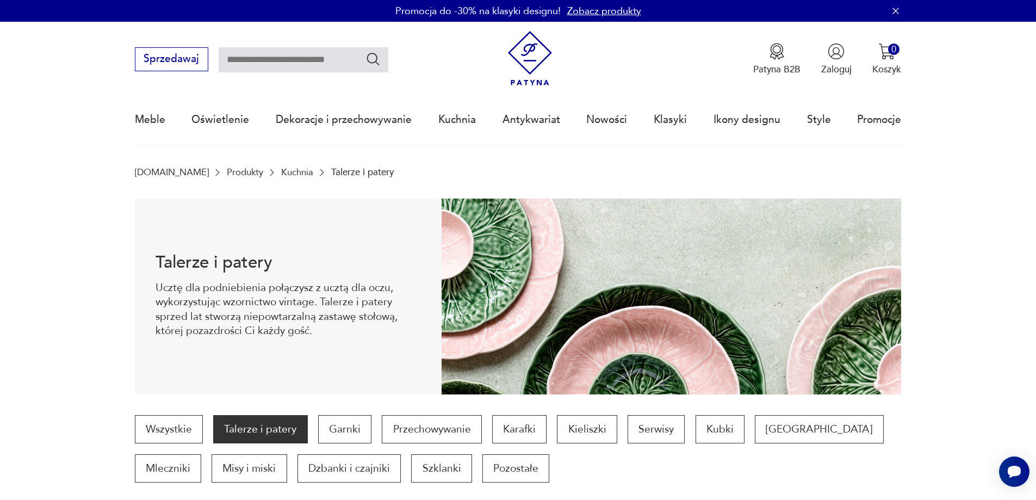
click at [234, 57] on input "text" at bounding box center [304, 59] width 170 height 25
type input "********"
click at [374, 63] on icon "Szukaj" at bounding box center [374, 59] width 16 height 16
type input "********"
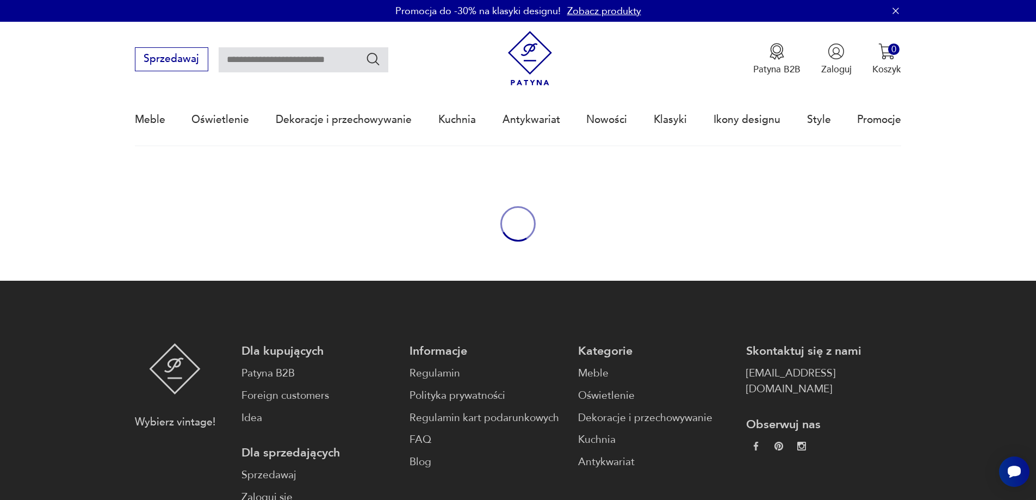
type input "********"
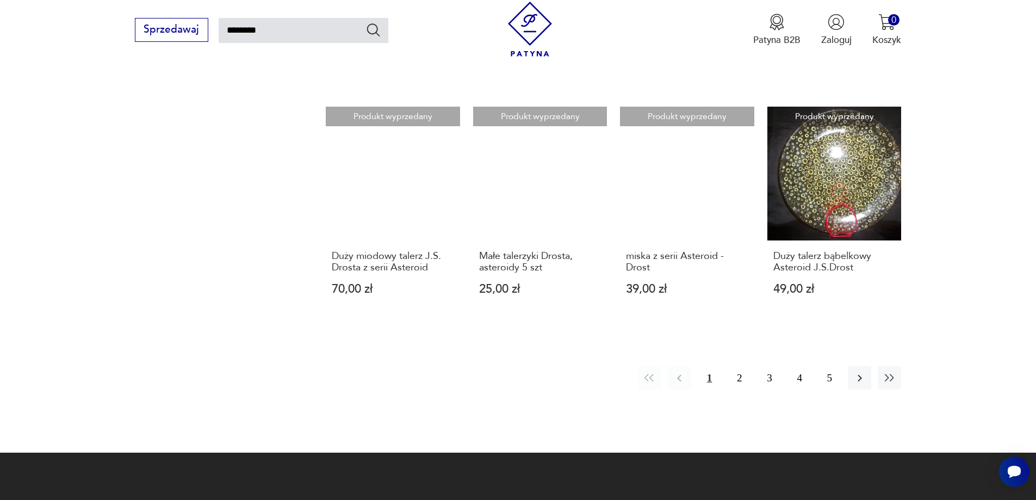
scroll to position [962, 0]
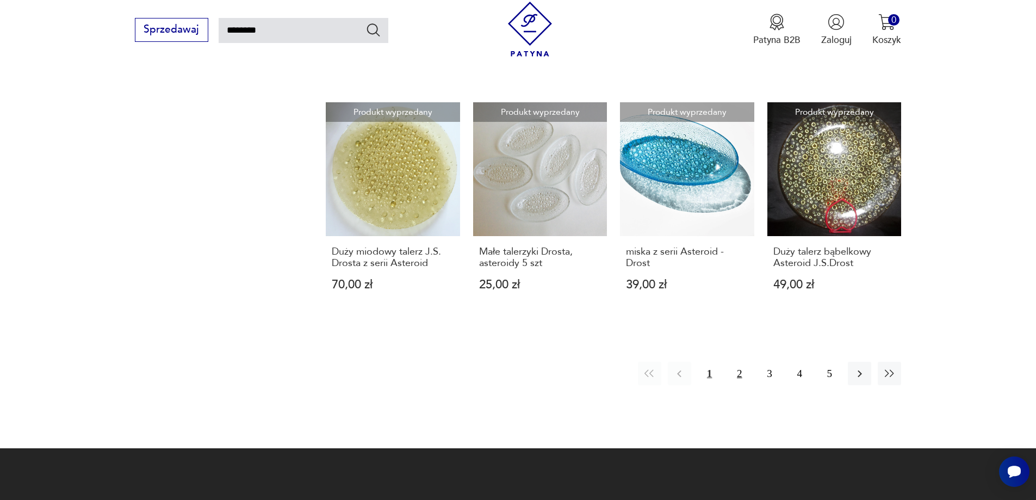
click at [740, 362] on button "2" at bounding box center [739, 373] width 23 height 23
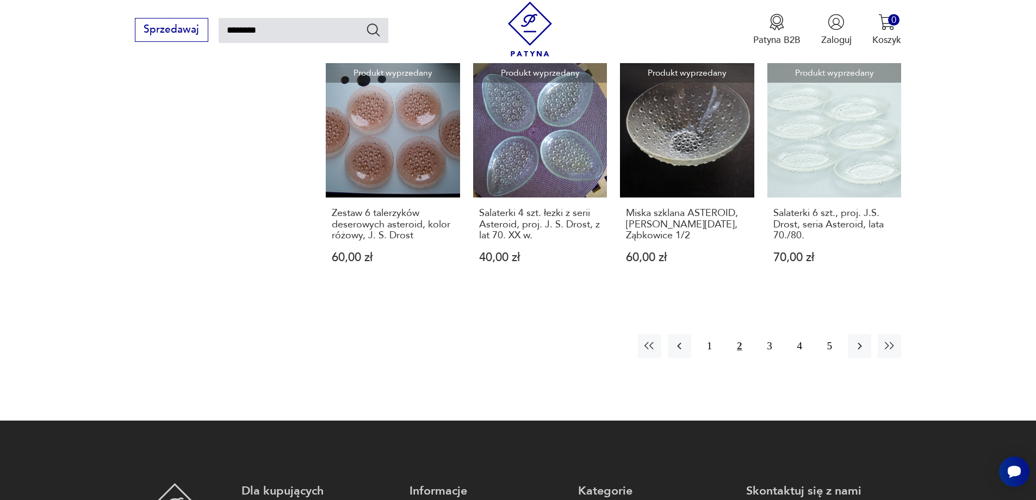
scroll to position [933, 0]
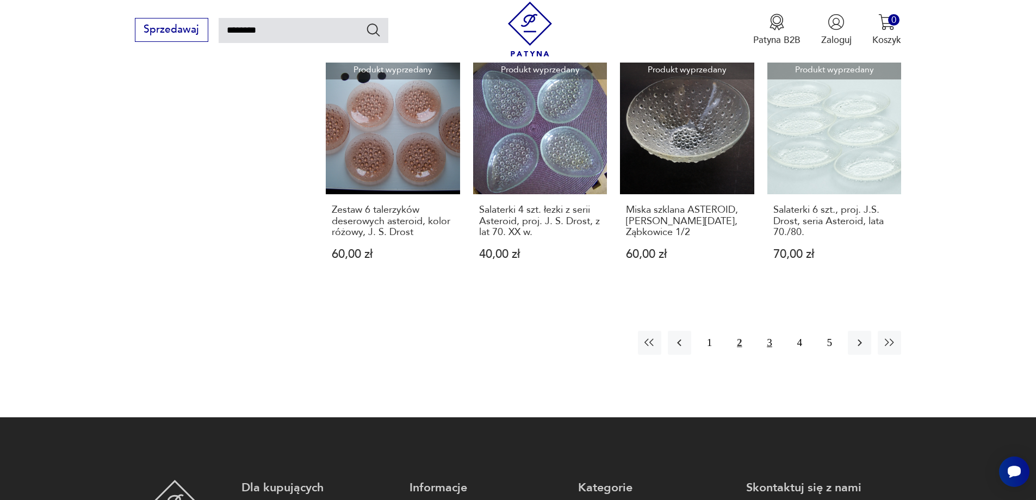
click at [773, 345] on button "3" at bounding box center [769, 342] width 23 height 23
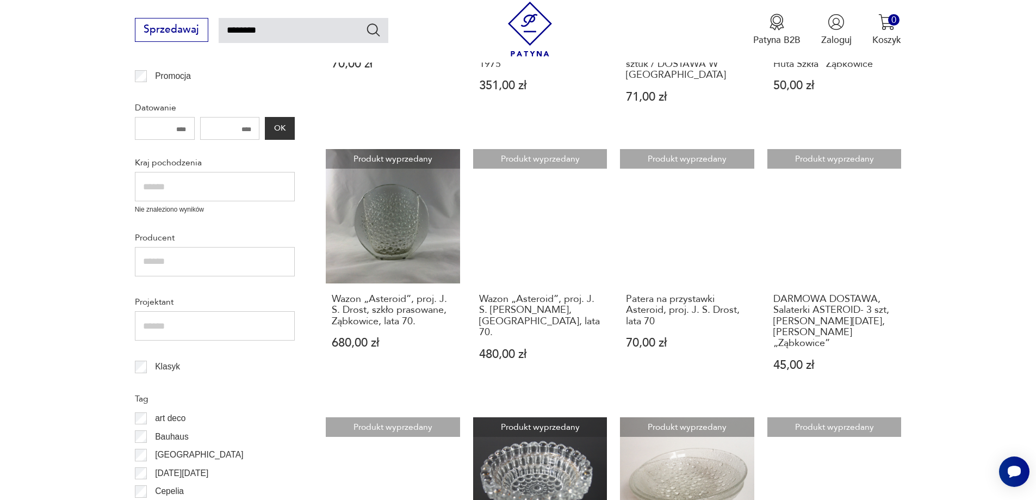
scroll to position [389, 0]
